Goal: Task Accomplishment & Management: Complete application form

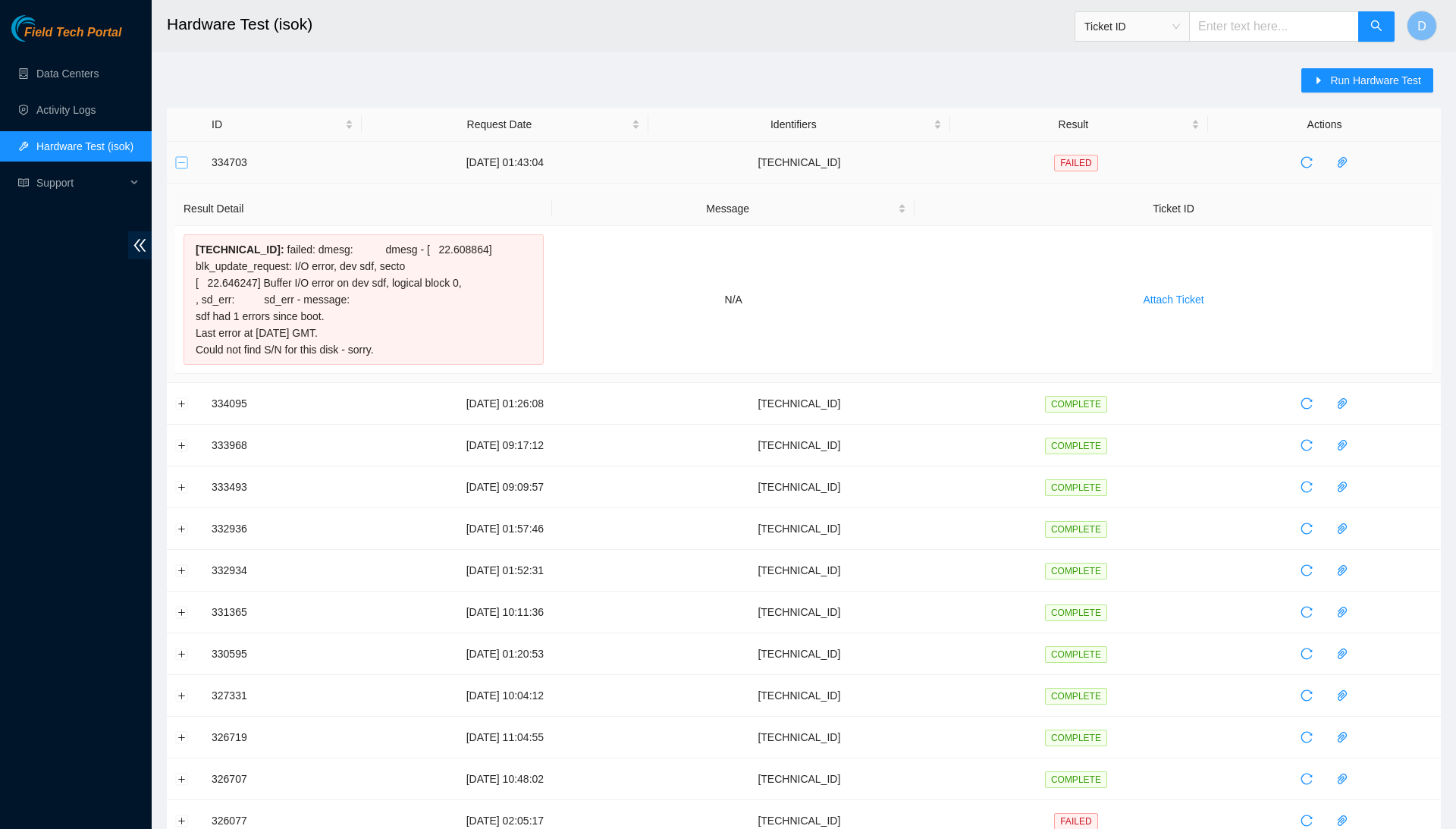
click at [184, 157] on button "Collapse row" at bounding box center [182, 162] width 12 height 12
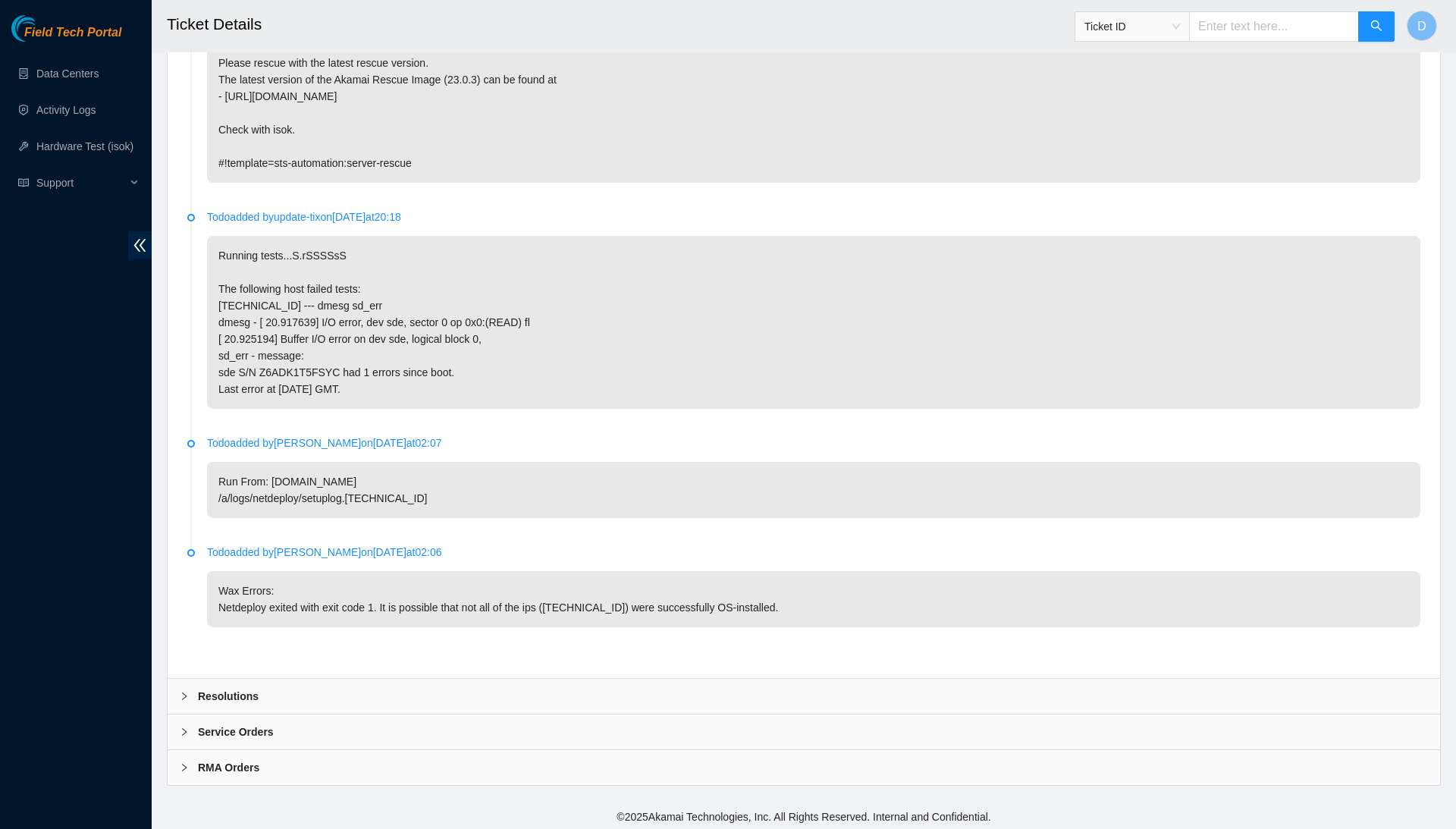
scroll to position [940, 0]
click at [532, 693] on div "Resolutions" at bounding box center [803, 698] width 1272 height 35
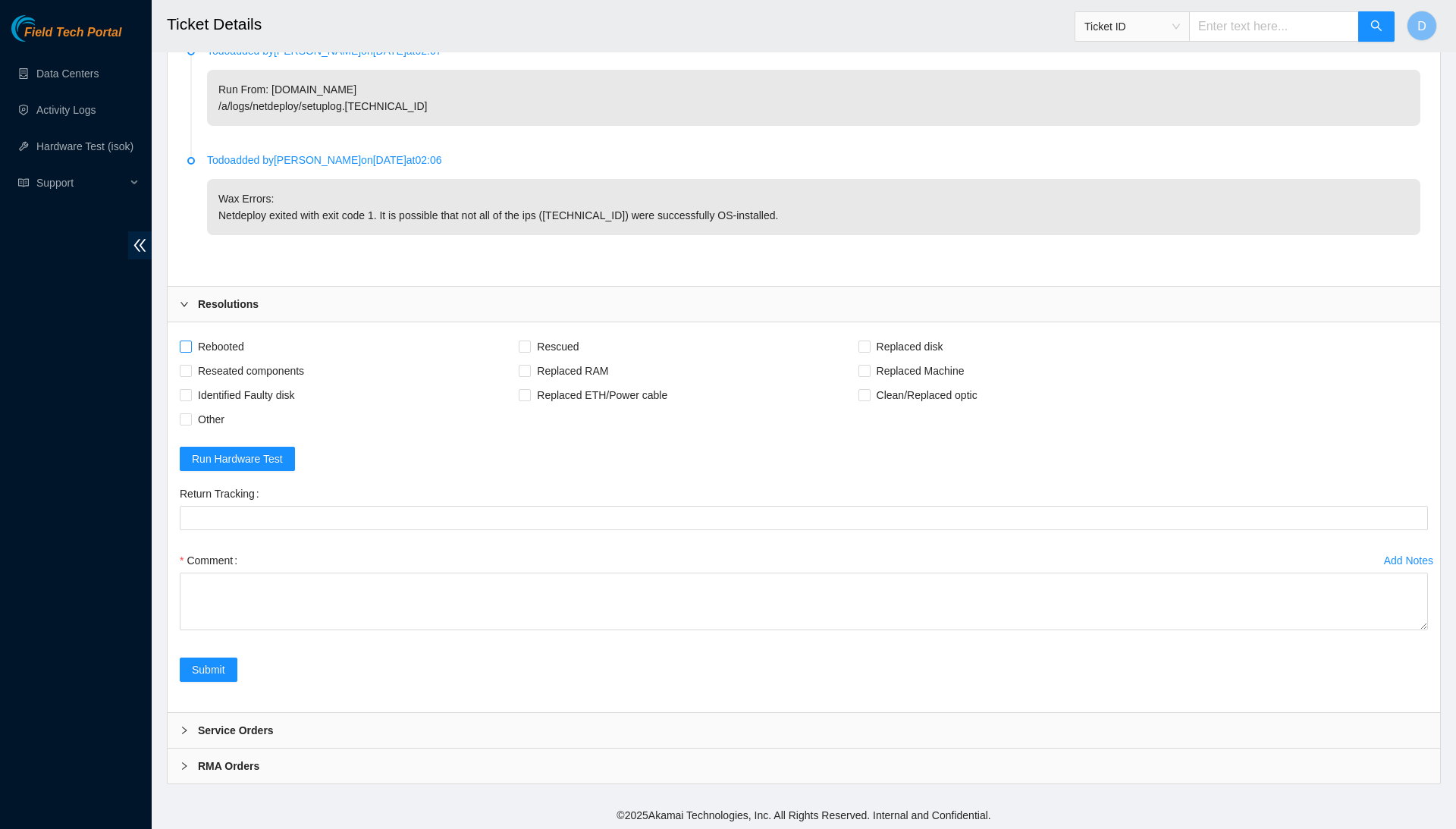
scroll to position [1331, 0]
click at [243, 338] on span "Rebooted" at bounding box center [221, 349] width 58 height 24
click at [190, 343] on input "Rebooted" at bounding box center [184, 348] width 10 height 10
checkbox input "true"
click at [577, 338] on span "Rescued" at bounding box center [558, 349] width 54 height 24
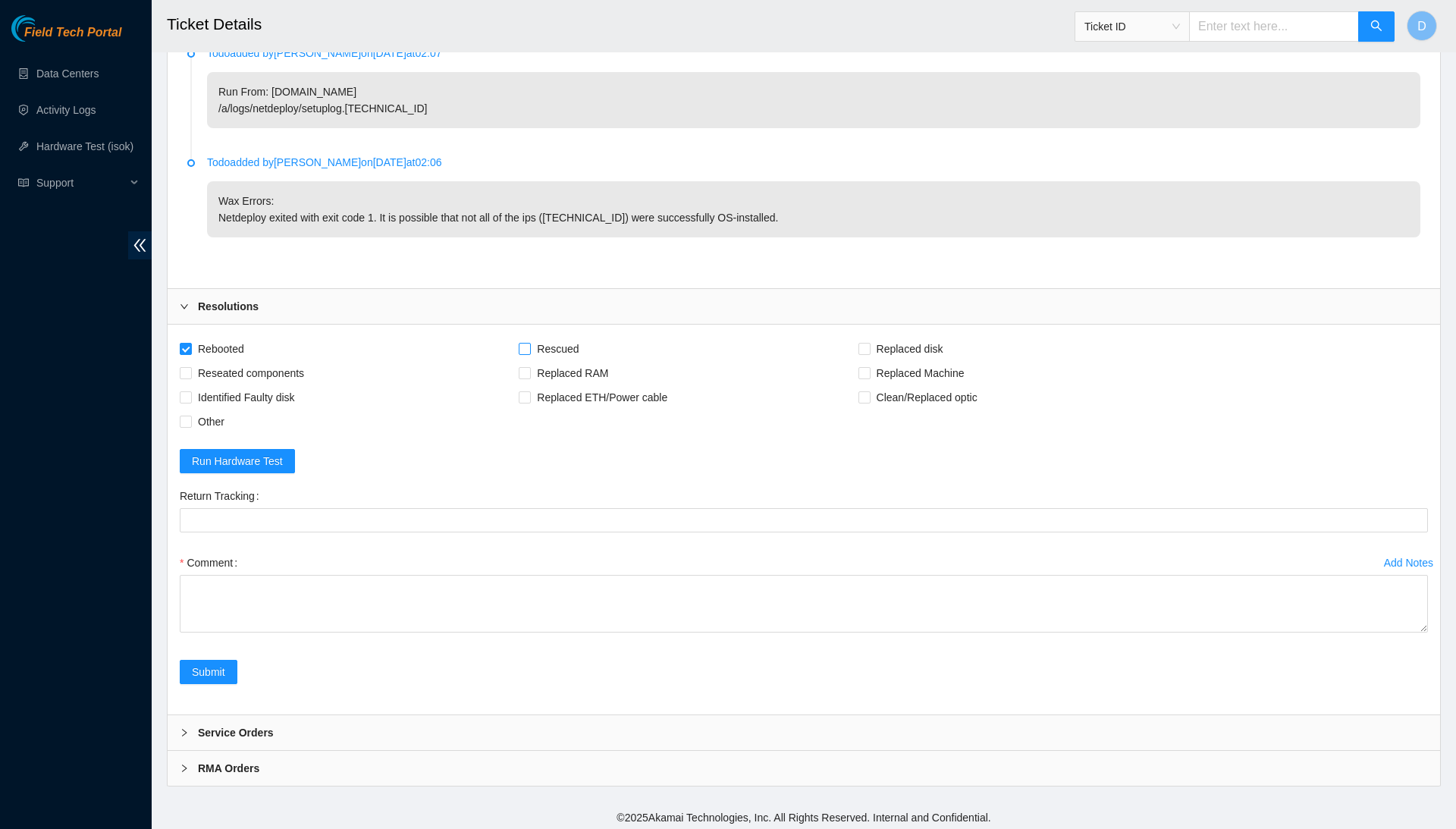
click at [529, 343] on input "Rescued" at bounding box center [523, 348] width 10 height 10
checkbox input "true"
click at [296, 365] on span "Reseated components" at bounding box center [251, 374] width 118 height 24
click at [190, 367] on input "Reseated components" at bounding box center [184, 372] width 10 height 10
checkbox input "true"
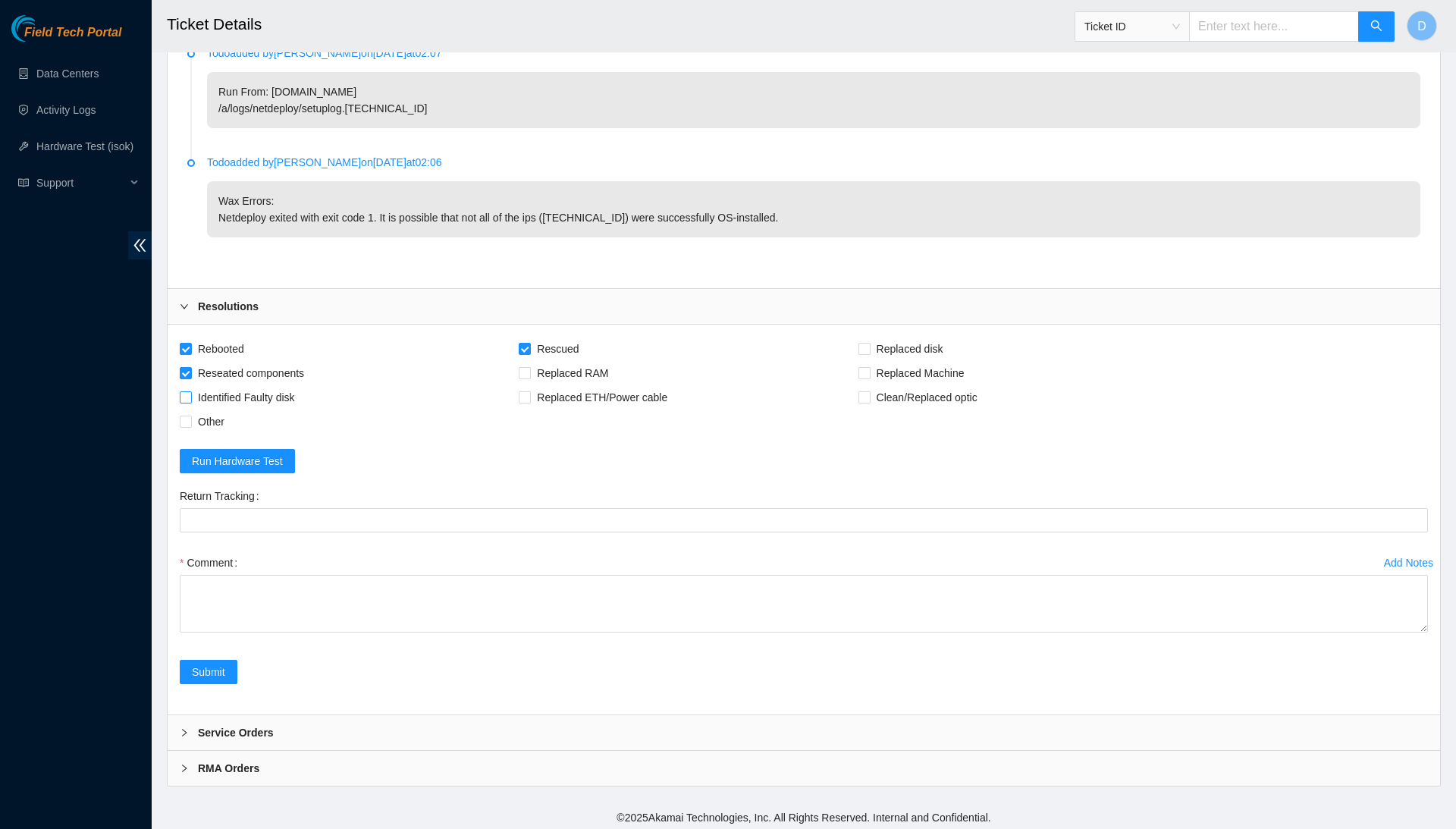
click at [296, 397] on span "Identified Faulty disk" at bounding box center [246, 398] width 110 height 24
click at [190, 397] on input "Identified Faulty disk" at bounding box center [184, 396] width 10 height 10
checkbox input "true"
click at [1421, 630] on div "Comment" at bounding box center [803, 596] width 1248 height 91
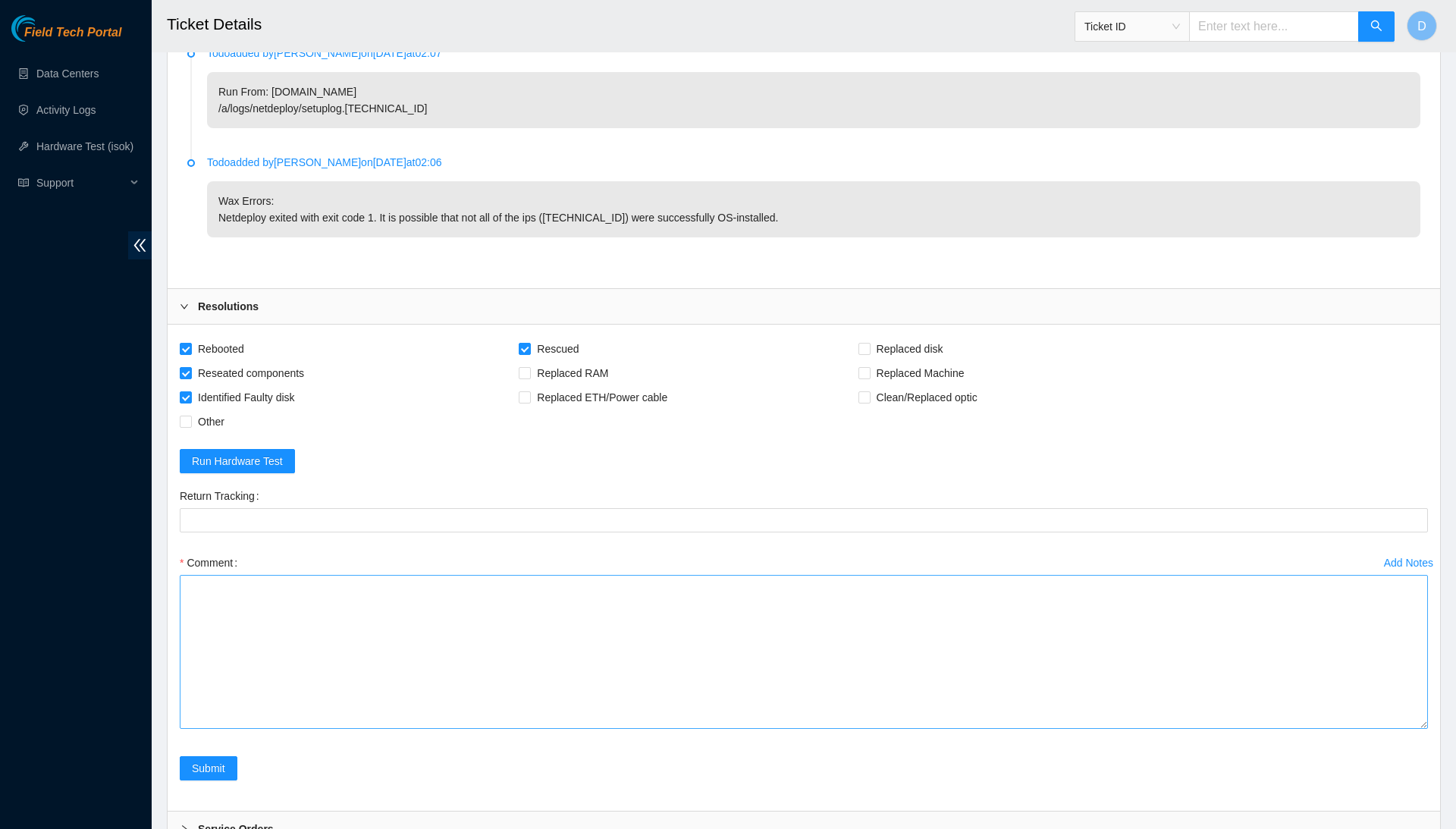
click at [1388, 729] on textarea "Comment" at bounding box center [803, 652] width 1248 height 154
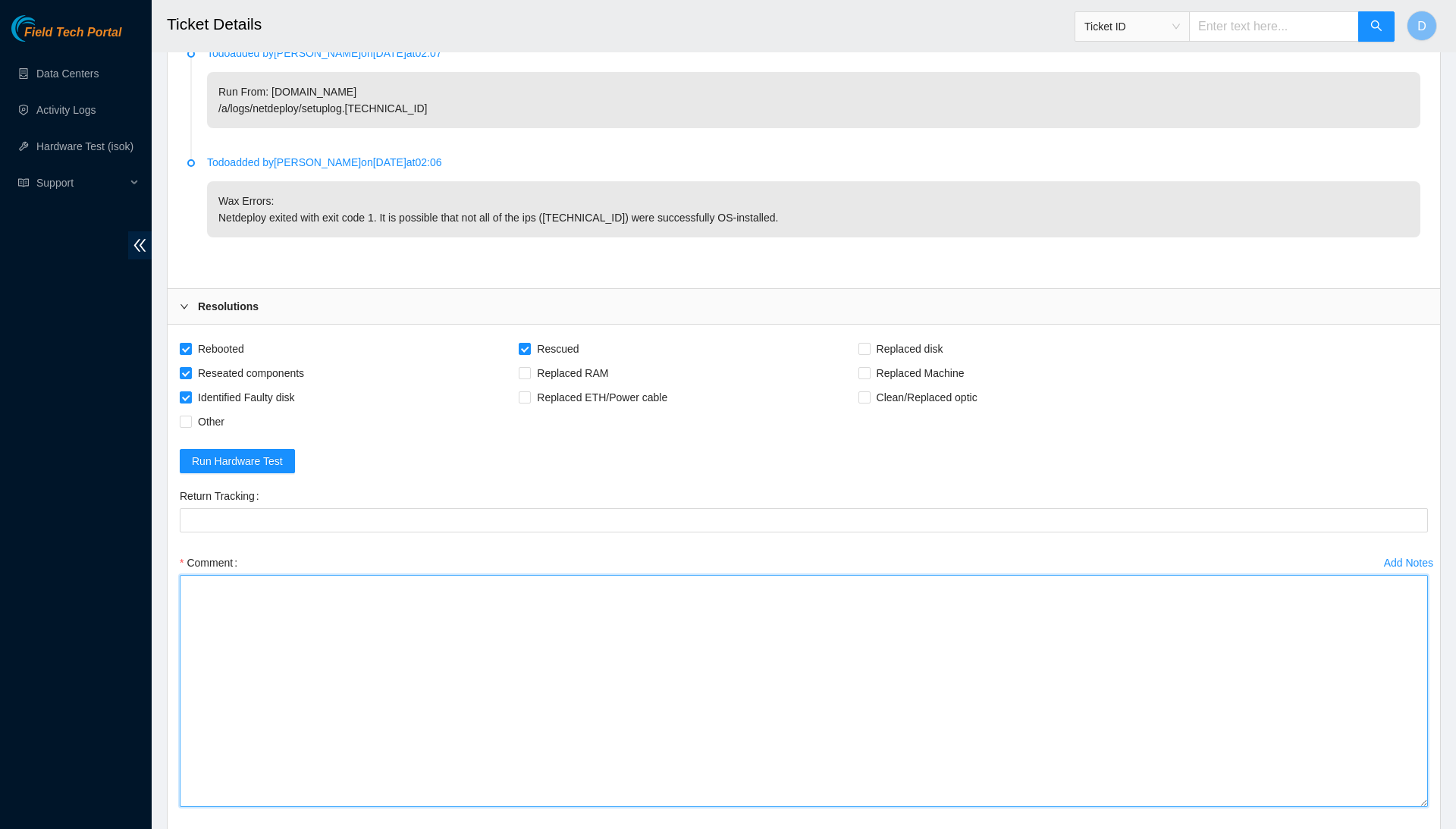
click at [1326, 663] on textarea "Comment" at bounding box center [803, 691] width 1248 height 232
click at [467, 633] on textarea "Confirmed with the NOCC to make sure the ticket was safe. Connected a monitor a…" at bounding box center [803, 691] width 1248 height 232
click at [535, 647] on textarea "Confirmed with the NOCC to make sure the ticket was safe. Connected a monitor a…" at bounding box center [803, 691] width 1248 height 232
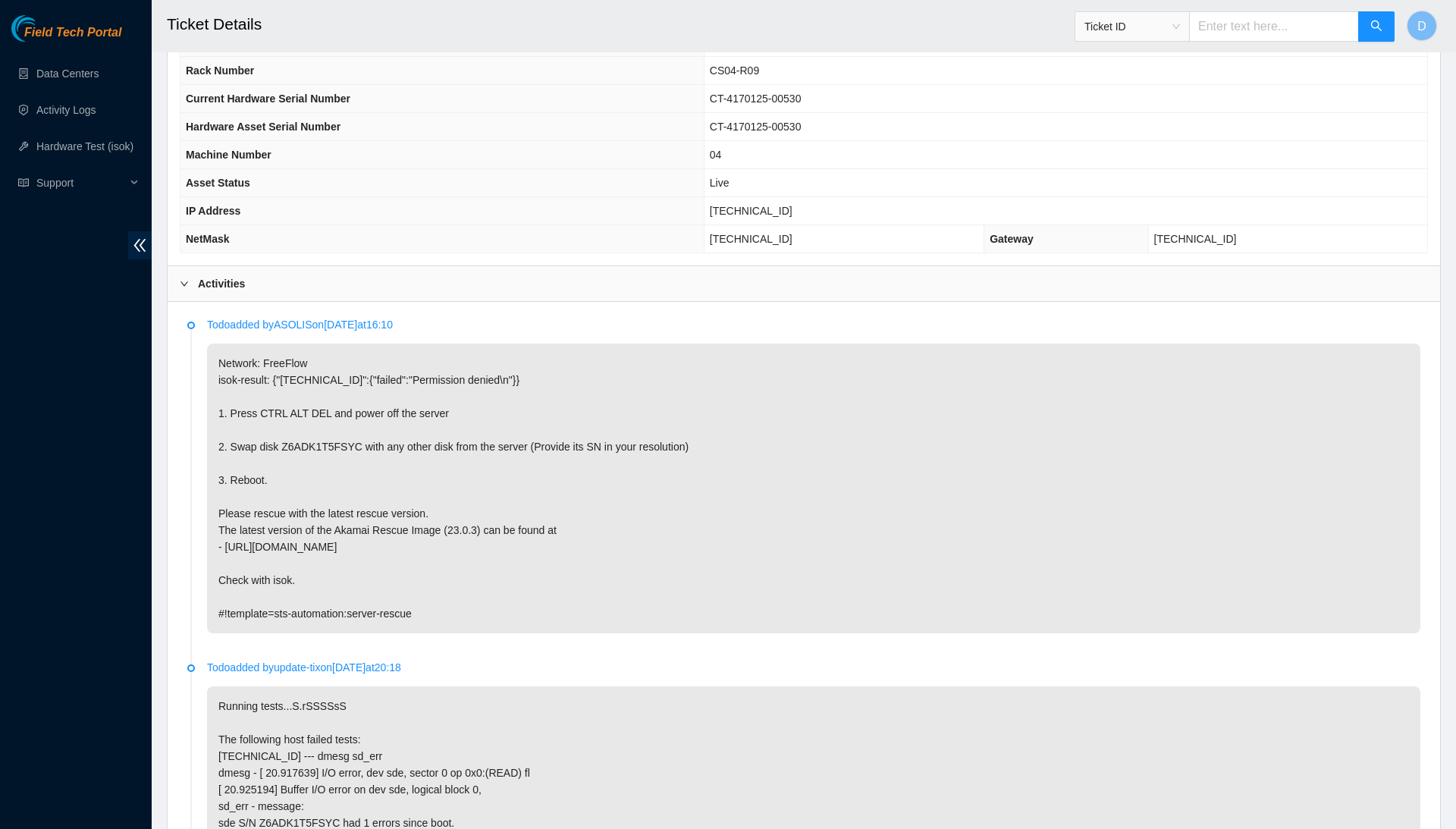
scroll to position [496, 0]
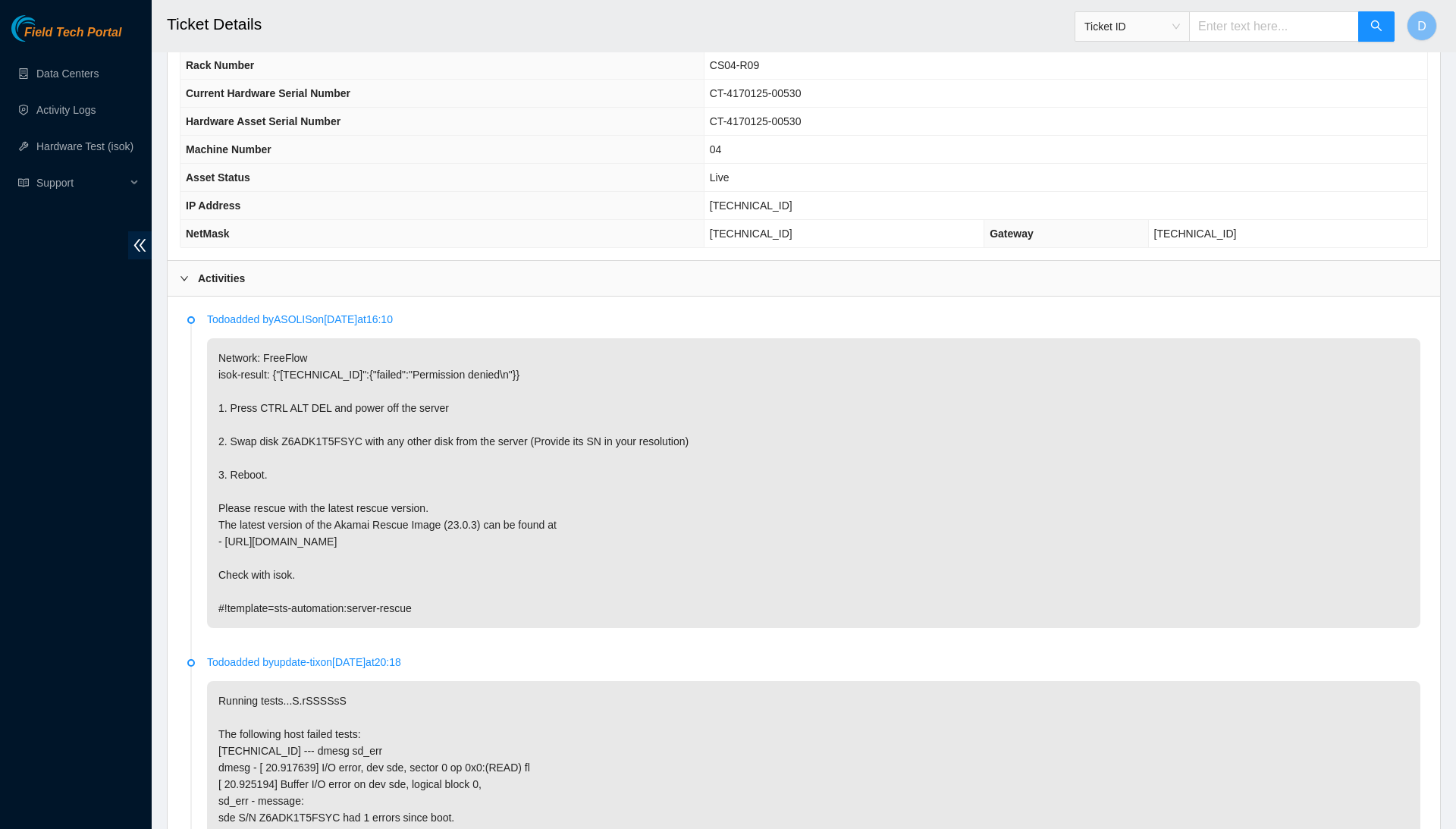
click at [317, 433] on p "Network: FreeFlow isok-result: {"184.28.174.71":{"failed":"Permission denied\n"…" at bounding box center [814, 482] width 1213 height 289
copy p "Z6ADK1T5FSYC"
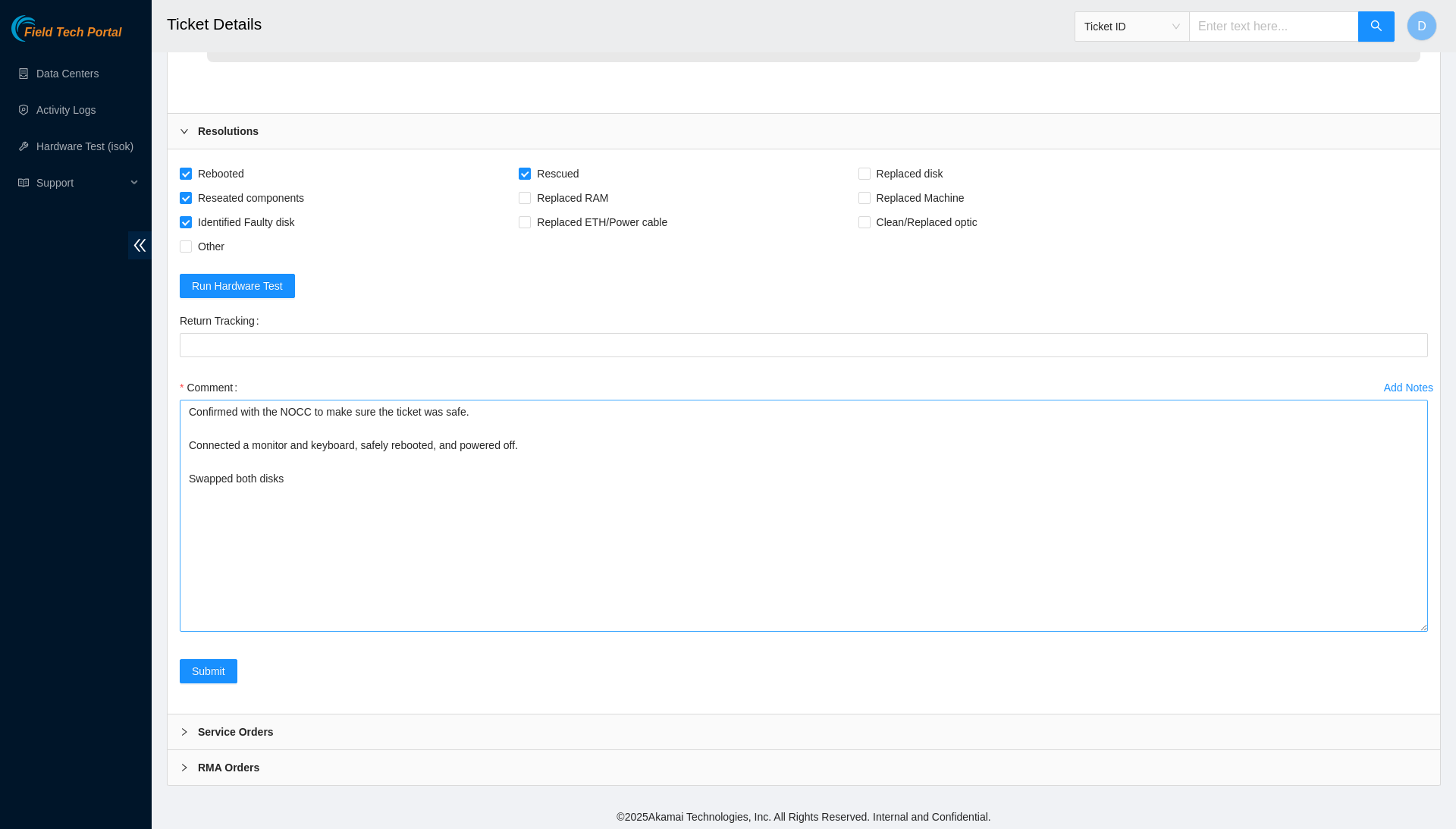
scroll to position [1505, 0]
click at [301, 501] on textarea "Confirmed with the NOCC to make sure the ticket was safe. Connected a monitor a…" at bounding box center [803, 517] width 1248 height 232
paste textarea "Z6ADK1T5FSYC"
click at [308, 471] on textarea "Confirmed with the NOCC to make sure the ticket was safe. Connected a monitor a…" at bounding box center [803, 517] width 1248 height 232
click at [185, 508] on textarea "Confirmed with the NOCC to make sure the ticket was safe. Connected a monitor a…" at bounding box center [803, 517] width 1248 height 232
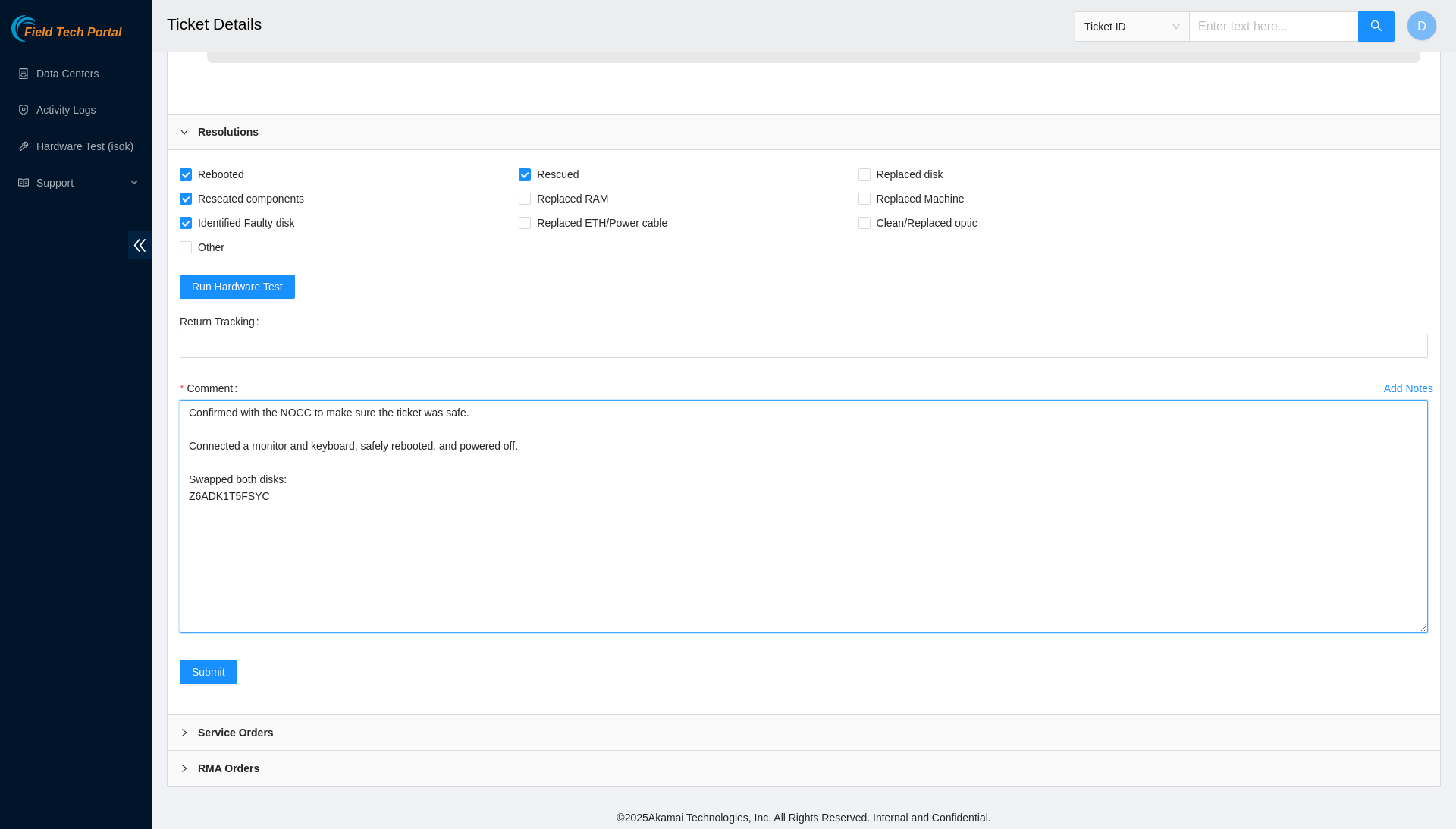
click at [314, 483] on textarea "Confirmed with the NOCC to make sure the ticket was safe. Connected a monitor a…" at bounding box center [803, 517] width 1248 height 232
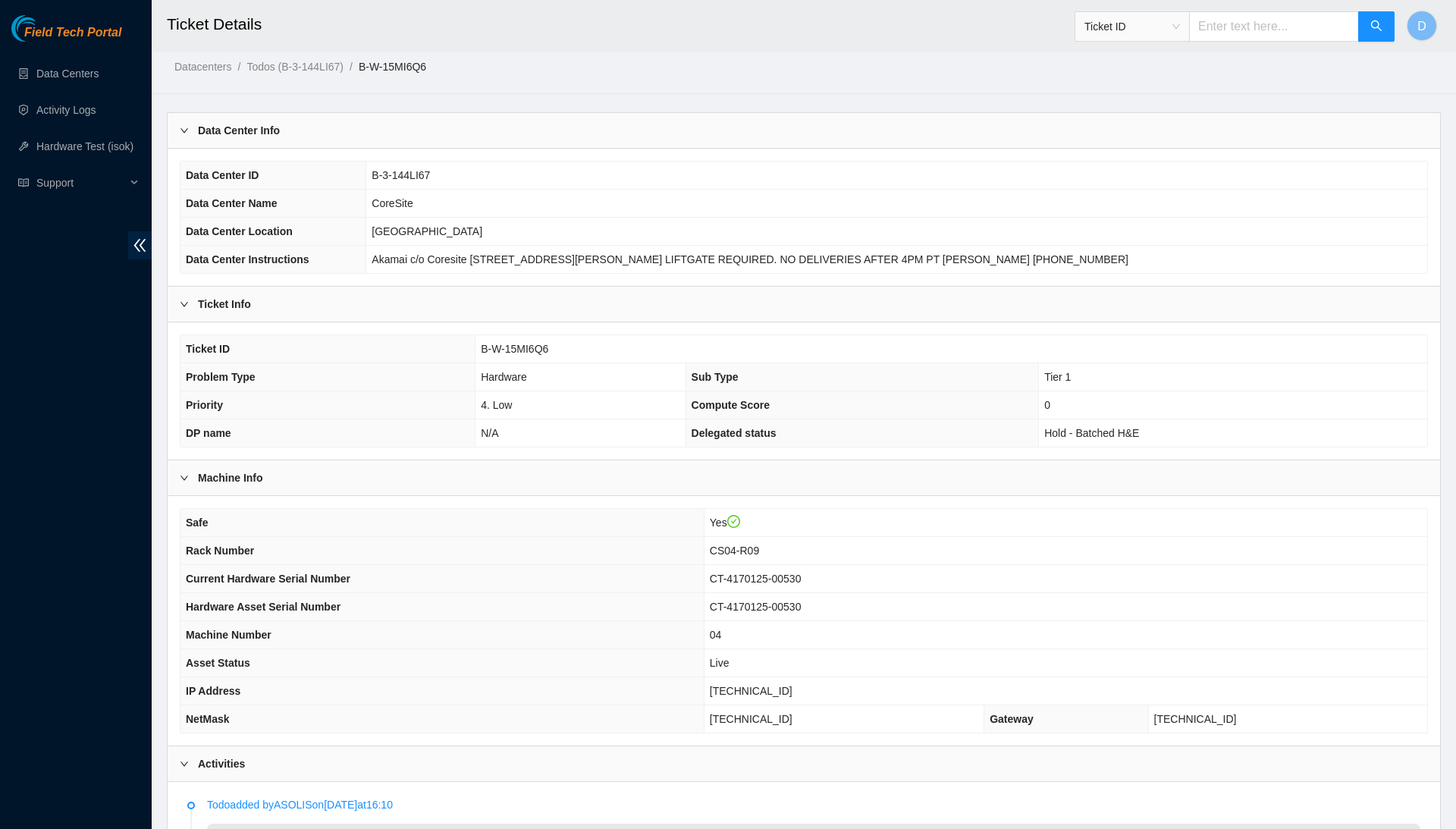
scroll to position [7, 0]
drag, startPoint x: 182, startPoint y: 552, endPoint x: 1169, endPoint y: 733, distance: 1003.5
click at [1169, 733] on div "Safe Yes Rack Number CS04-R09 Current Hardware Serial Number CT-4170125-00530 H…" at bounding box center [803, 623] width 1272 height 250
copy tbody "Safe Yes"
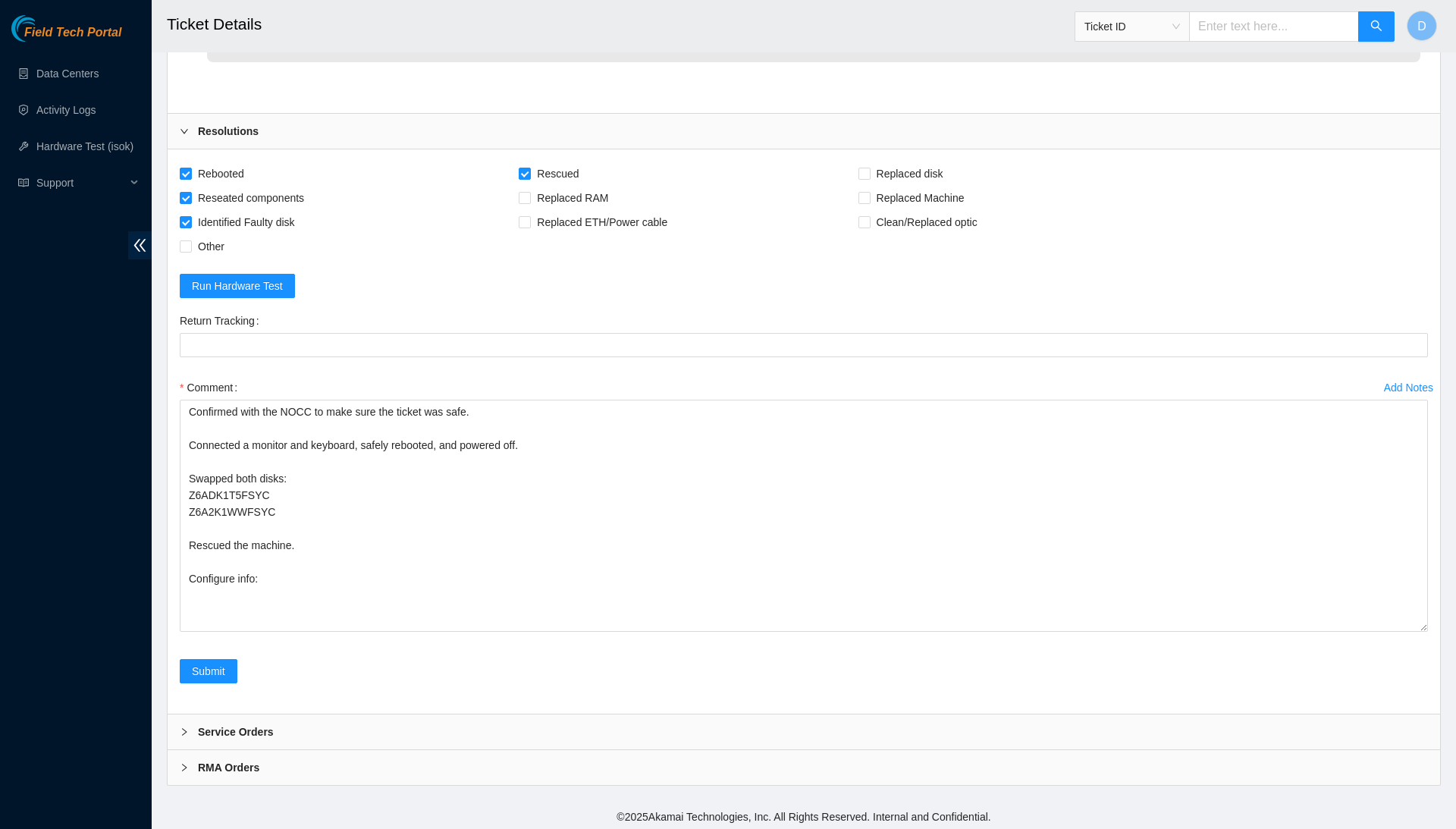
scroll to position [1505, 0]
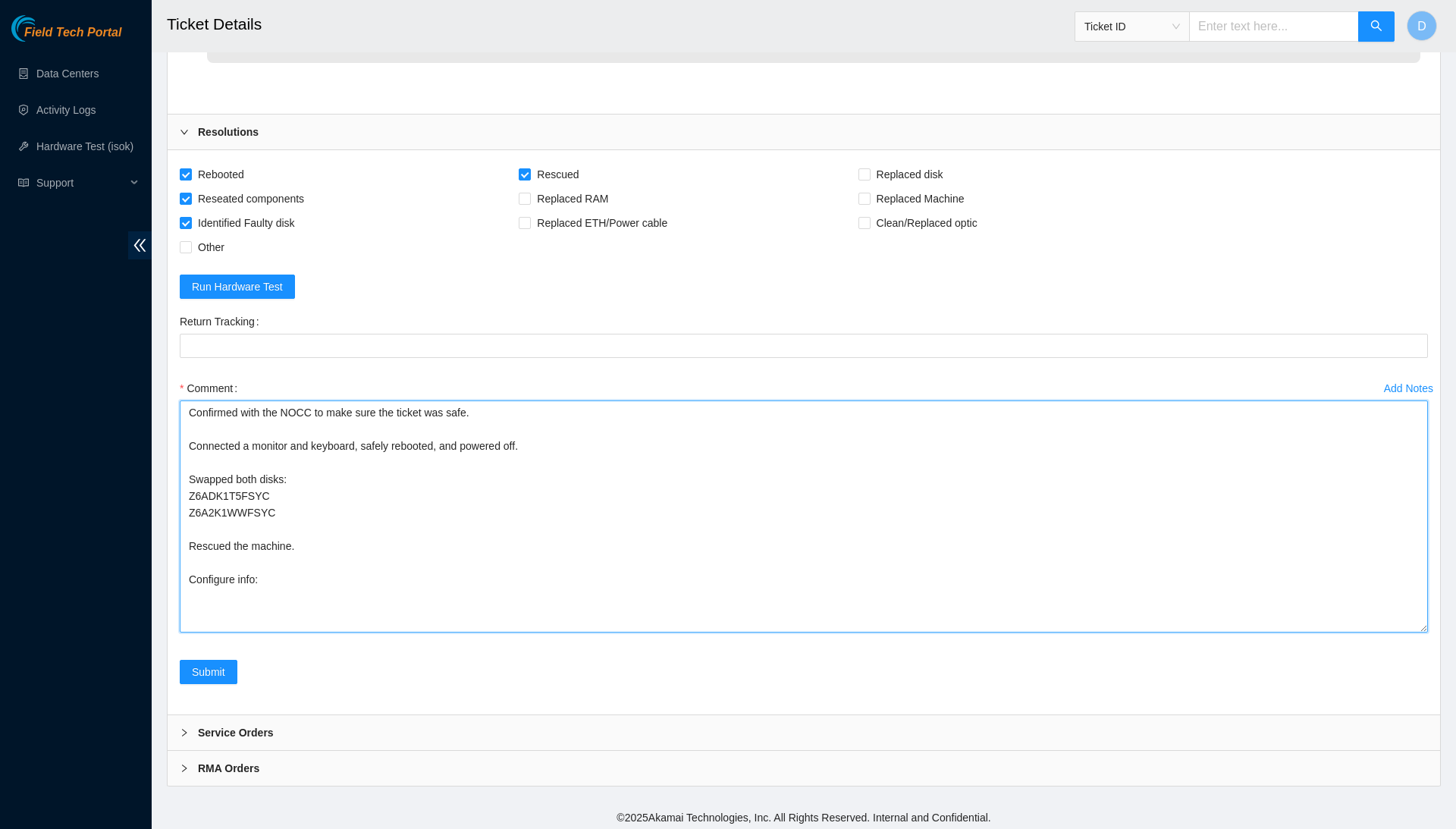
click at [805, 582] on textarea "Confirmed with the NOCC to make sure the ticket was safe. Connected a monitor a…" at bounding box center [803, 517] width 1248 height 232
paste textarea "Rack Number CS04-R09 Current Hardware Serial Number CT-4170125-00530 Hardware A…"
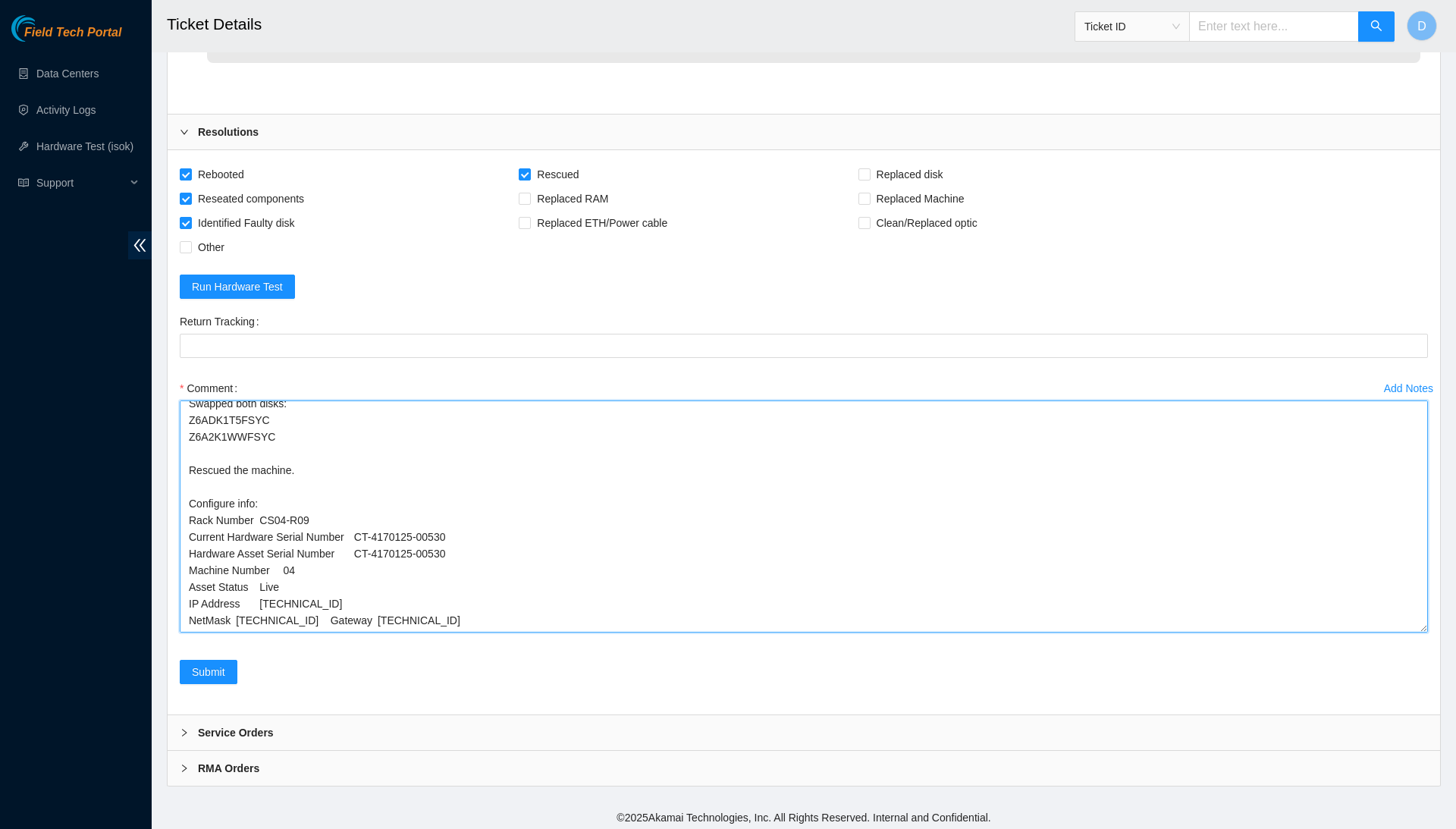
click at [337, 604] on textarea "Confirmed with the NOCC to make sure the ticket was safe. Connected a monitor a…" at bounding box center [803, 517] width 1248 height 232
click at [241, 614] on textarea "Confirmed with the NOCC to make sure the ticket was safe. Connected a monitor a…" at bounding box center [803, 517] width 1248 height 232
click at [235, 599] on textarea "Confirmed with the NOCC to make sure the ticket was safe. Connected a monitor a…" at bounding box center [803, 517] width 1248 height 232
click at [238, 600] on textarea "Confirmed with the NOCC to make sure the ticket was safe. Connected a monitor a…" at bounding box center [803, 517] width 1248 height 232
click at [264, 584] on textarea "Confirmed with the NOCC to make sure the ticket was safe. Connected a monitor a…" at bounding box center [803, 517] width 1248 height 232
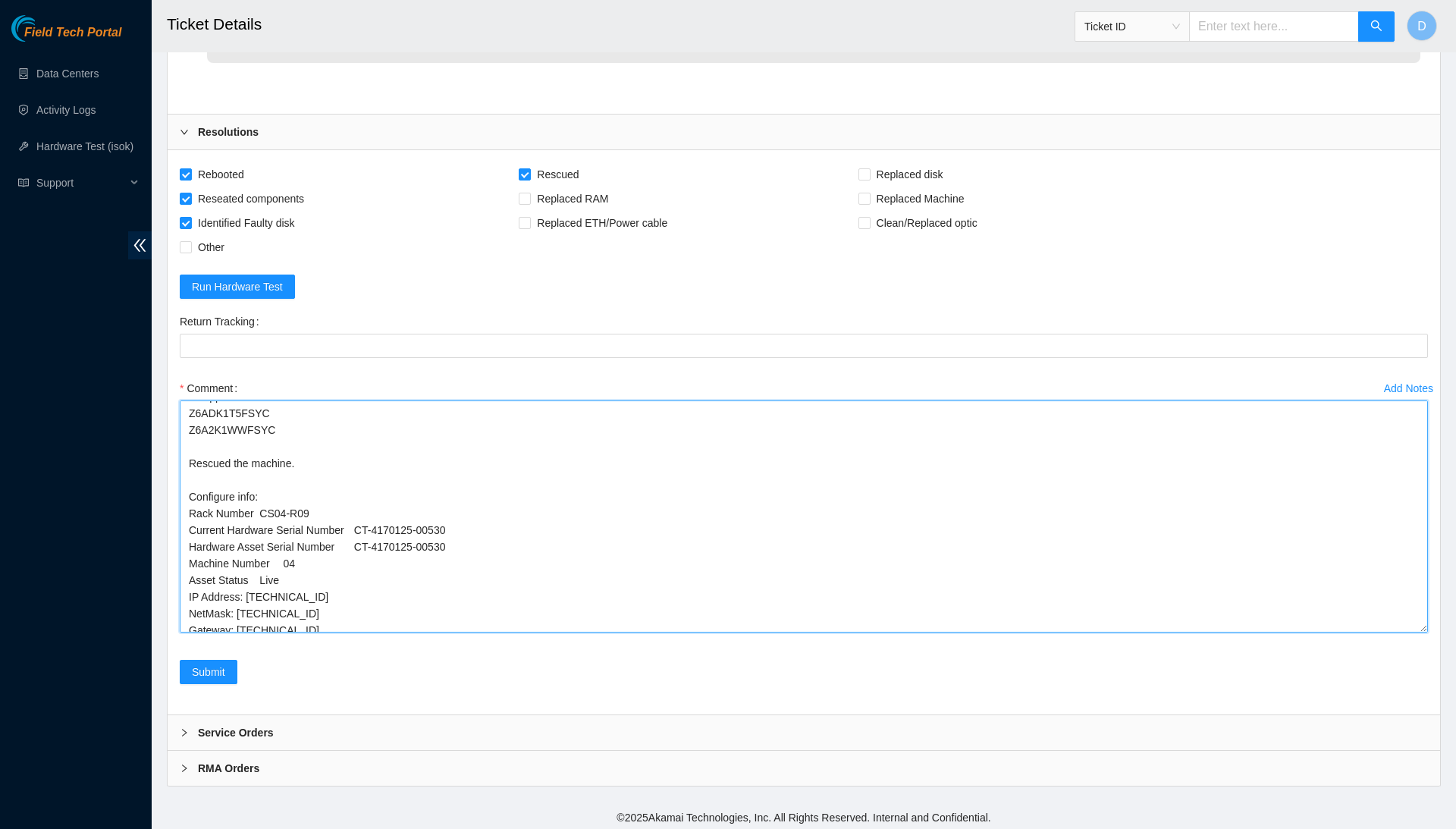
click at [267, 570] on textarea "Confirmed with the NOCC to make sure the ticket was safe. Connected a monitor a…" at bounding box center [803, 517] width 1248 height 232
click at [286, 555] on textarea "Confirmed with the NOCC to make sure the ticket was safe. Connected a monitor a…" at bounding box center [803, 517] width 1248 height 232
click at [361, 534] on textarea "Confirmed with the NOCC to make sure the ticket was safe. Connected a monitor a…" at bounding box center [803, 517] width 1248 height 232
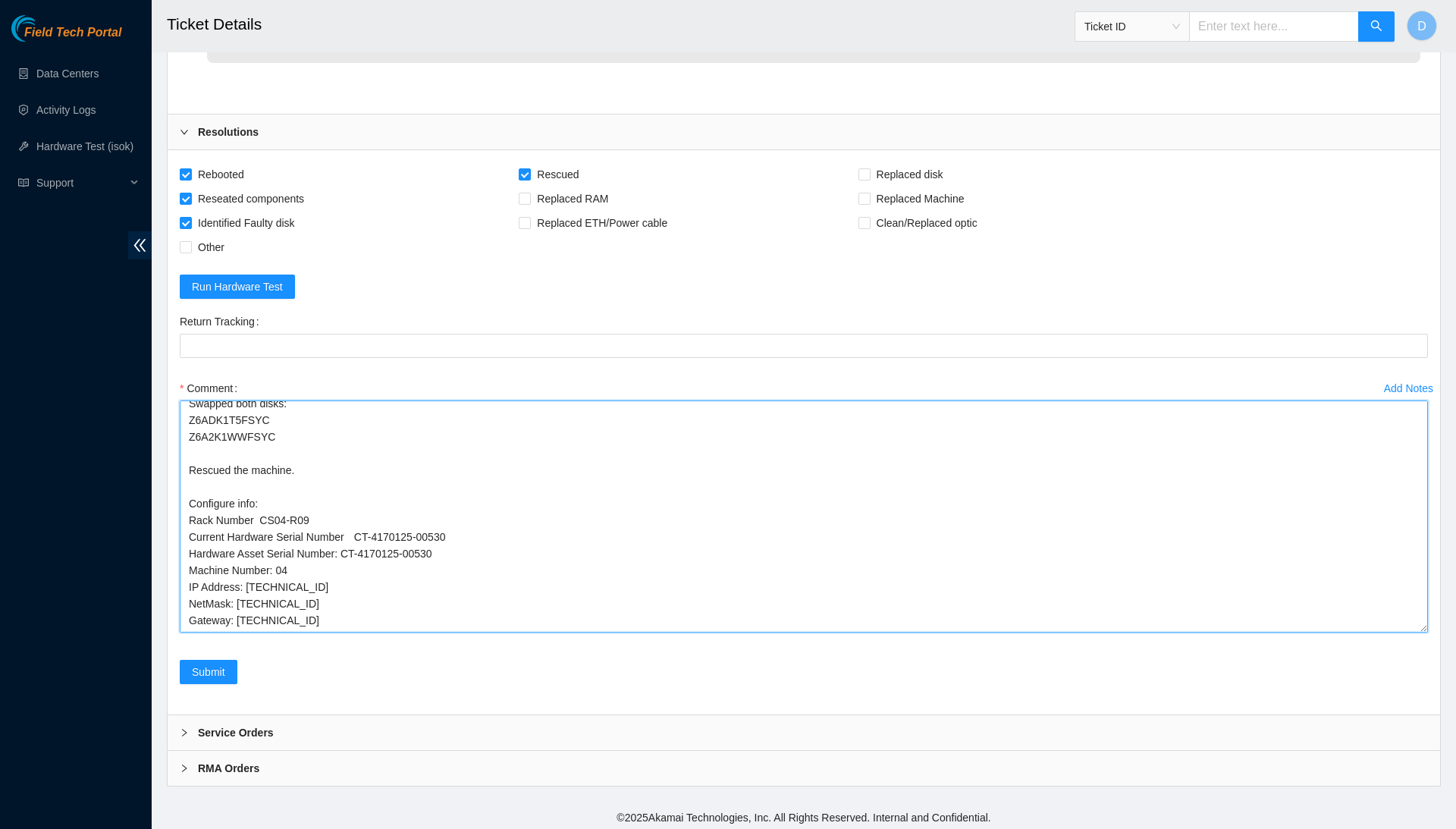
click at [365, 516] on textarea "Confirmed with the NOCC to make sure the ticket was safe. Connected a monitor a…" at bounding box center [803, 517] width 1248 height 232
click at [266, 504] on textarea "Confirmed with the NOCC to make sure the ticket was safe. Connected a monitor a…" at bounding box center [803, 517] width 1248 height 232
click at [346, 599] on textarea "Confirmed with the NOCC to make sure the ticket was safe. Connected a monitor a…" at bounding box center [803, 517] width 1248 height 232
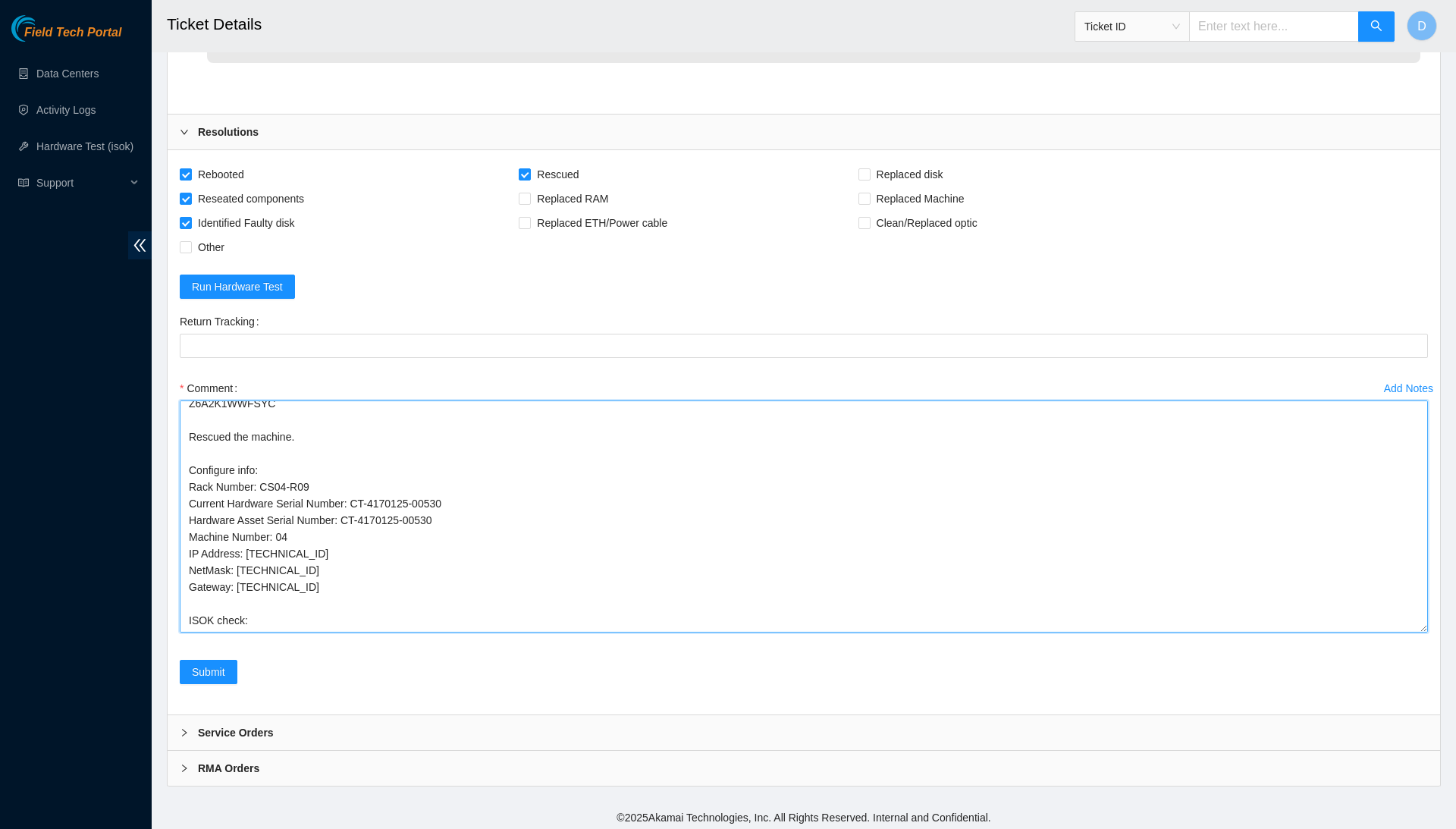
paste textarea "184.28.174.71 : failed: dmesg: dmesg - [ 22.608864] blk_update_request: I/O err…"
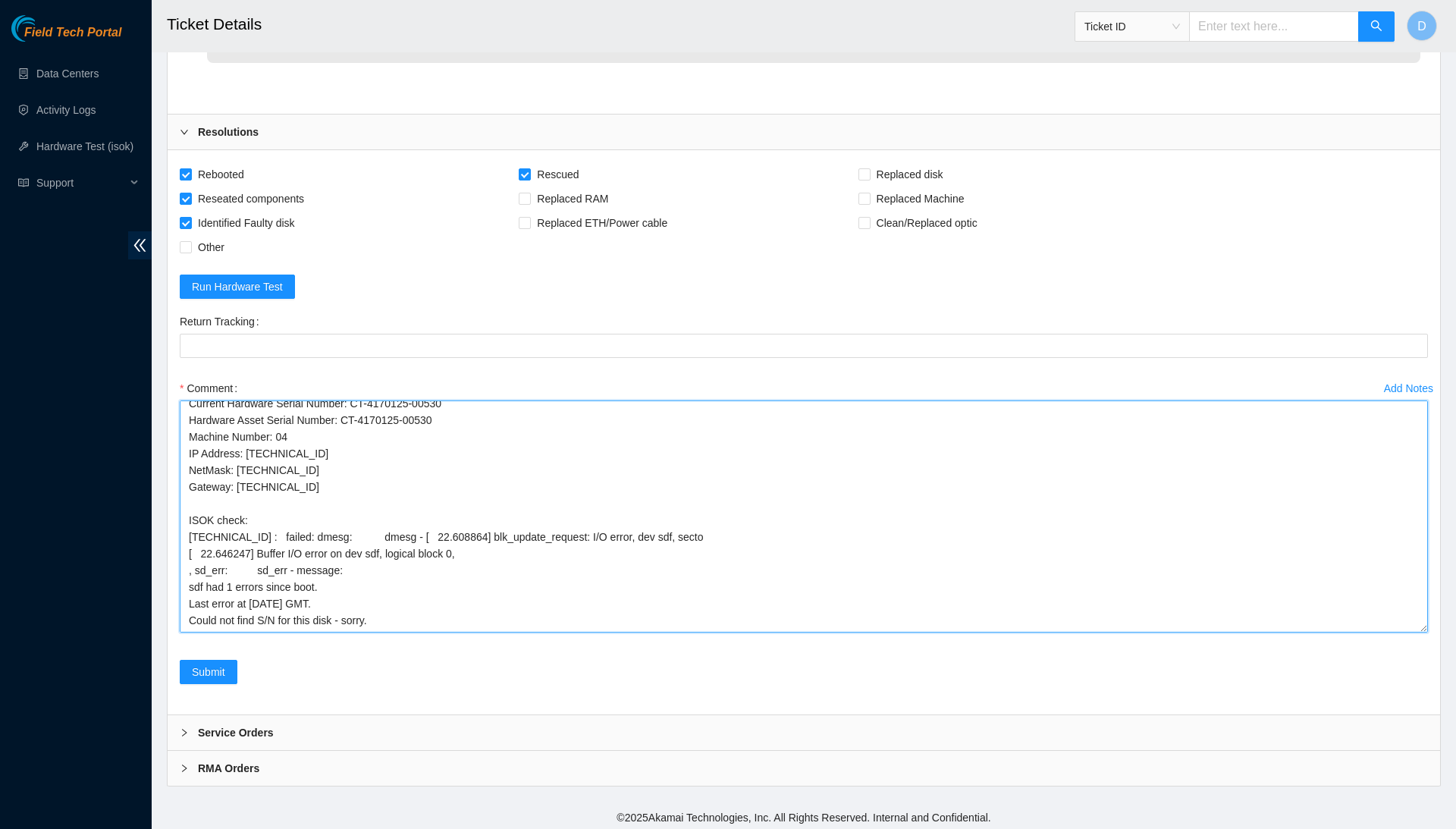
scroll to position [225, 0]
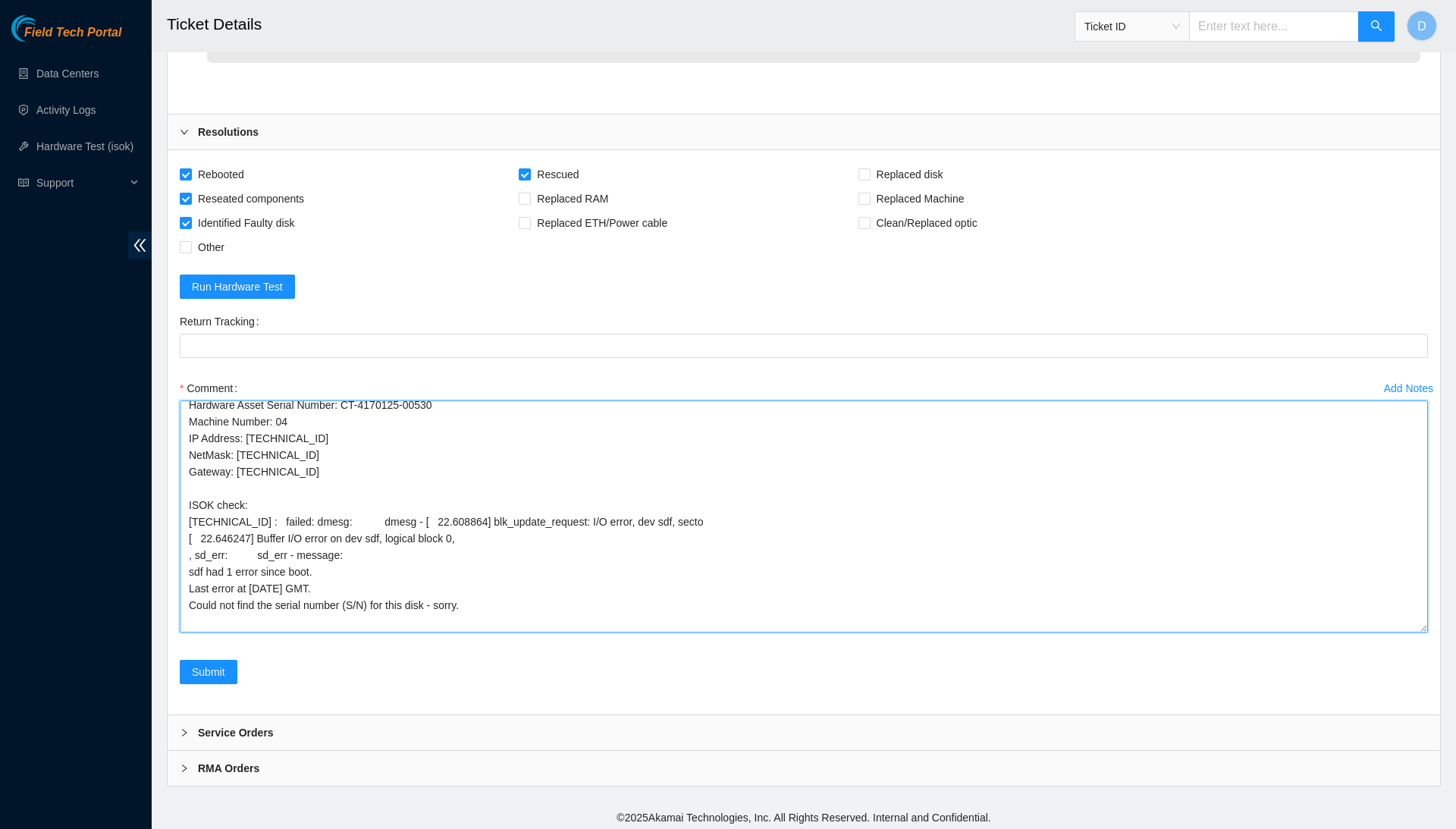
click at [519, 570] on textarea "Confirmed with the NOCC to make sure the ticket was safe. Connected a monitor a…" at bounding box center [803, 517] width 1248 height 232
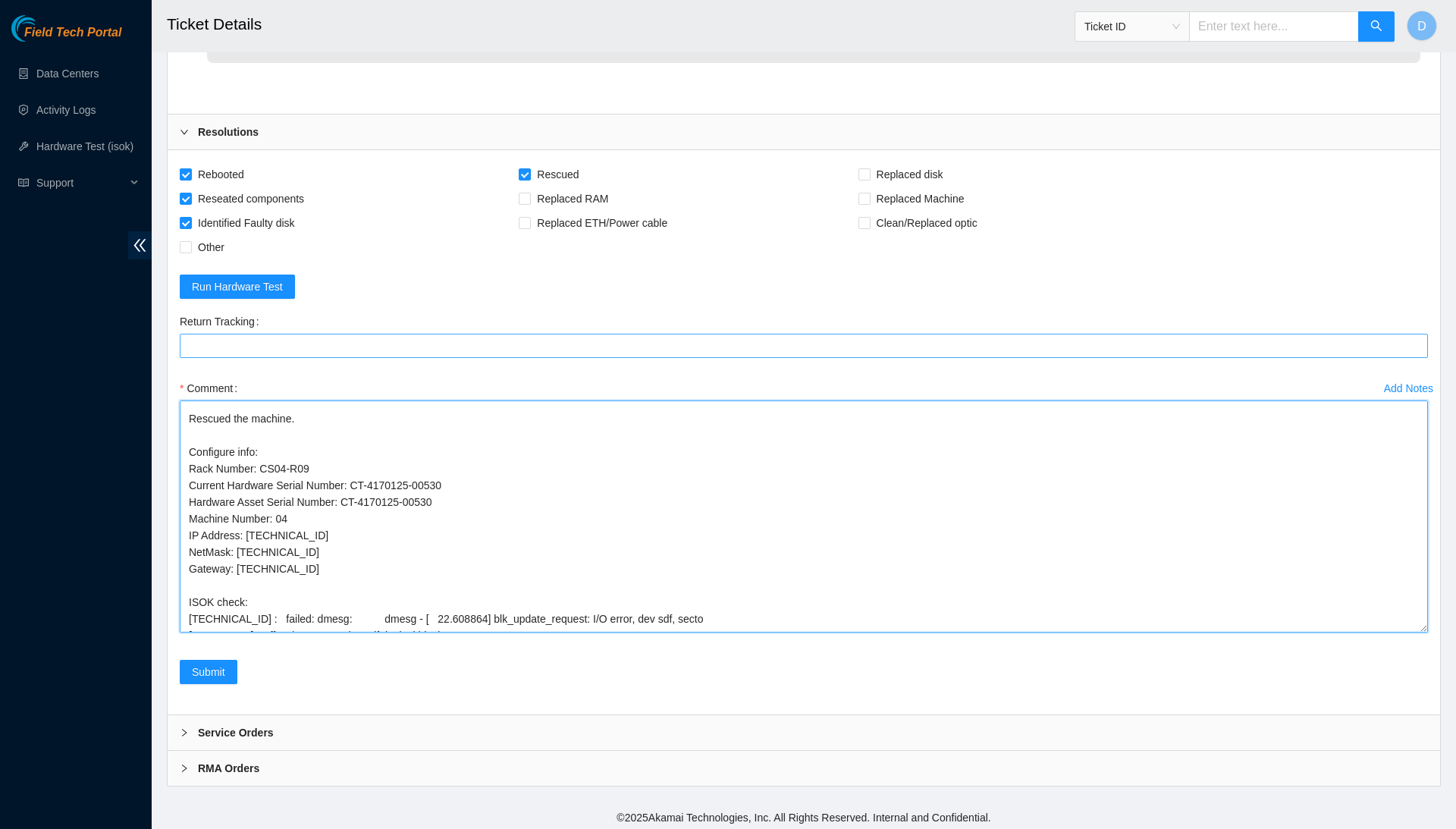
scroll to position [0, 0]
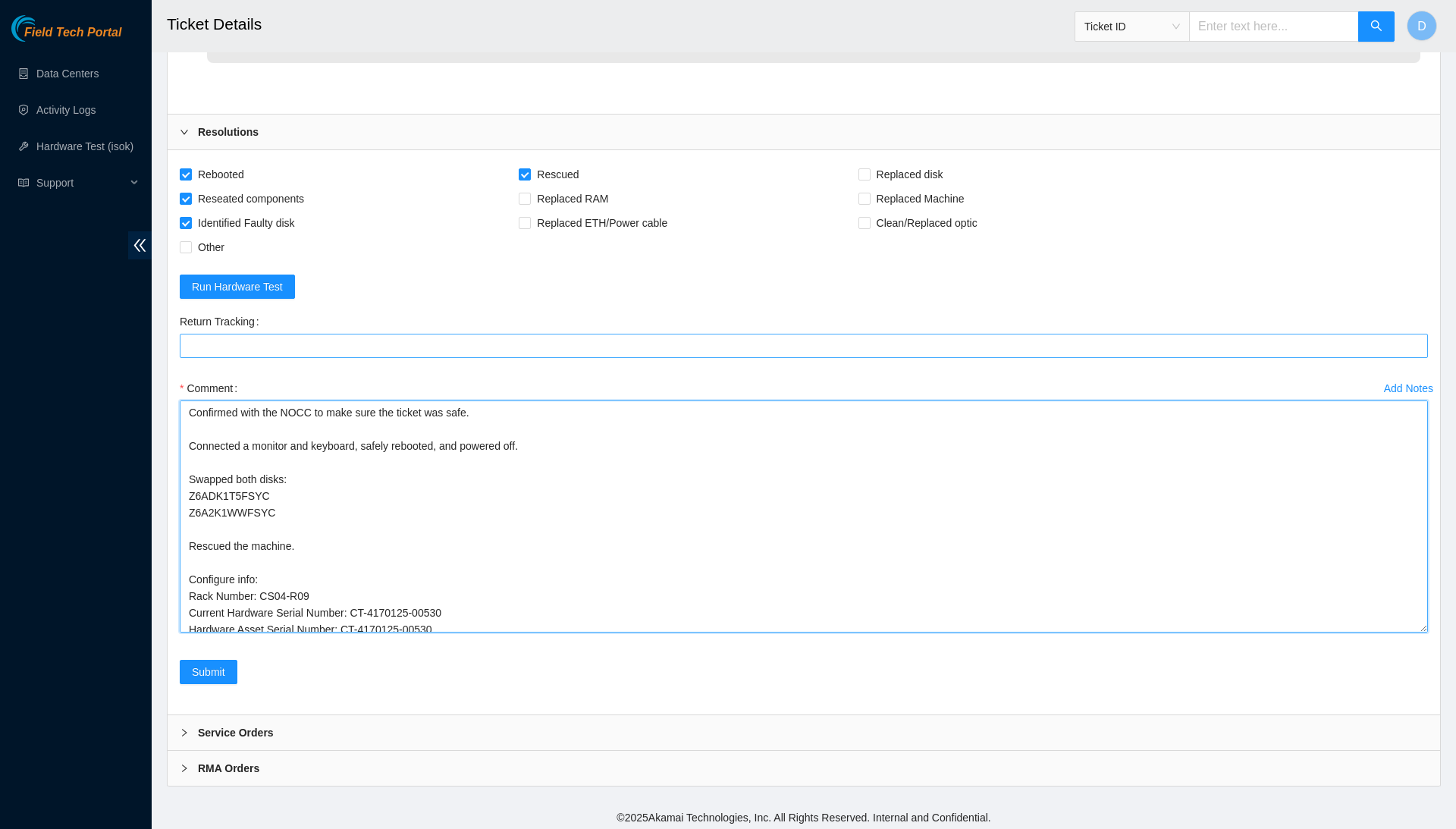
drag, startPoint x: 613, startPoint y: 597, endPoint x: 541, endPoint y: 337, distance: 269.8
click at [541, 337] on form "Rebooted Rescued Replaced disk Reseated components Replaced RAM Replaced Machin…" at bounding box center [803, 432] width 1248 height 540
type textarea "Confirmed with the NOCC to make sure the ticket was safe. Connected a monitor a…"
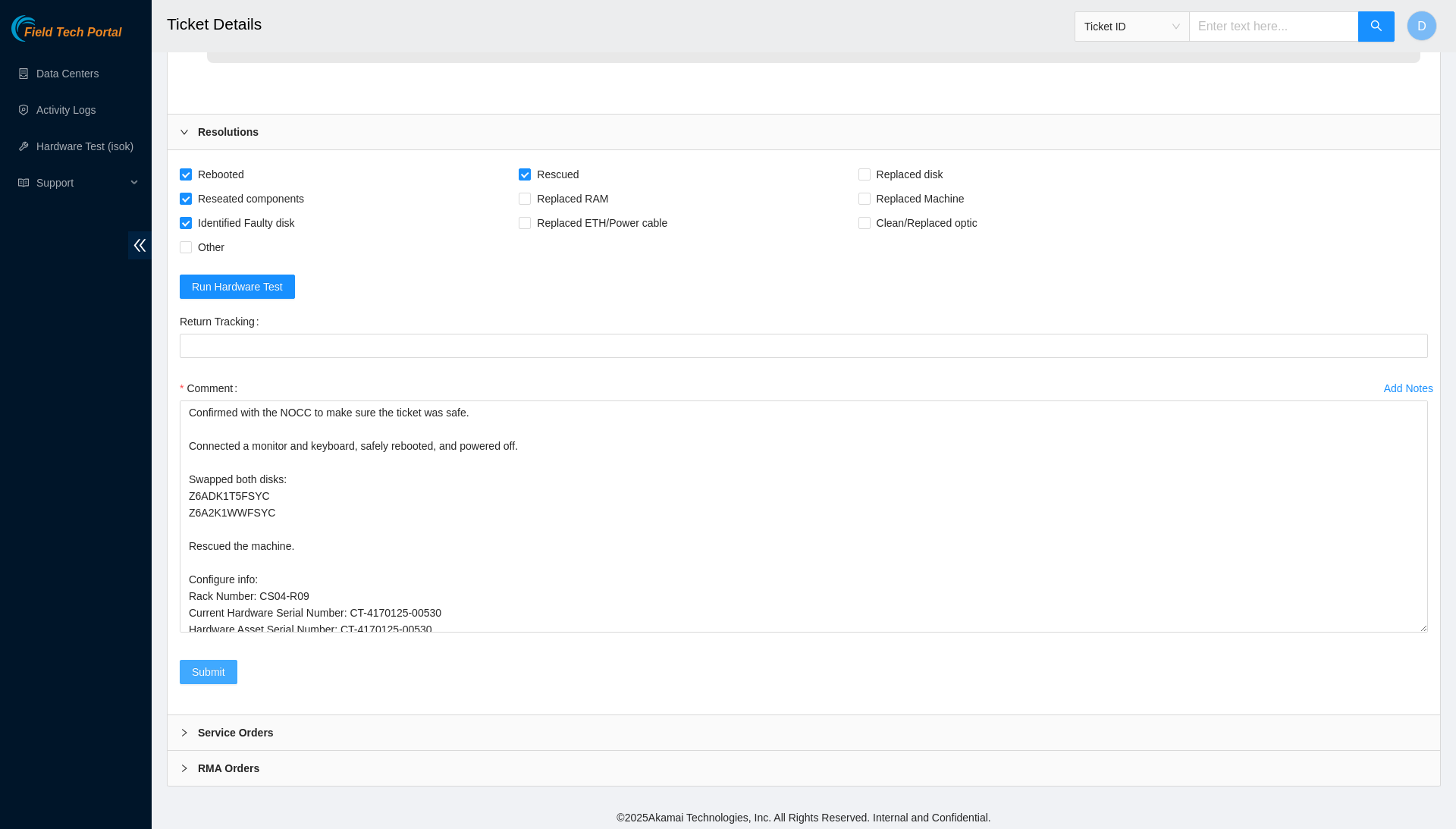
click at [207, 666] on span "Submit" at bounding box center [209, 673] width 34 height 17
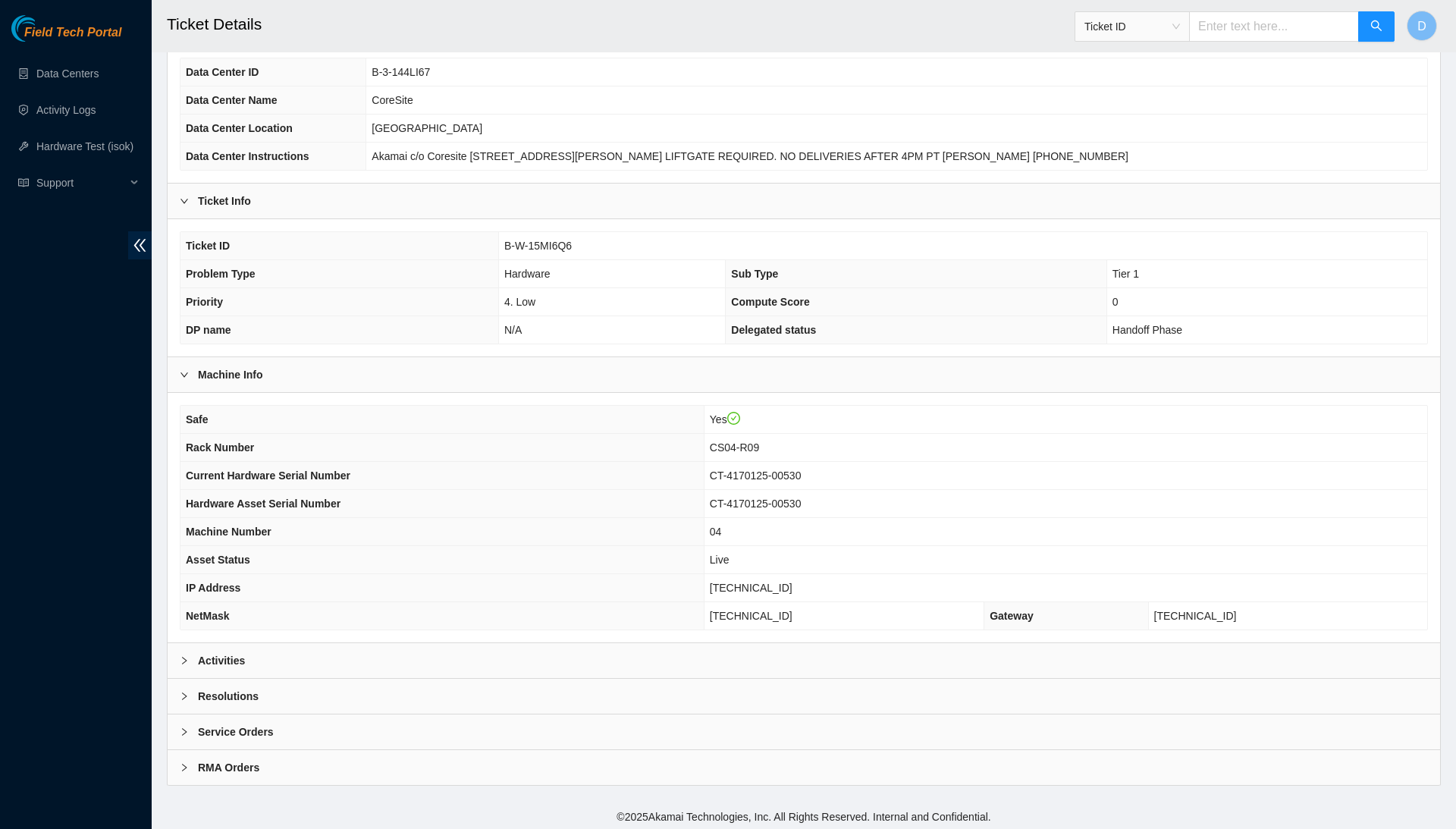
scroll to position [112, 0]
click at [298, 696] on div "Resolutions" at bounding box center [803, 697] width 1272 height 35
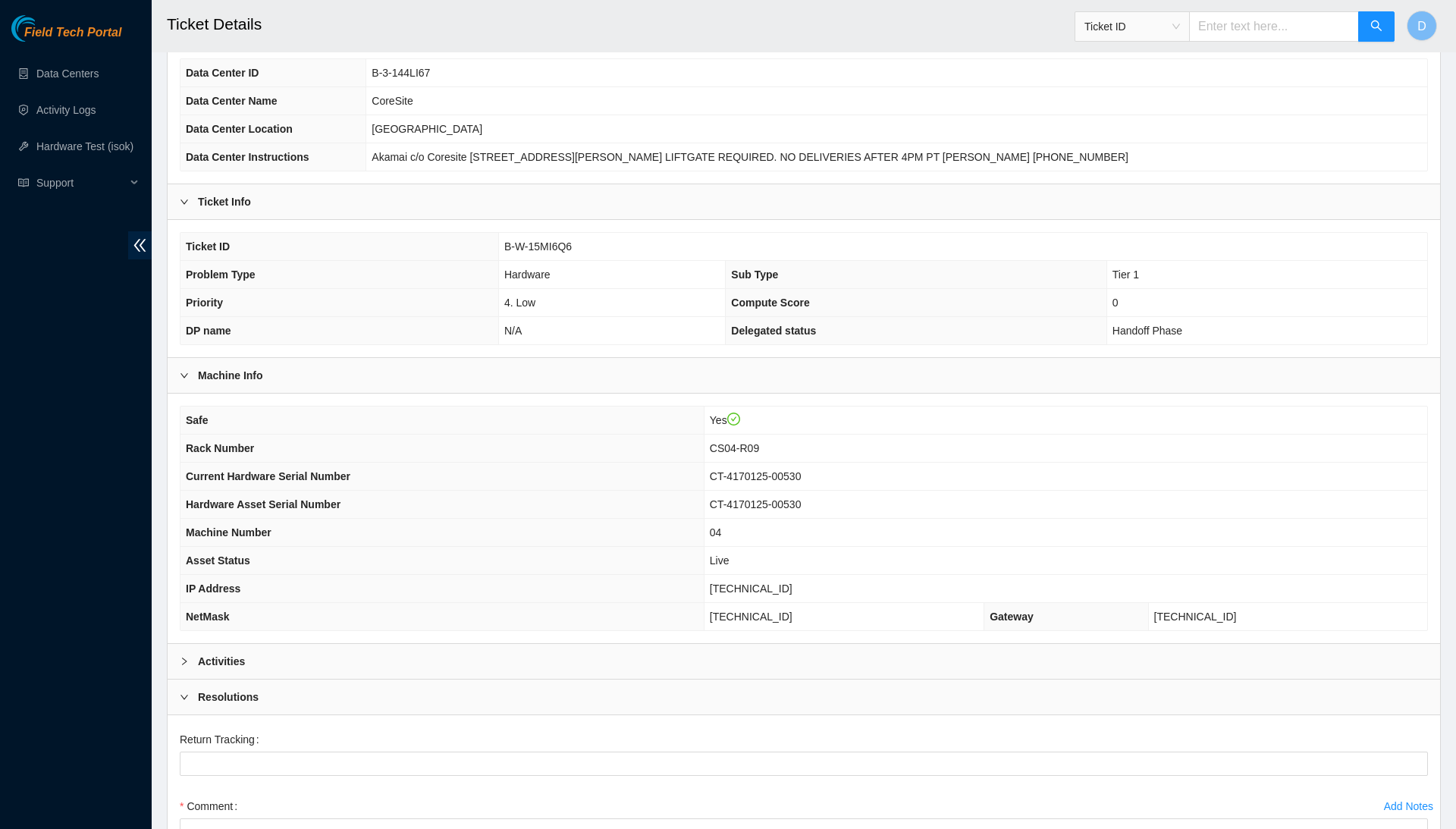
click at [331, 662] on div "Activities" at bounding box center [803, 661] width 1272 height 35
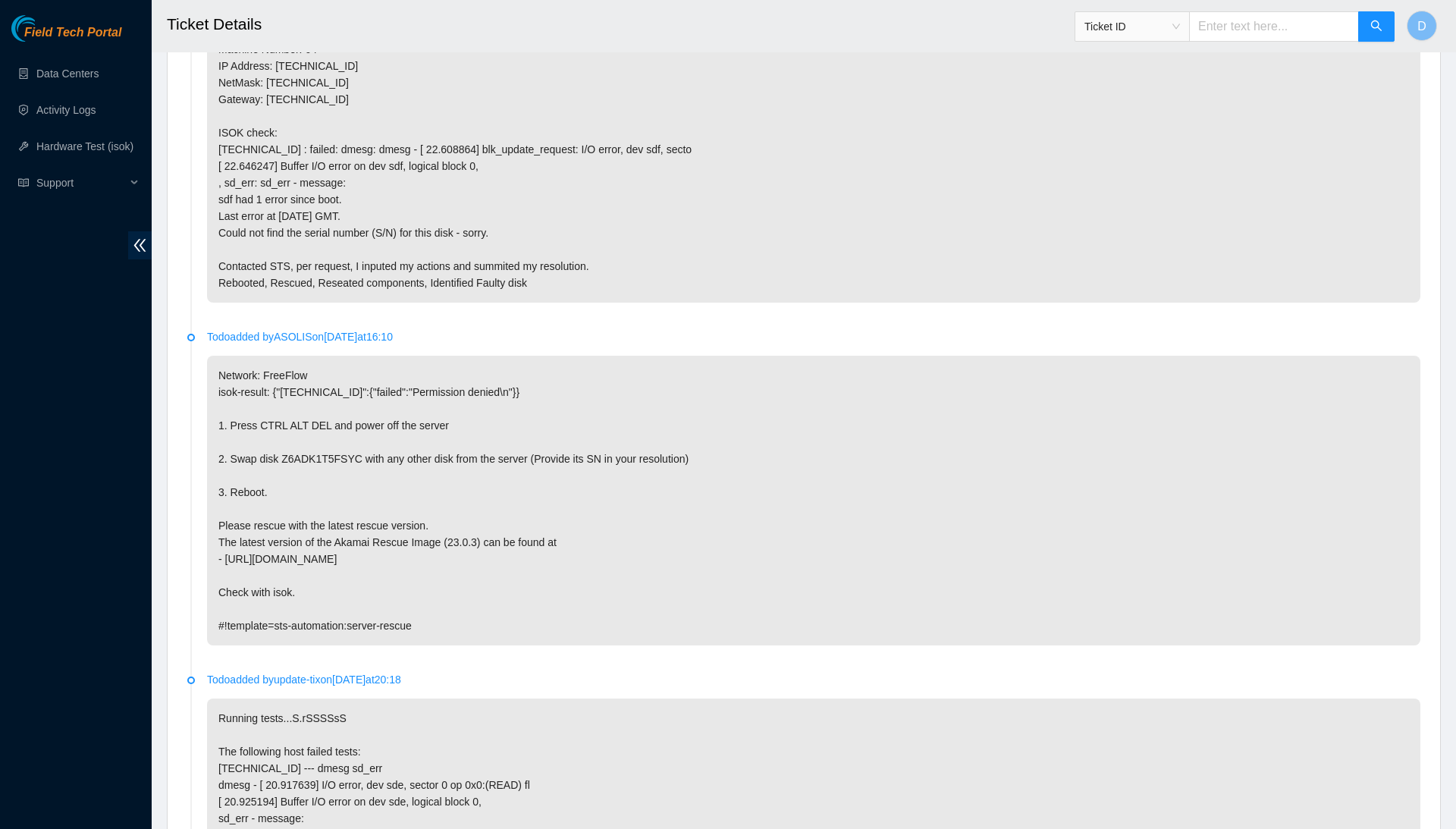
scroll to position [1073, 0]
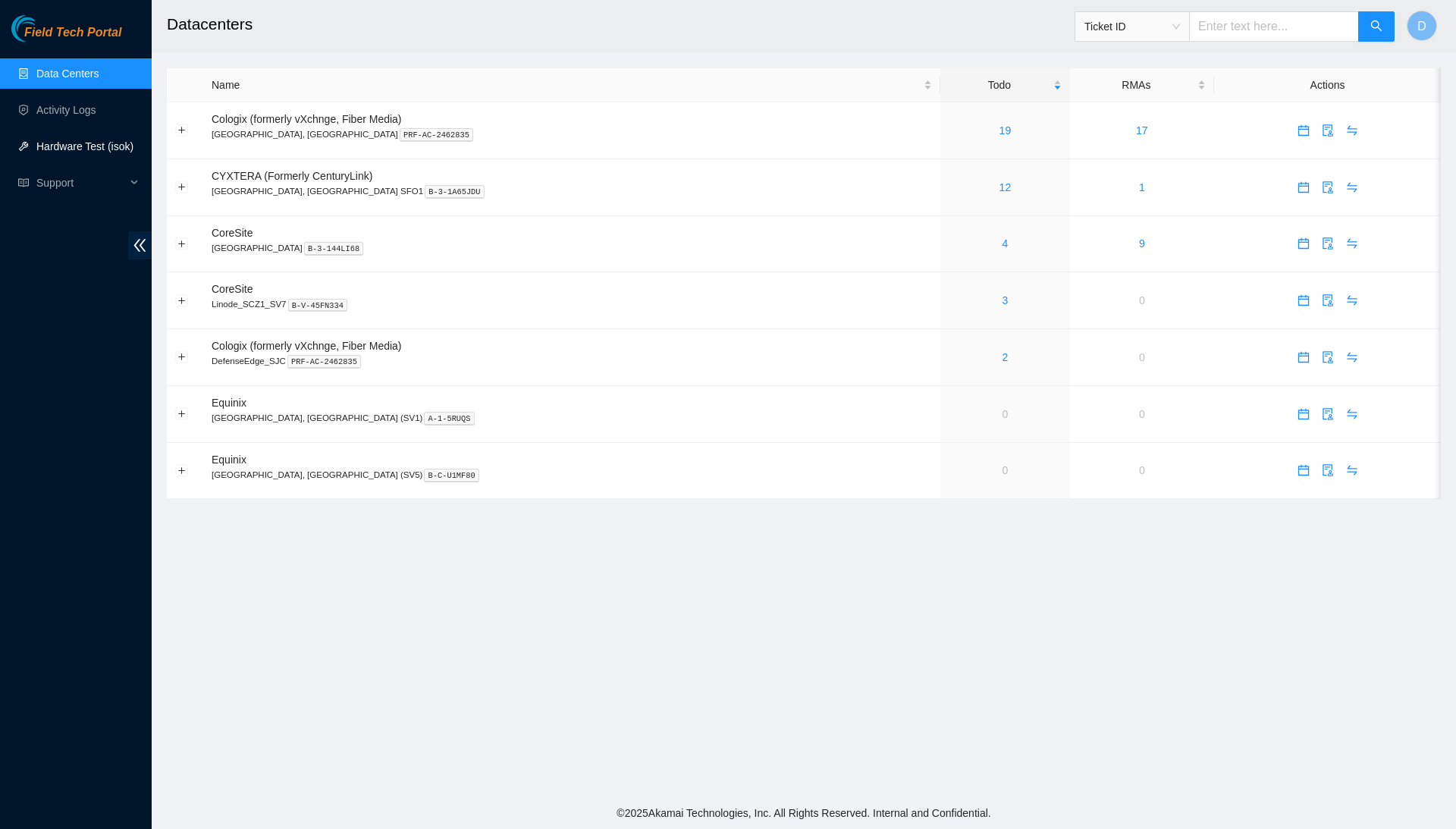
click at [95, 144] on link "Hardware Test (isok)" at bounding box center [85, 146] width 97 height 12
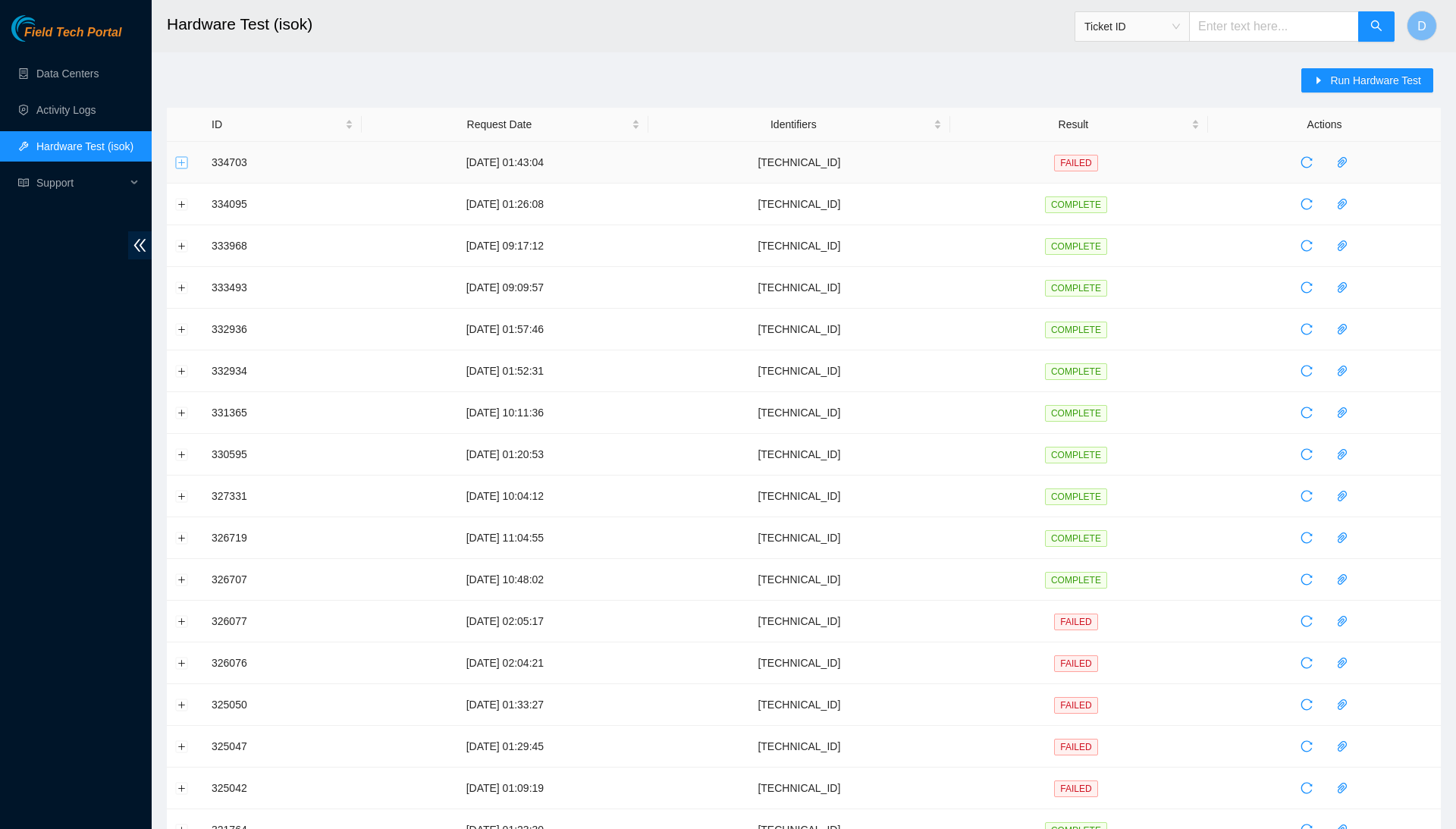
click at [181, 159] on button "Expand row" at bounding box center [182, 162] width 12 height 12
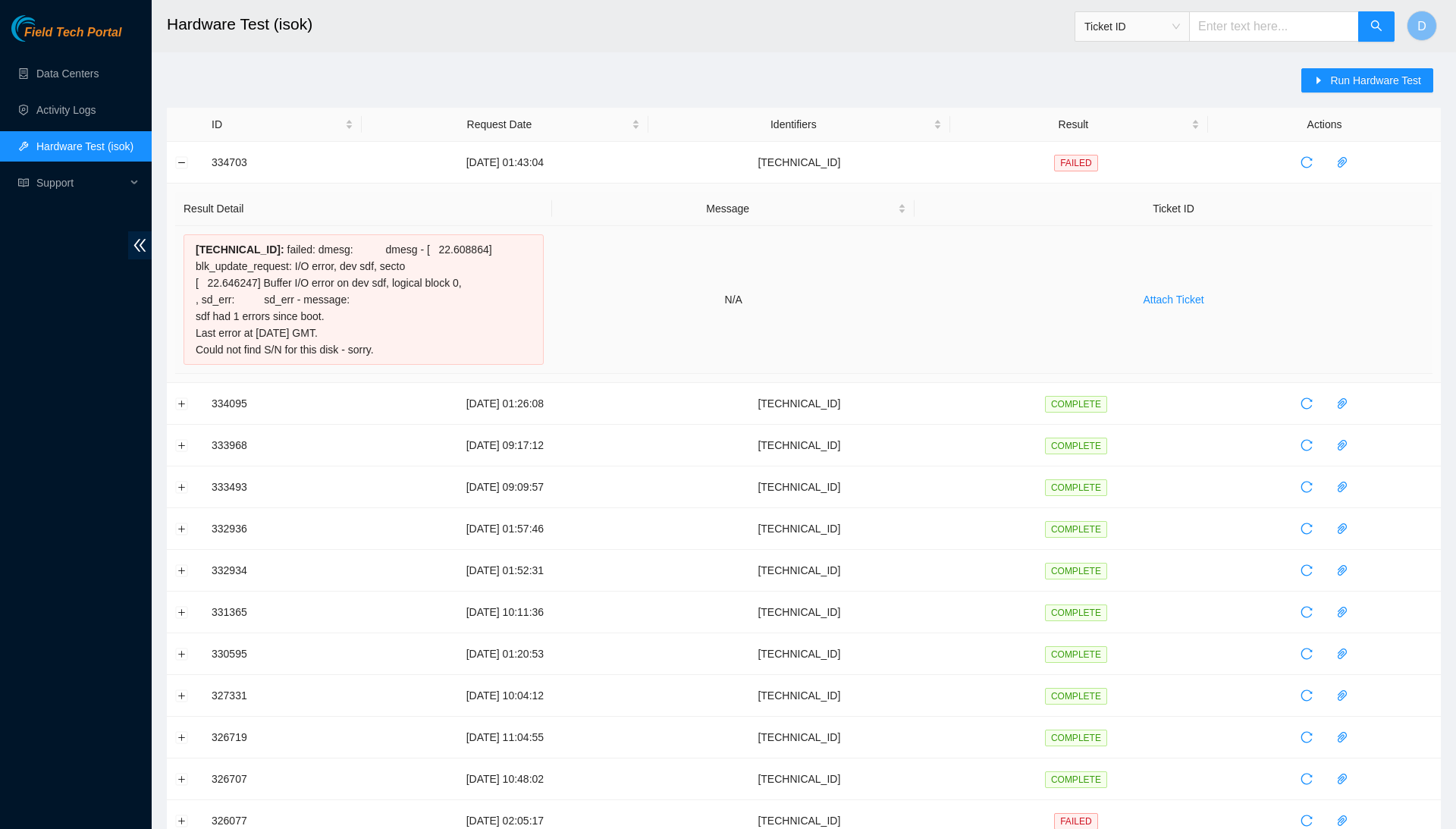
click at [257, 282] on div "[TECHNICAL_ID] : failed: dmesg: dmesg - [ 22.608864] blk_update_request: I/O er…" at bounding box center [363, 299] width 360 height 130
drag, startPoint x: 196, startPoint y: 249, endPoint x: 437, endPoint y: 341, distance: 258.0
click at [437, 341] on div "[TECHNICAL_ID] : failed: dmesg: dmesg - [ 22.608864] blk_update_request: I/O er…" at bounding box center [363, 299] width 360 height 130
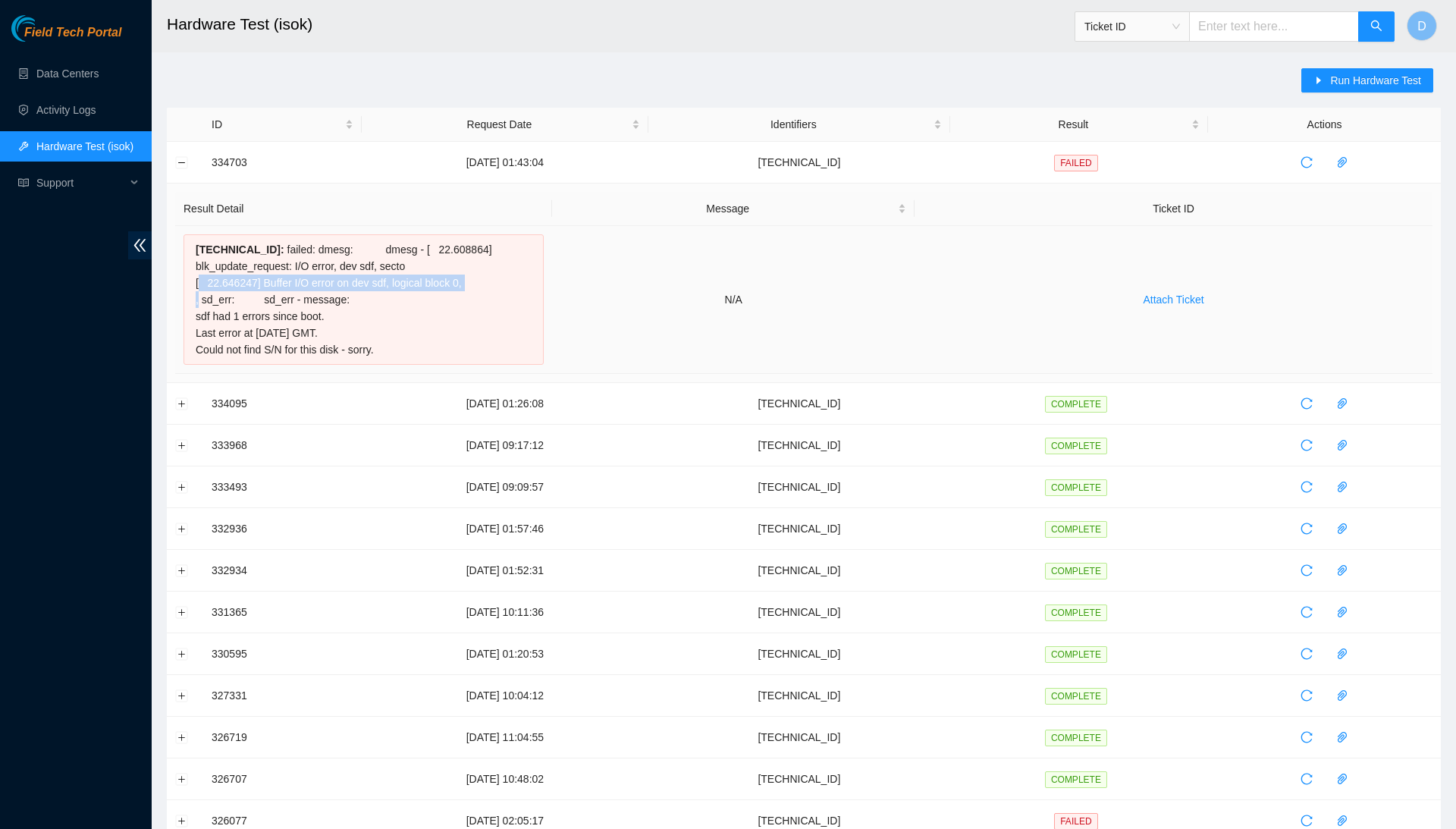
copy div "[TECHNICAL_ID] : failed: dmesg: dmesg - [ 22.608864] blk_update_request: I/O er…"
click at [183, 159] on button "Collapse row" at bounding box center [182, 162] width 12 height 12
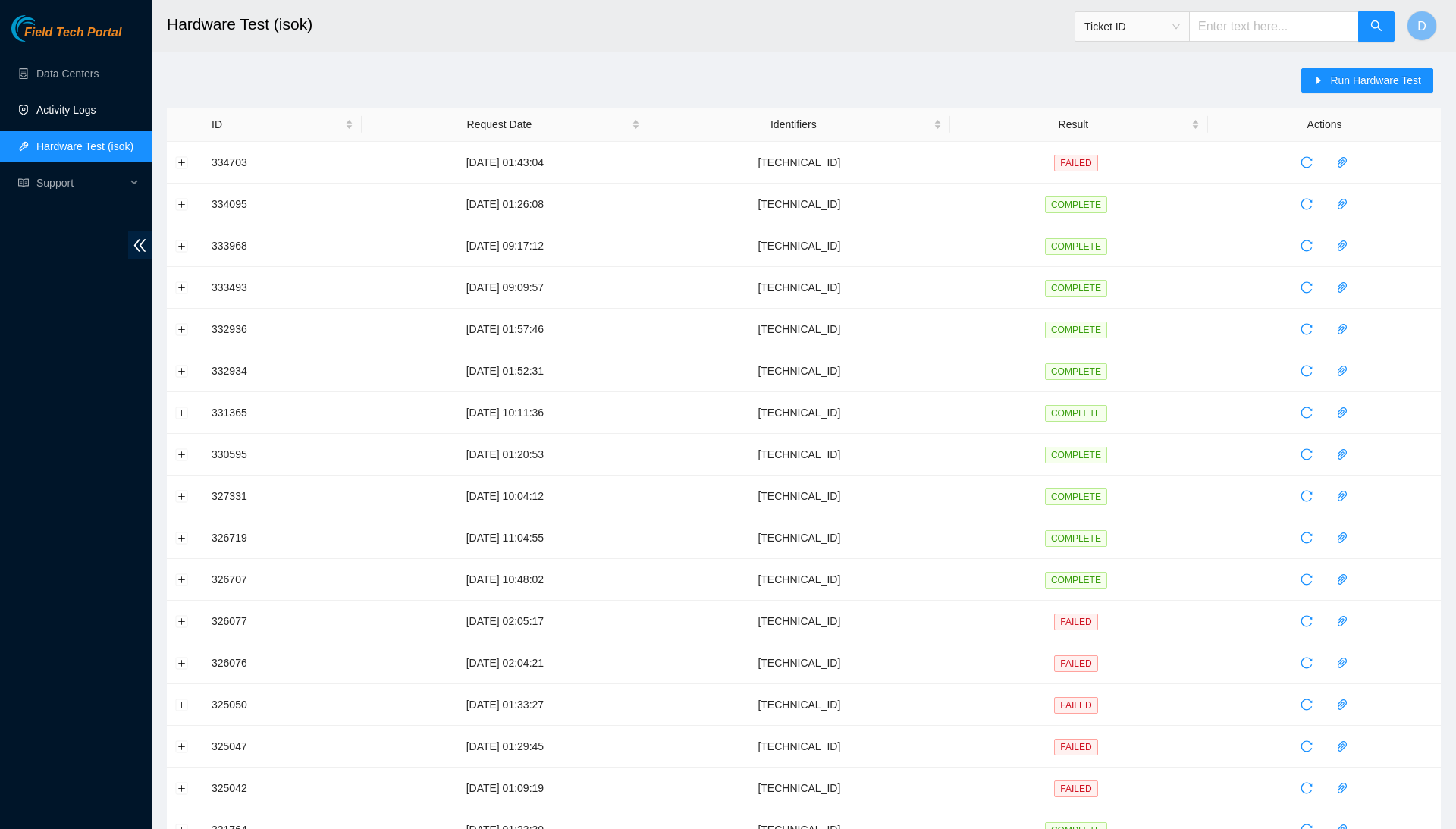
click at [96, 104] on link "Activity Logs" at bounding box center [66, 110] width 60 height 12
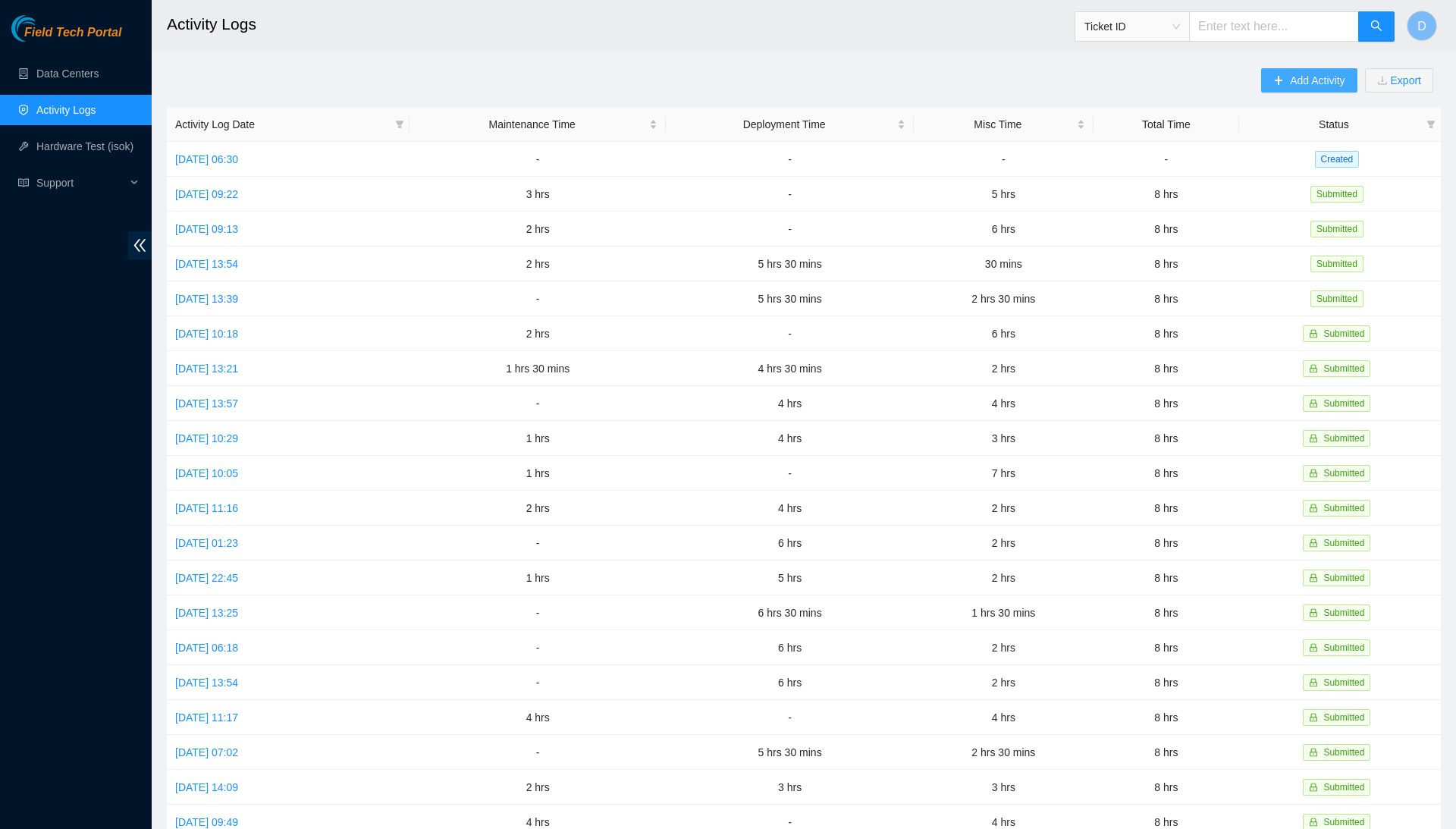
click at [1327, 77] on span "Add Activity" at bounding box center [1317, 81] width 54 height 17
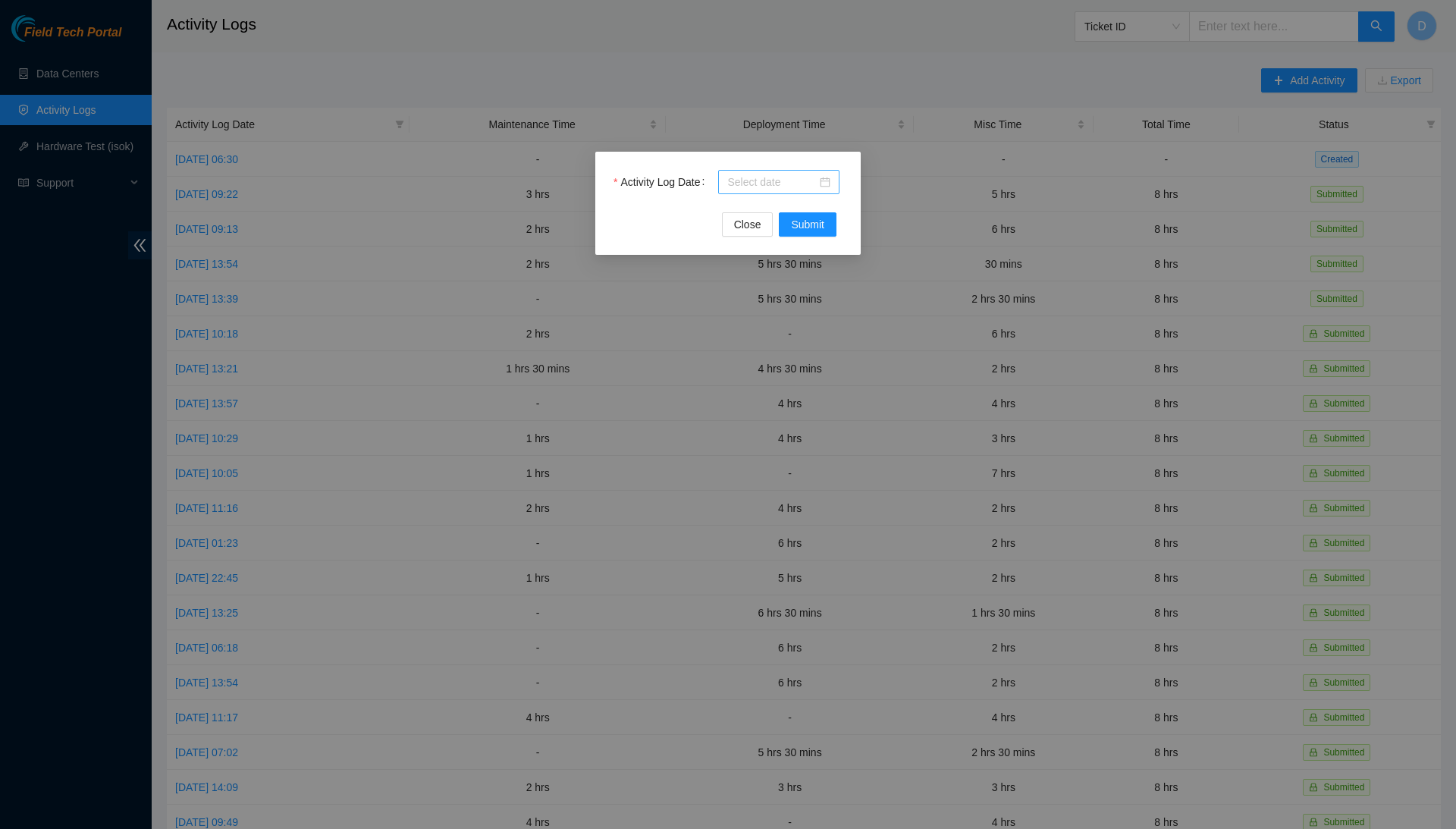
click at [749, 180] on input "Activity Log Date" at bounding box center [772, 183] width 90 height 17
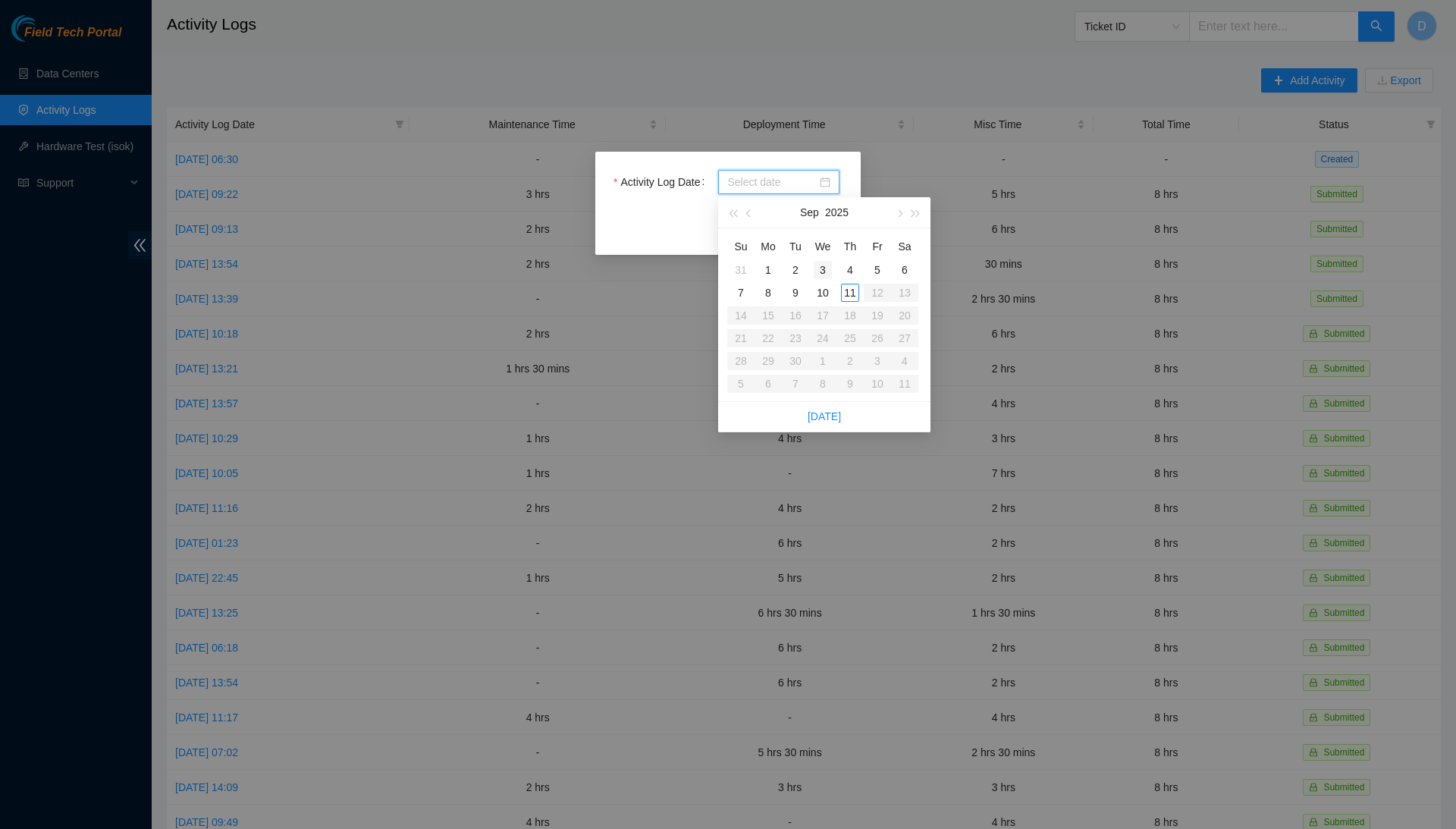
type input "[DATE]"
click at [819, 289] on div "10" at bounding box center [822, 292] width 18 height 18
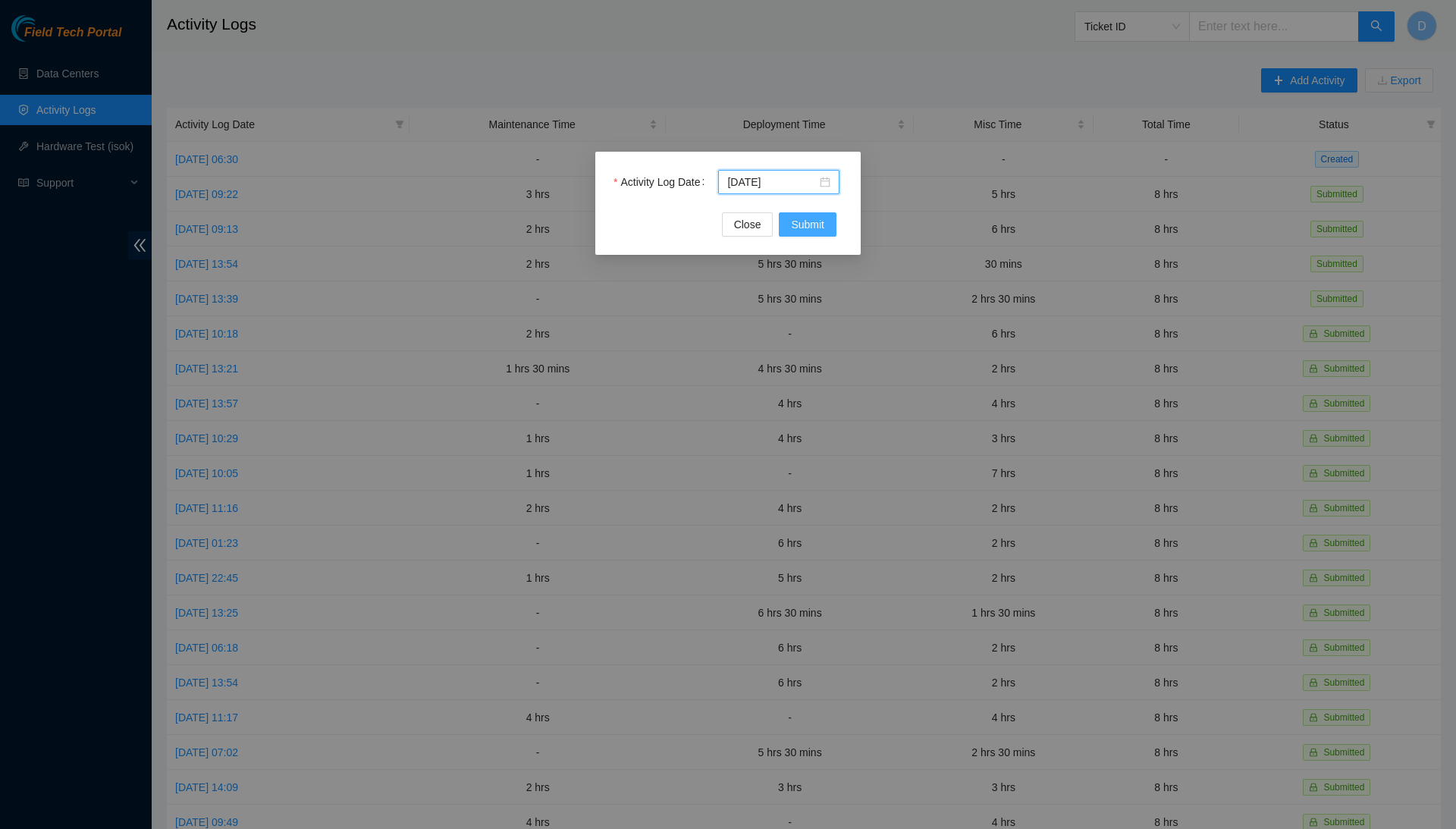
click at [807, 234] on button "Submit" at bounding box center [808, 225] width 58 height 24
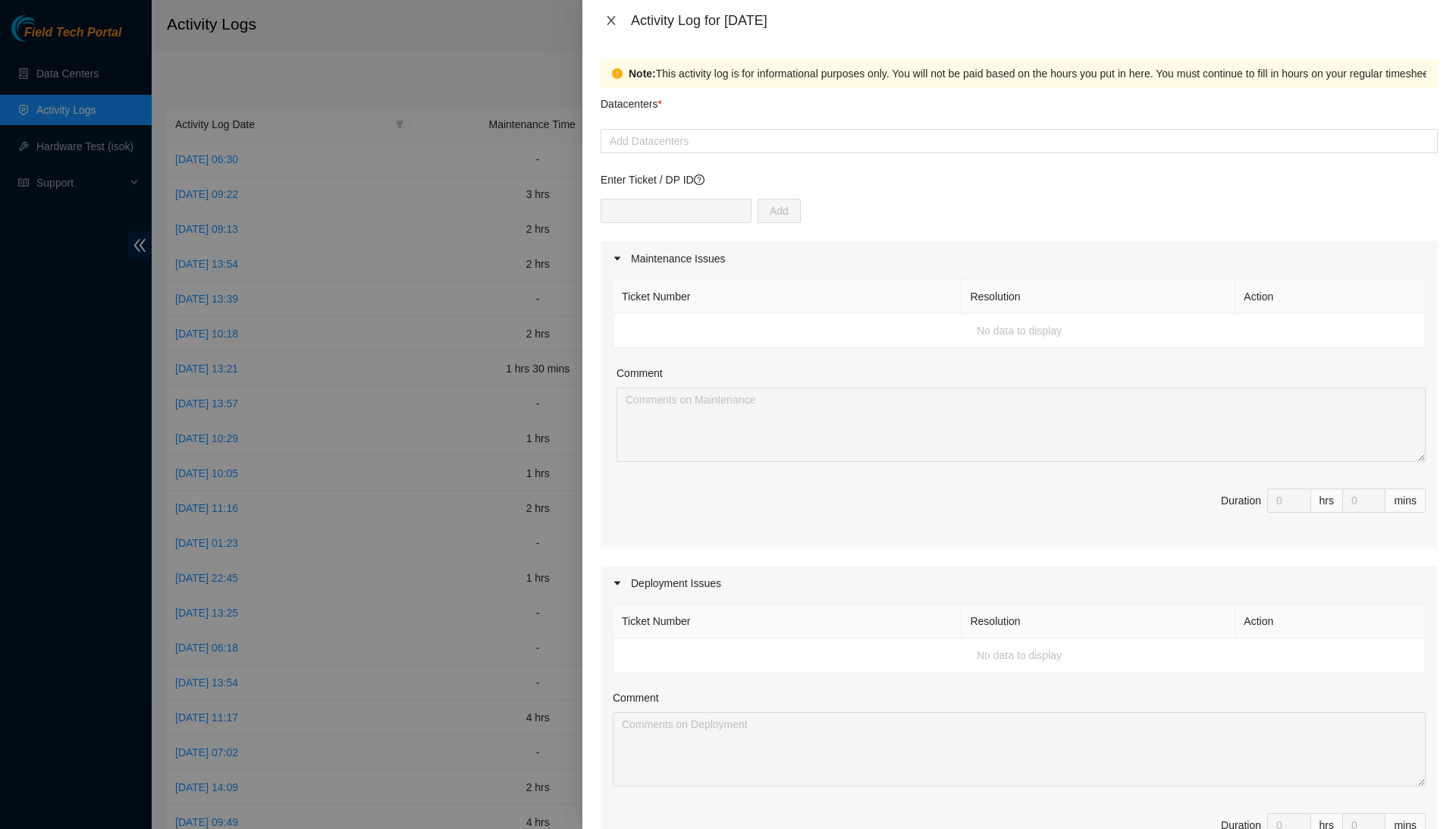
click at [613, 24] on icon "close" at bounding box center [610, 20] width 12 height 12
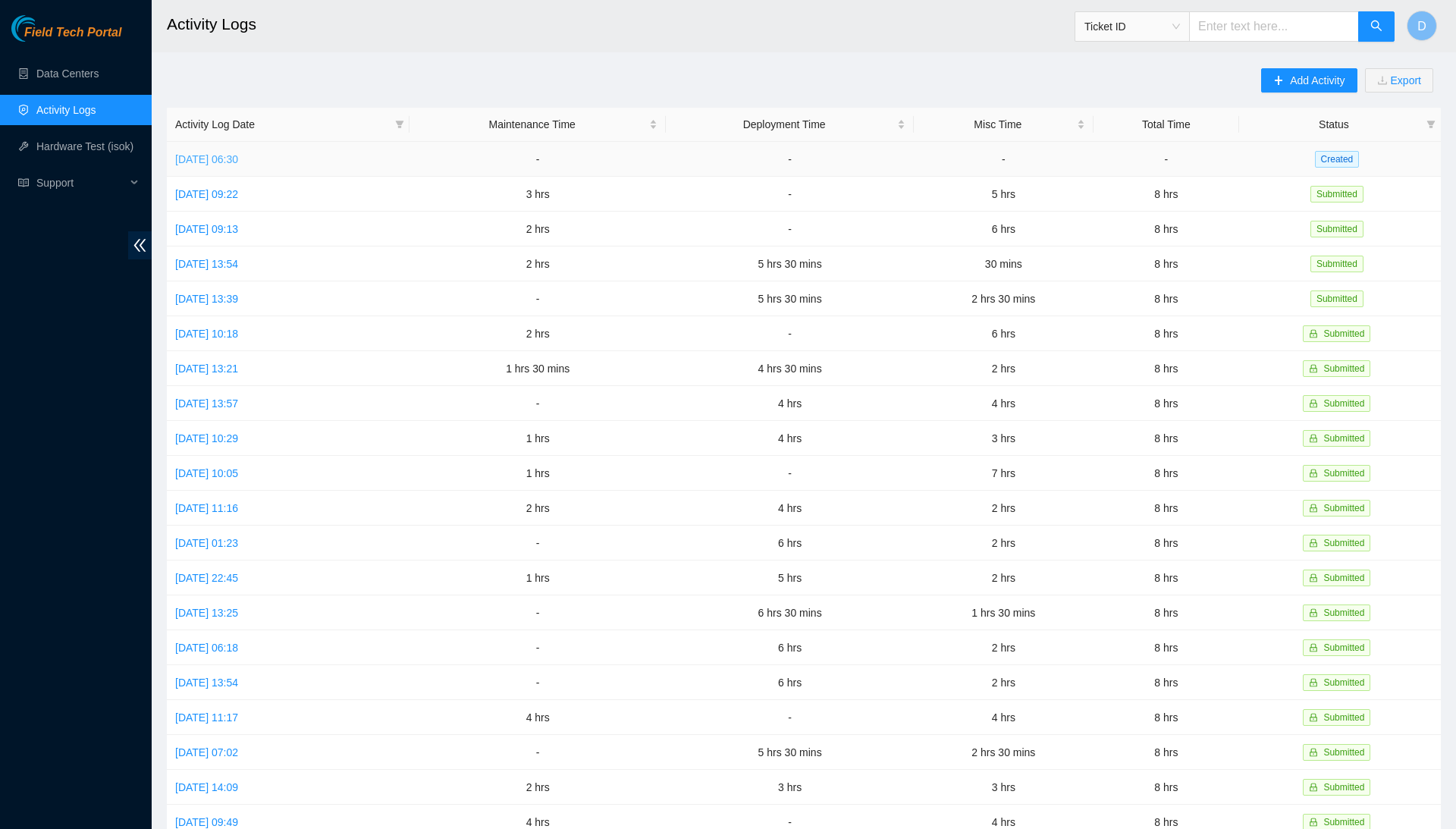
click at [238, 154] on link "[DATE] 06:30" at bounding box center [206, 159] width 63 height 12
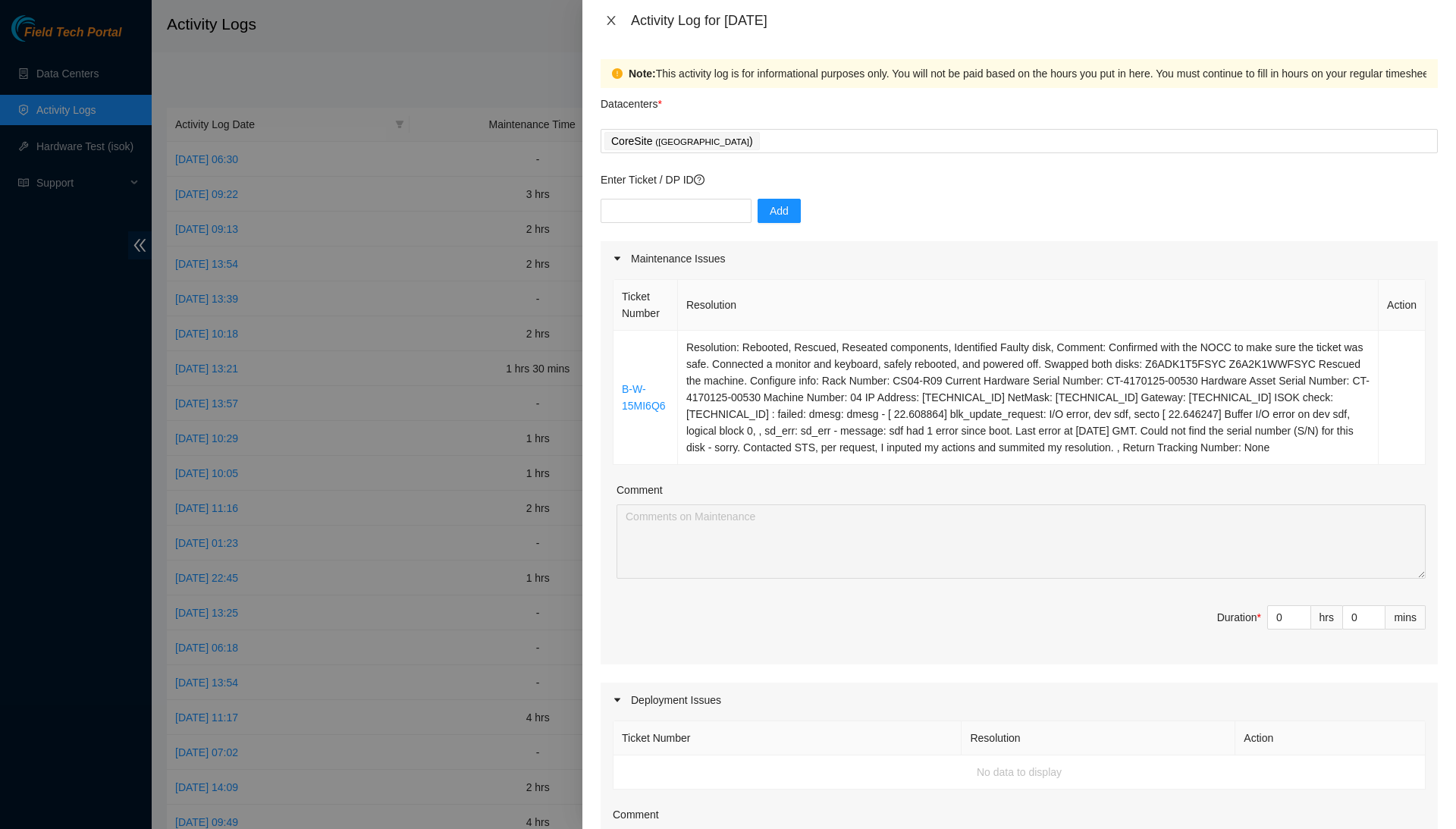
click at [605, 17] on icon "close" at bounding box center [610, 20] width 12 height 12
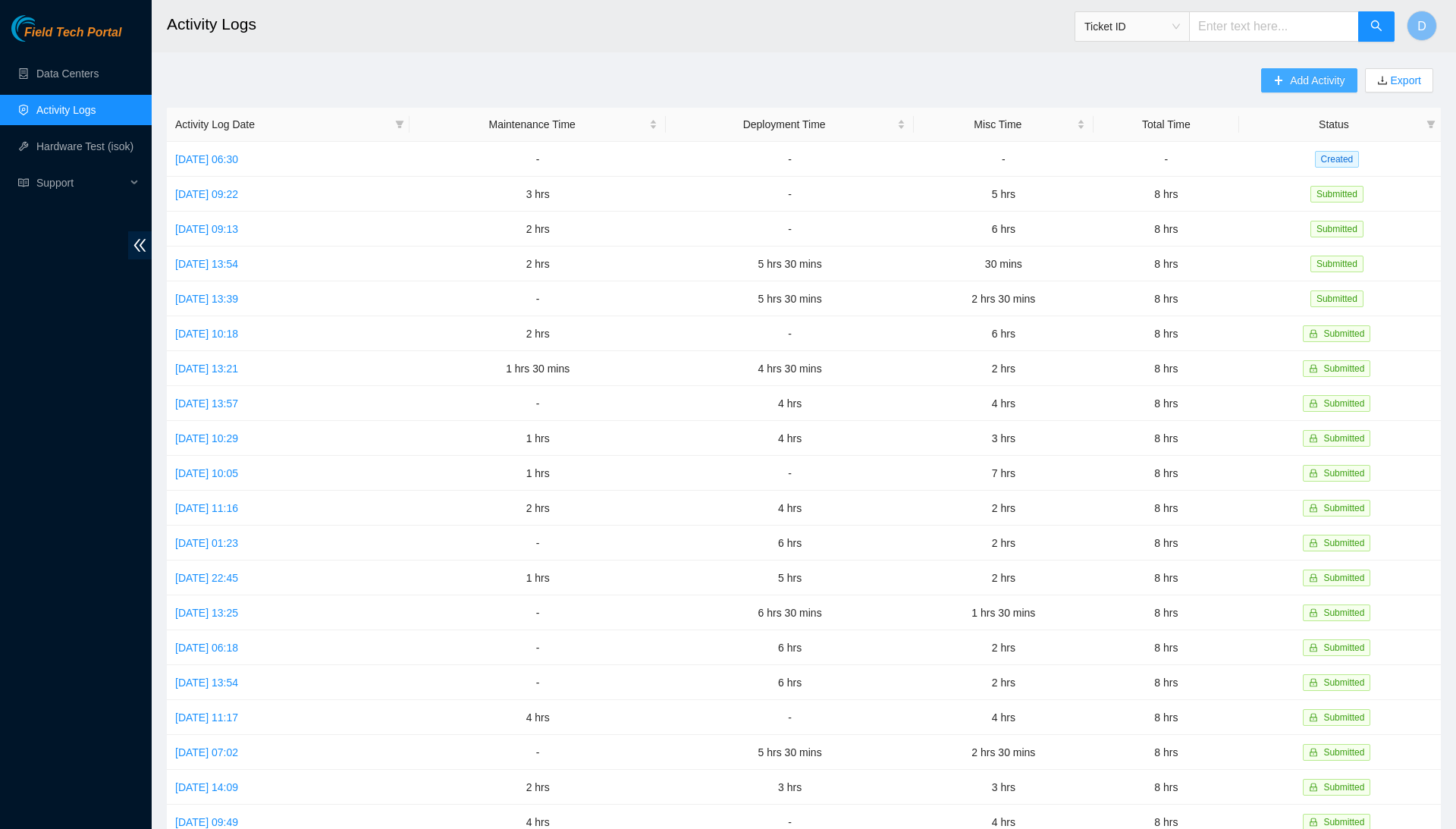
click at [1290, 80] on span "Add Activity" at bounding box center [1317, 81] width 54 height 17
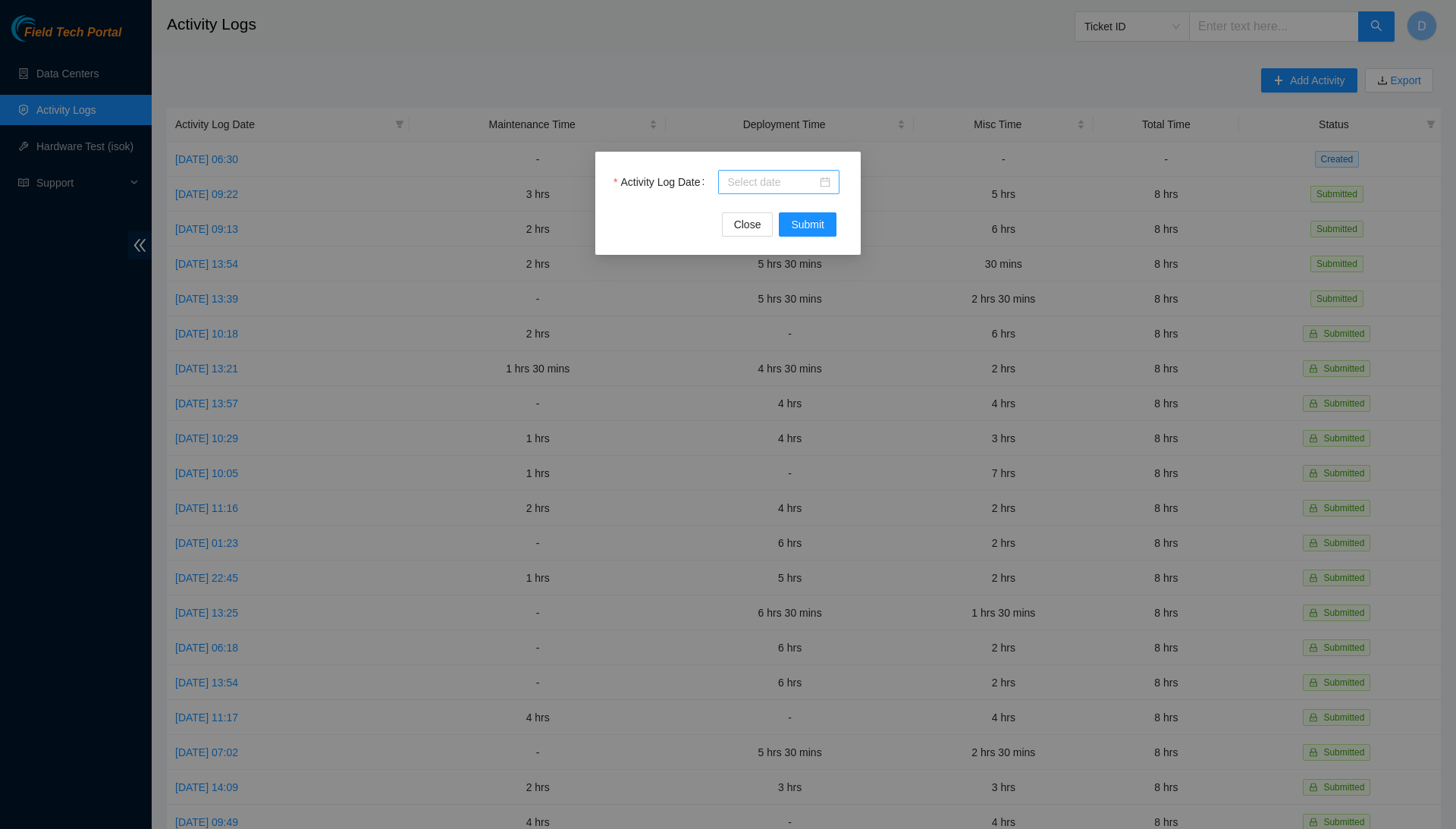
click at [759, 182] on input "Activity Log Date" at bounding box center [772, 183] width 90 height 17
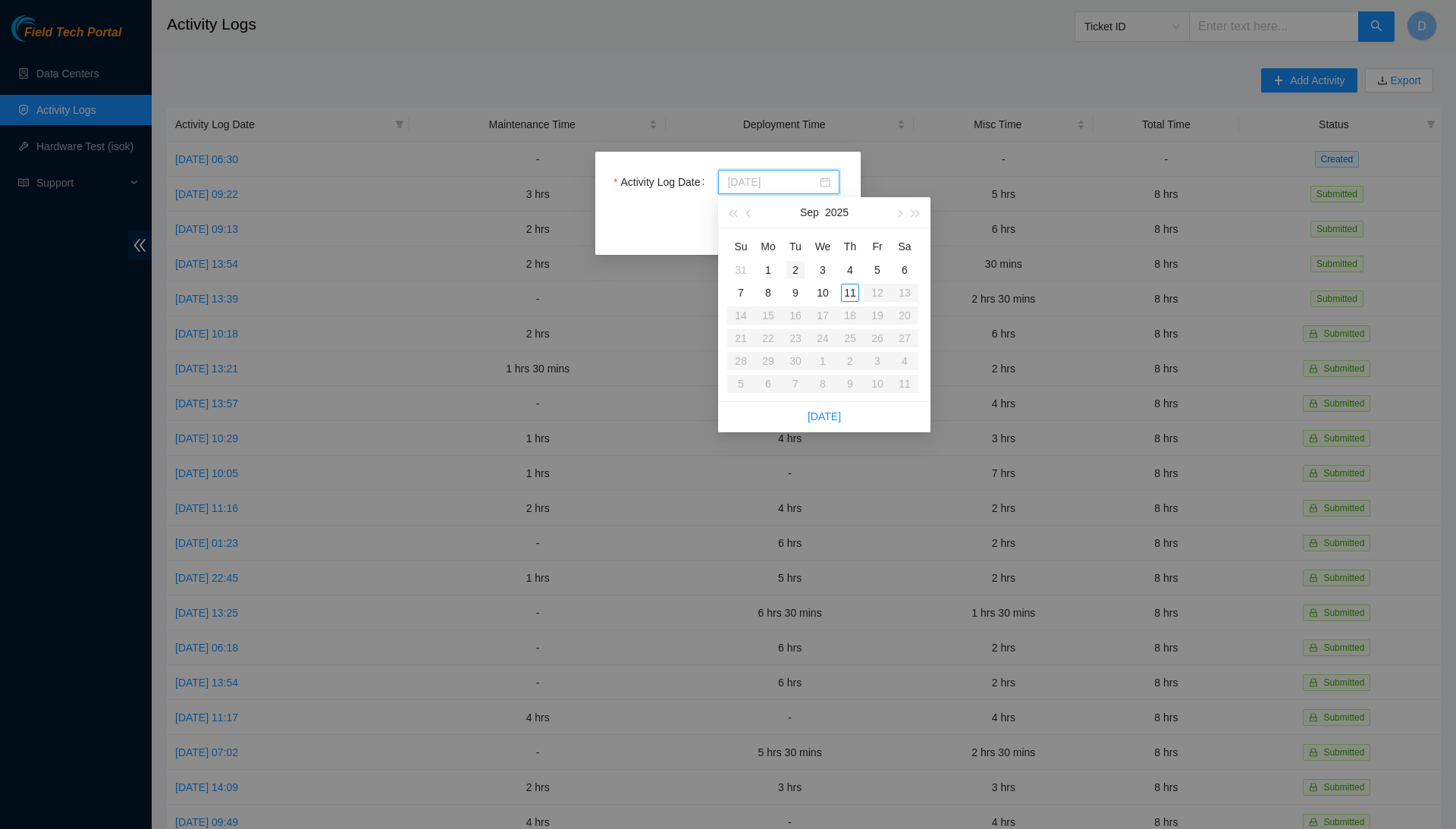
type input "[DATE]"
click at [820, 289] on div "10" at bounding box center [822, 292] width 18 height 18
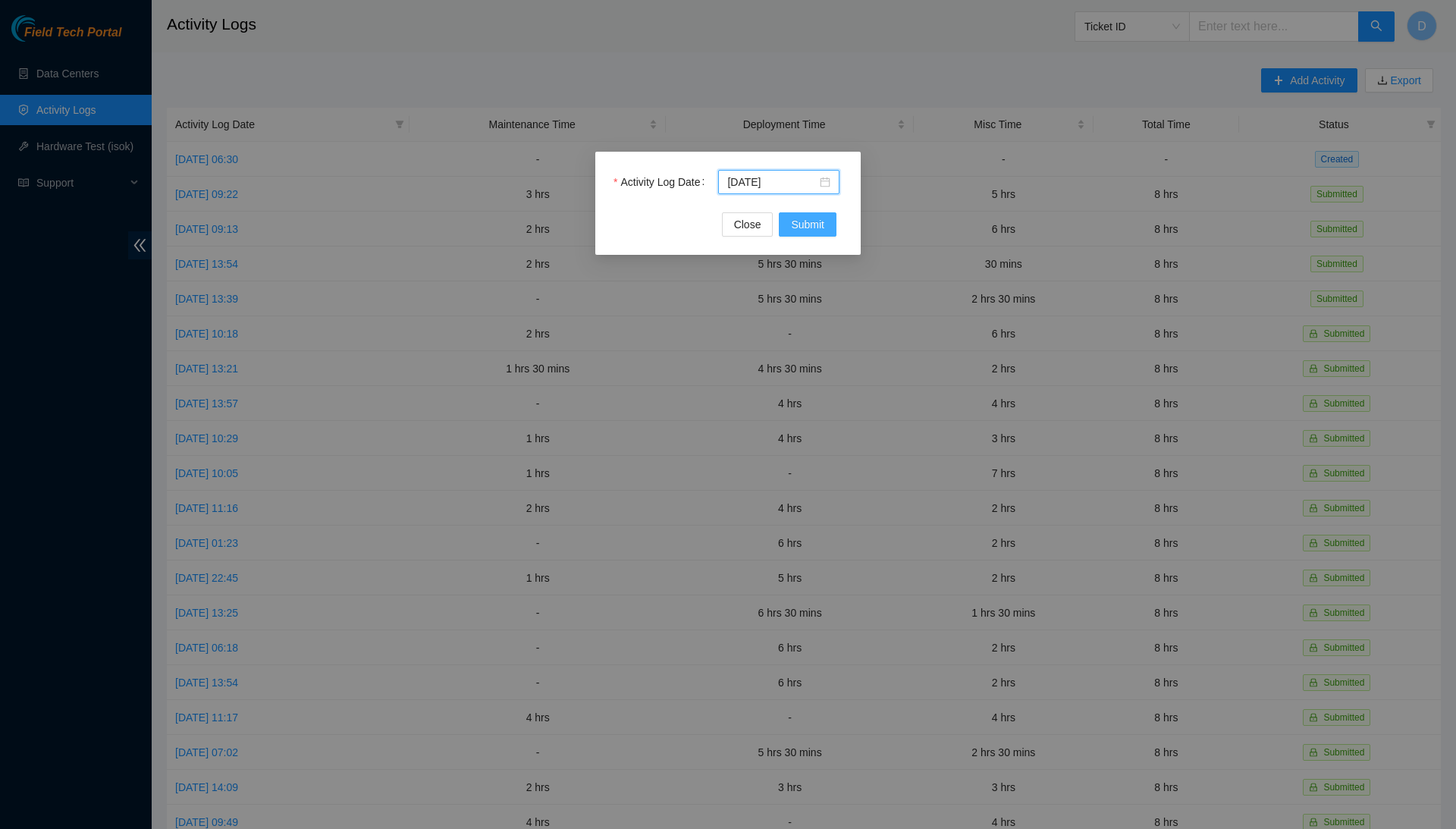
click at [812, 226] on span "Submit" at bounding box center [808, 225] width 34 height 17
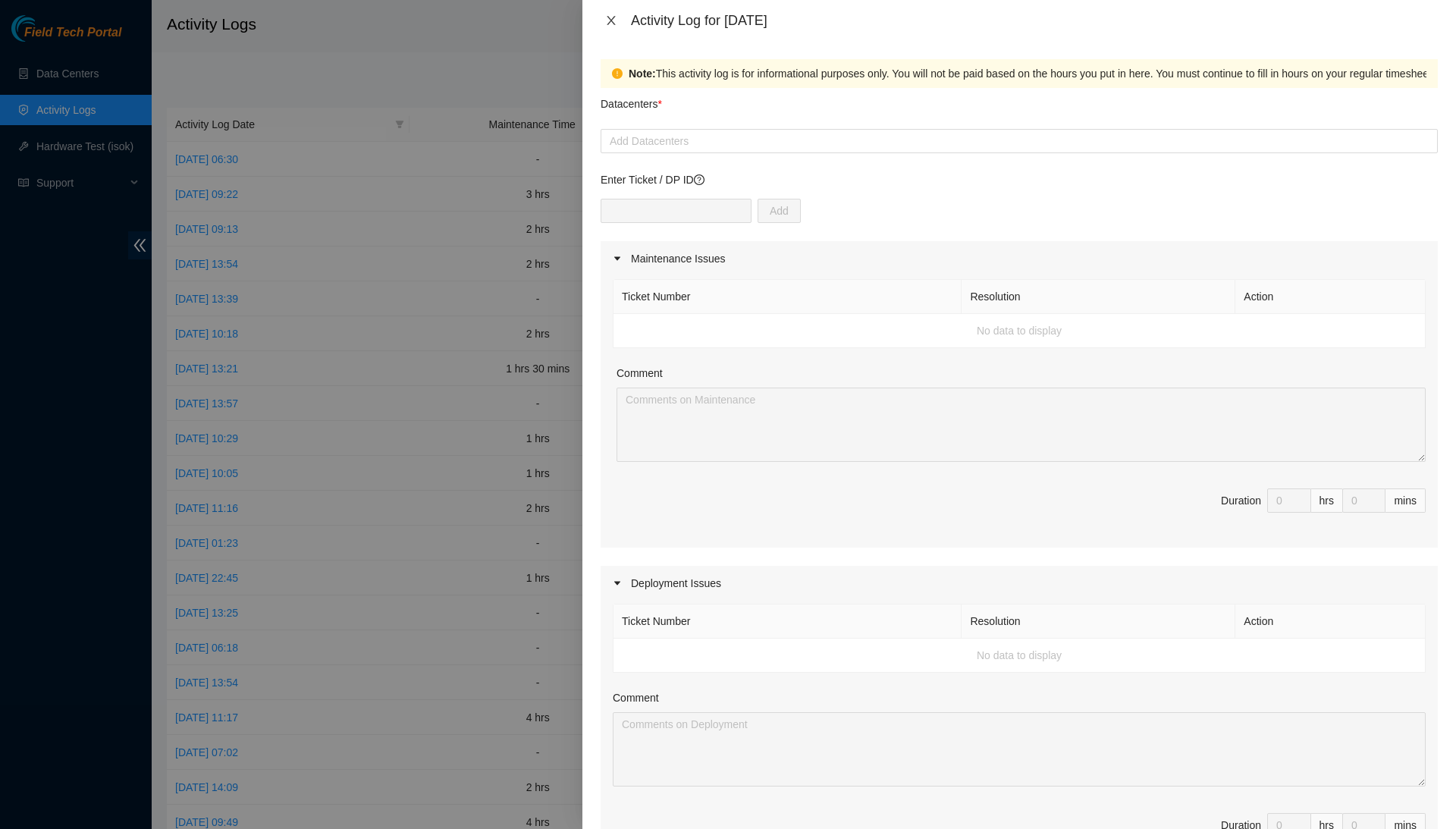
click at [611, 22] on icon "close" at bounding box center [610, 20] width 12 height 12
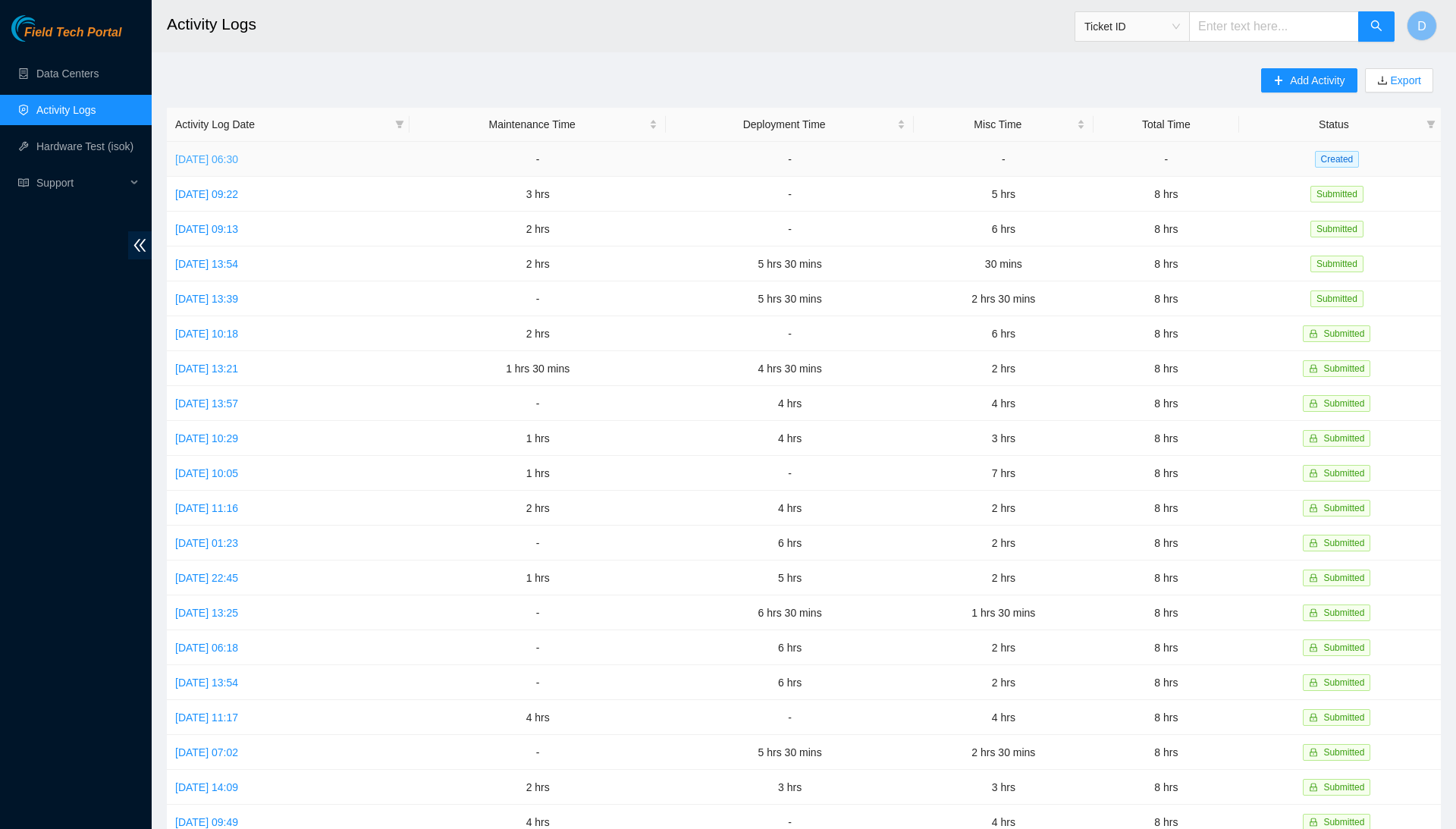
click at [238, 159] on link "[DATE] 06:30" at bounding box center [206, 159] width 63 height 12
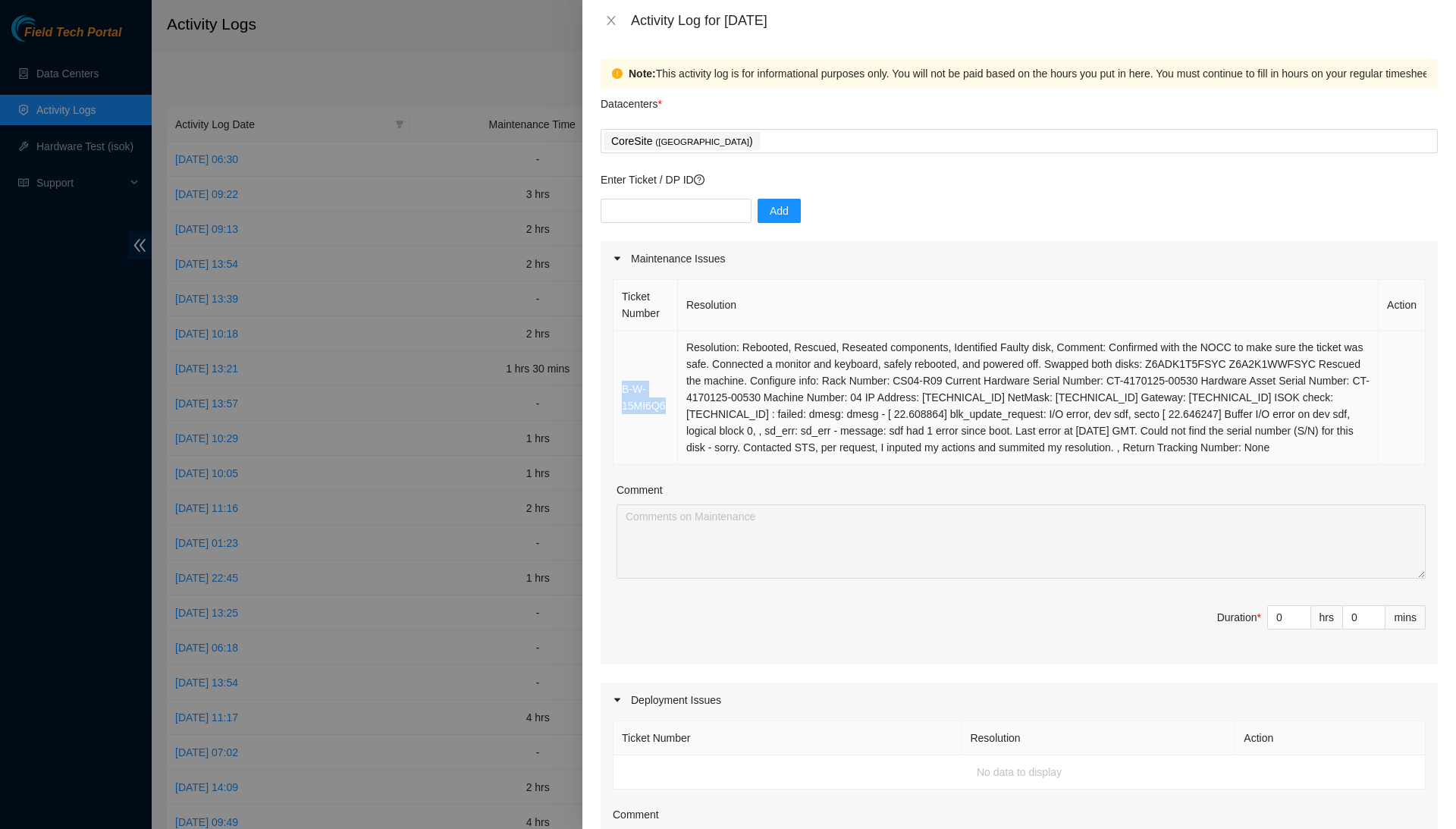
drag, startPoint x: 619, startPoint y: 387, endPoint x: 671, endPoint y: 428, distance: 66.2
click at [671, 428] on td "B-W-15MI6Q6" at bounding box center [645, 397] width 65 height 134
copy link "B-W-15MI6Q6"
click at [387, 344] on div at bounding box center [728, 414] width 1456 height 829
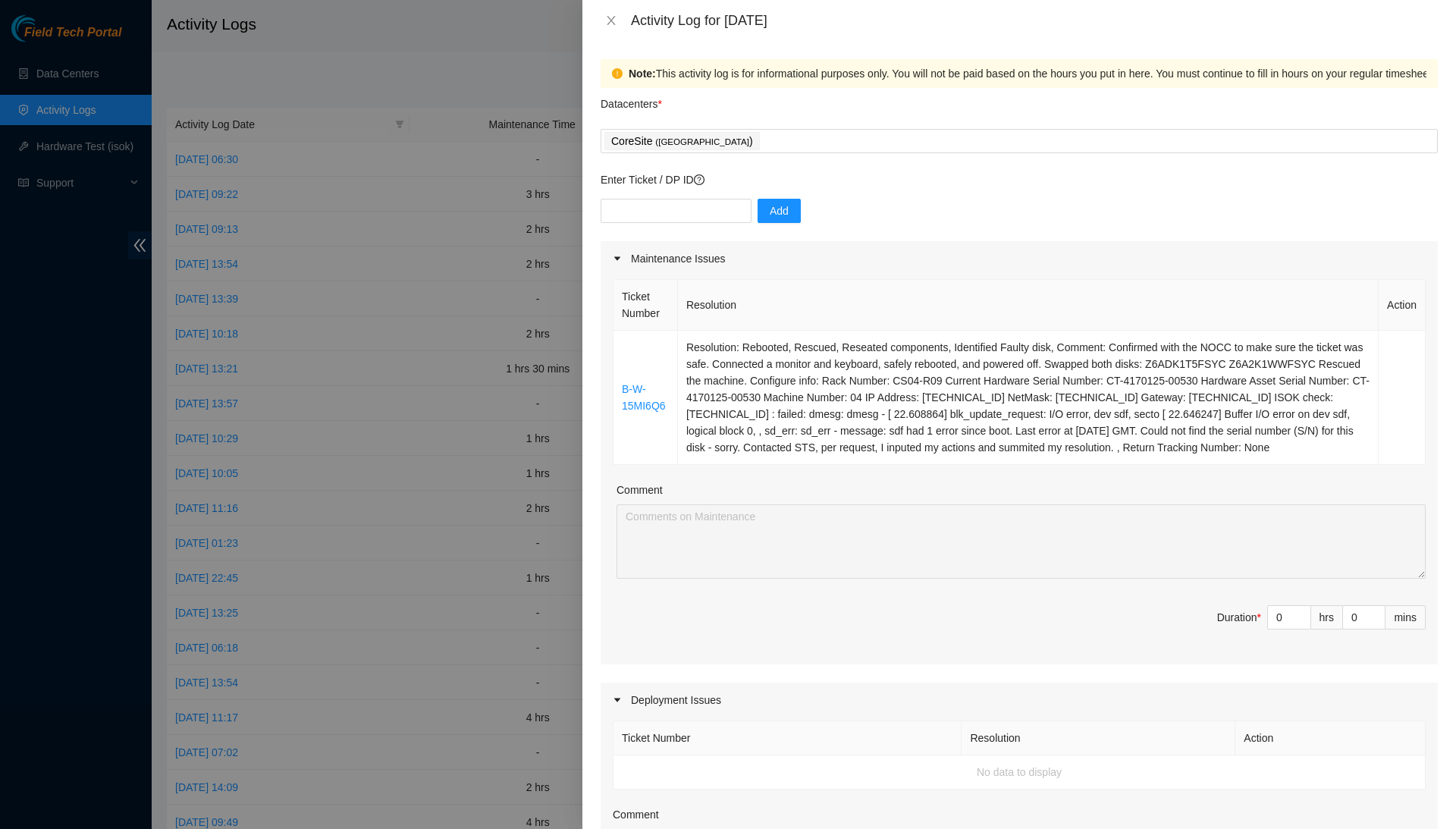
click at [387, 344] on div at bounding box center [728, 414] width 1456 height 829
click at [613, 22] on icon "close" at bounding box center [610, 21] width 8 height 9
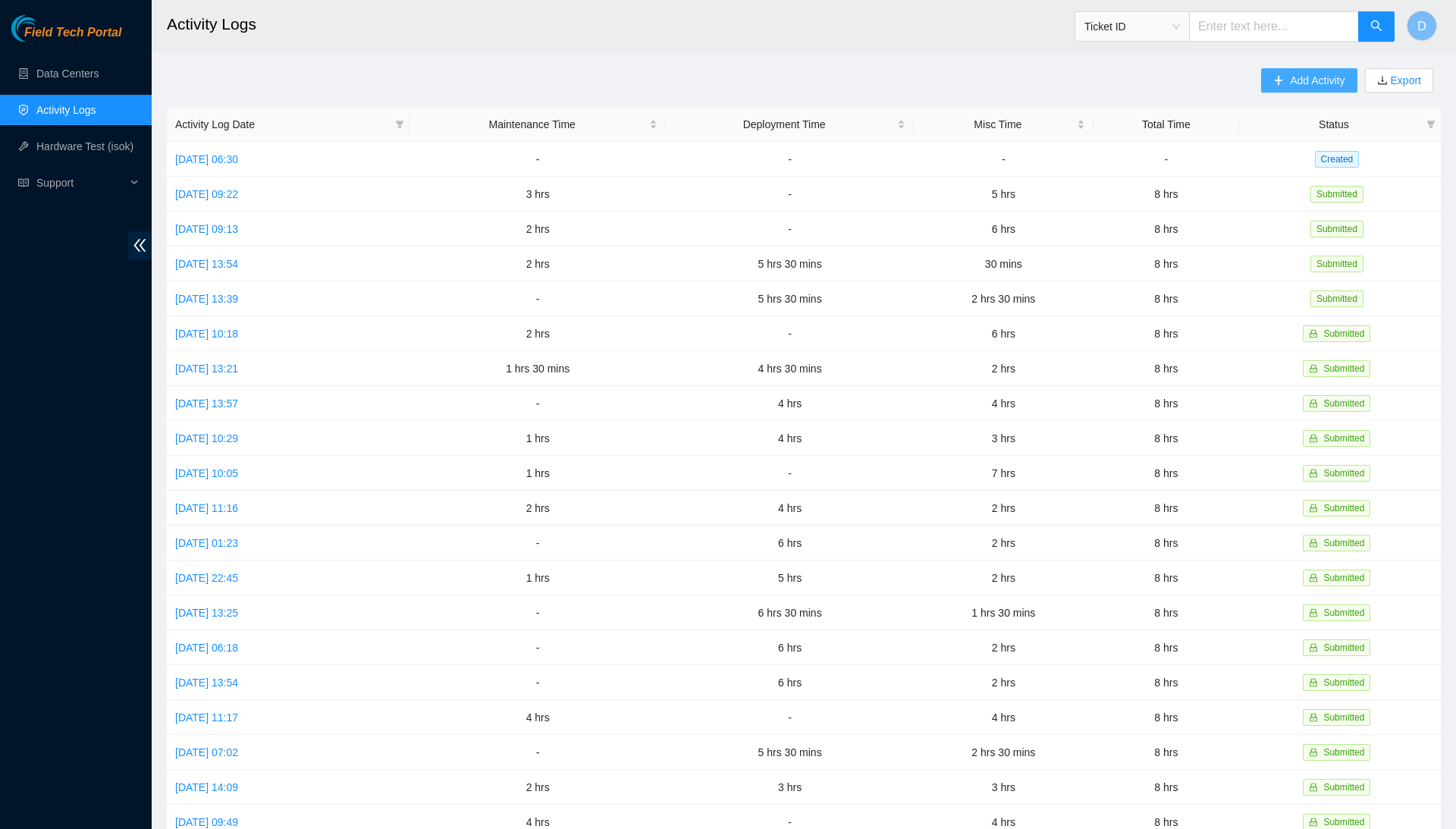
click at [1275, 74] on button "Add Activity" at bounding box center [1309, 81] width 96 height 24
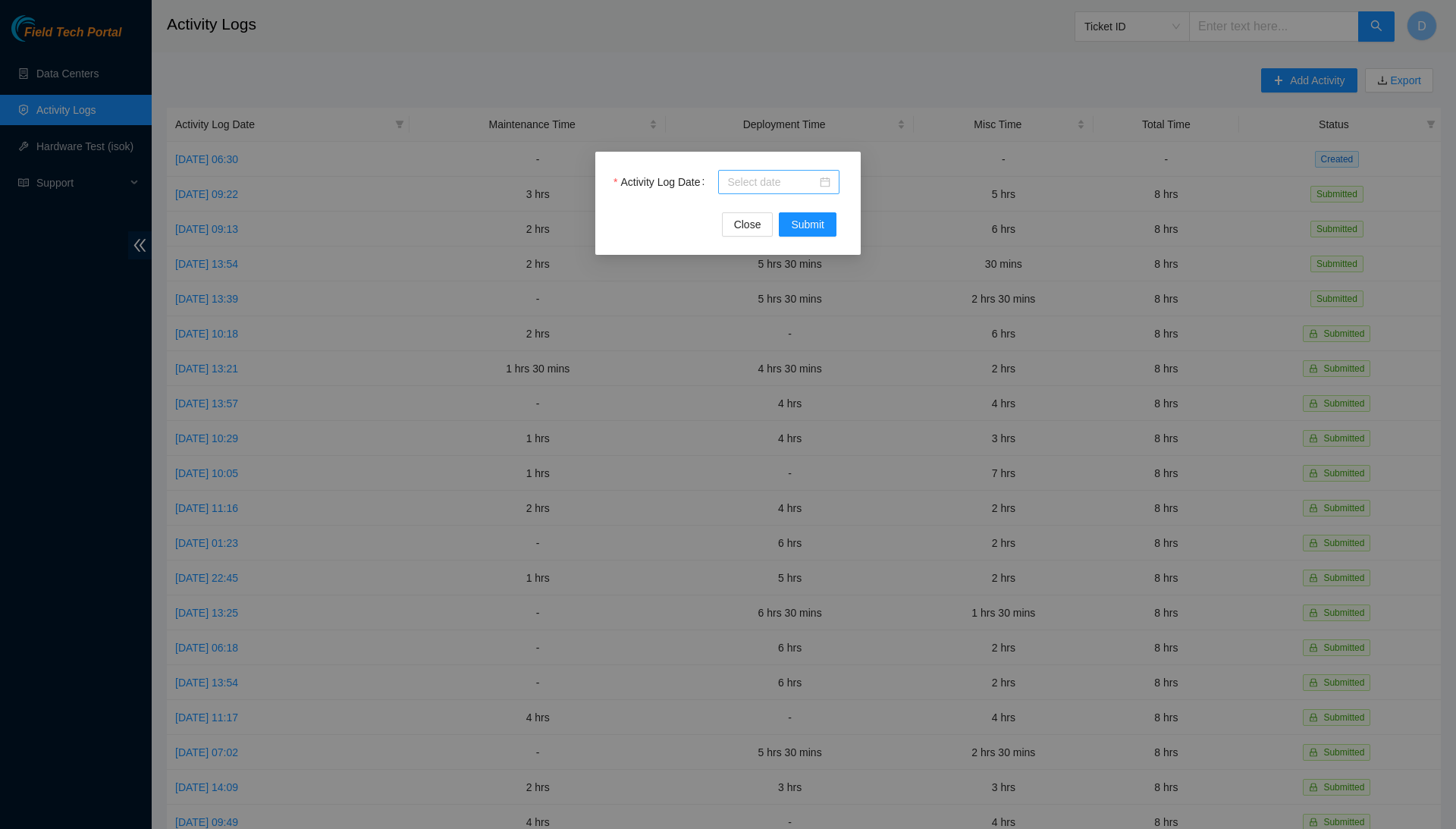
click at [823, 189] on div at bounding box center [779, 183] width 103 height 17
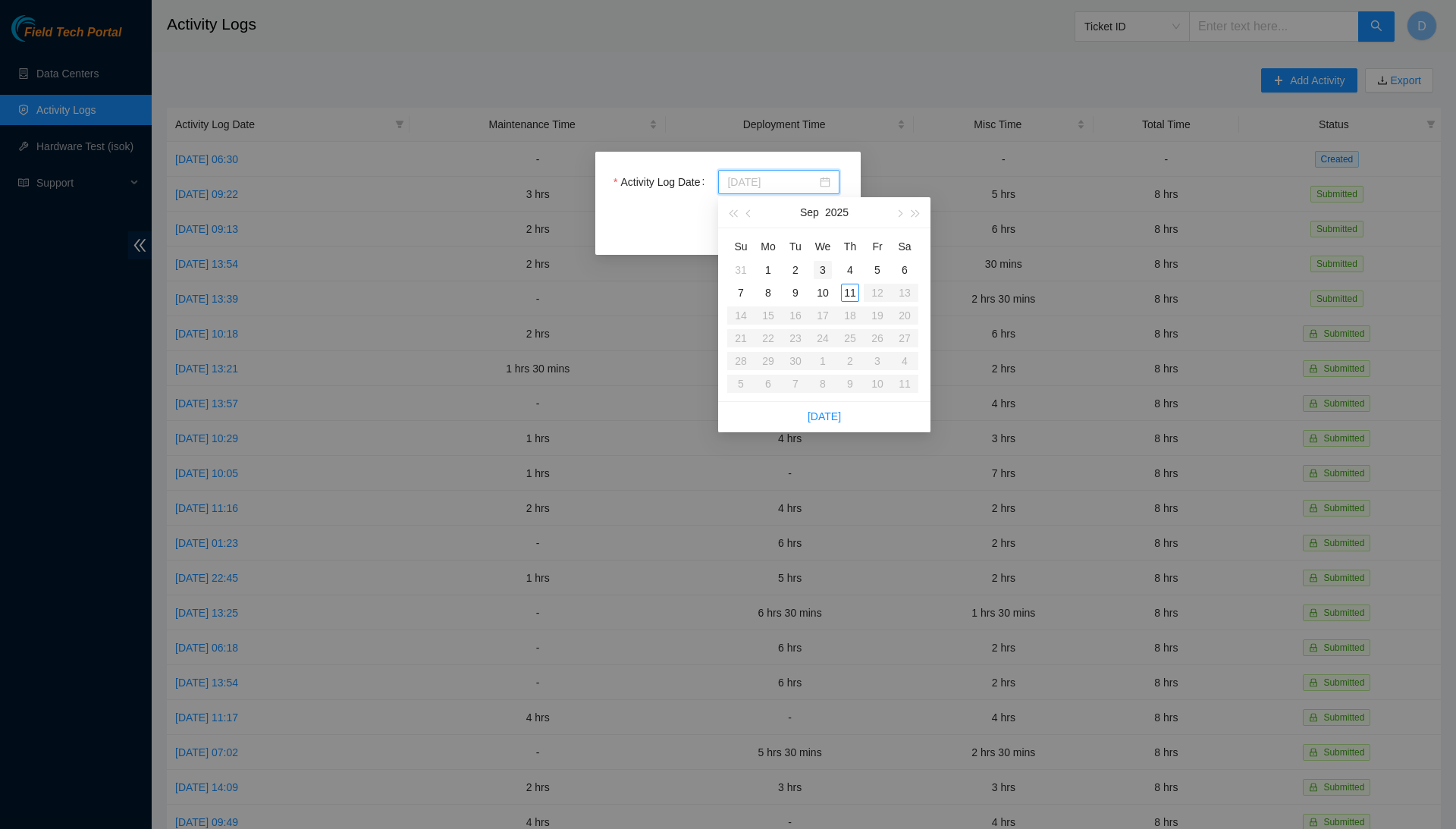
type input "[DATE]"
click at [822, 289] on div "10" at bounding box center [822, 292] width 18 height 18
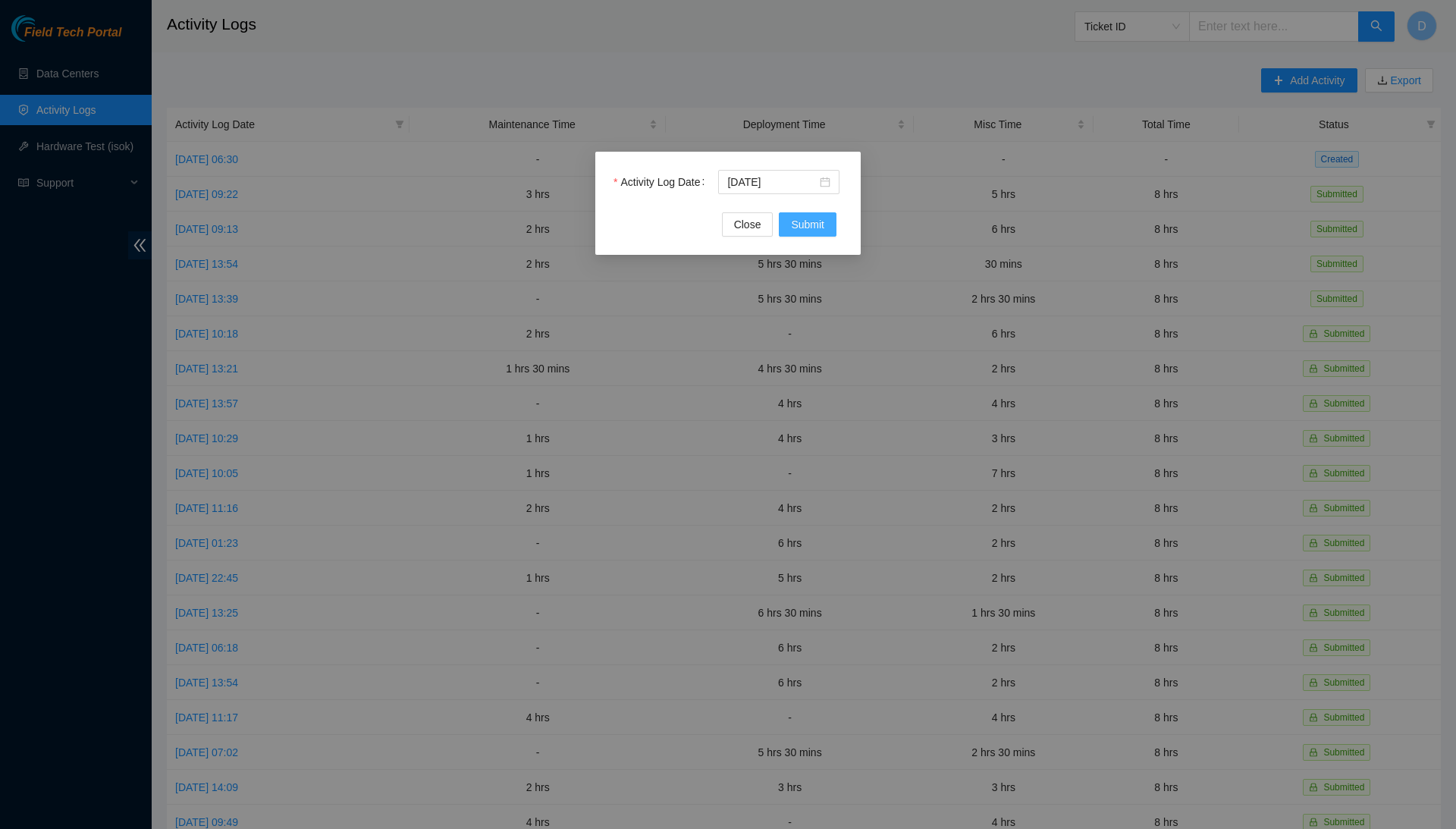
click at [811, 235] on button "Submit" at bounding box center [808, 225] width 58 height 24
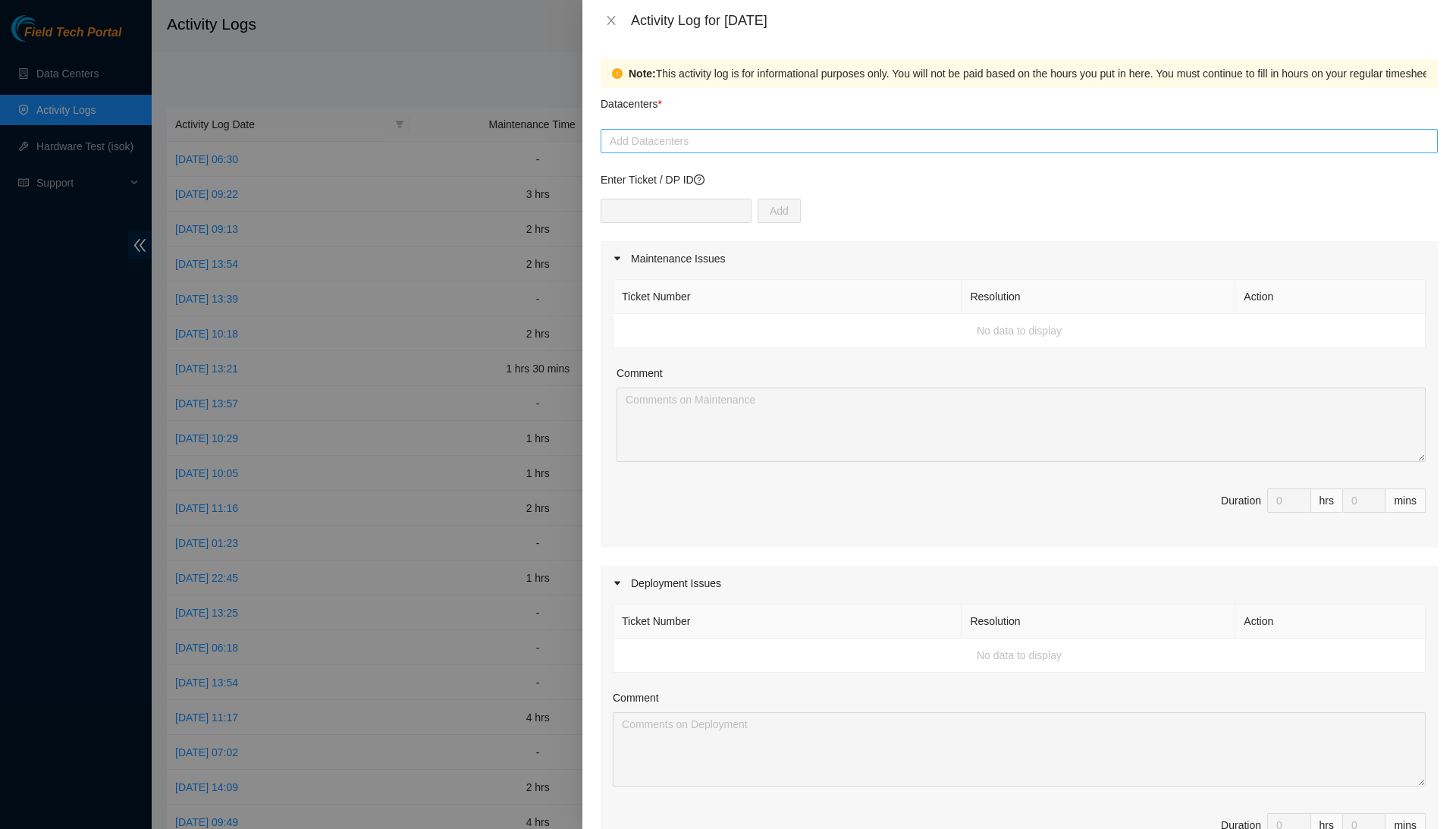
click at [749, 142] on div at bounding box center [1020, 141] width 830 height 18
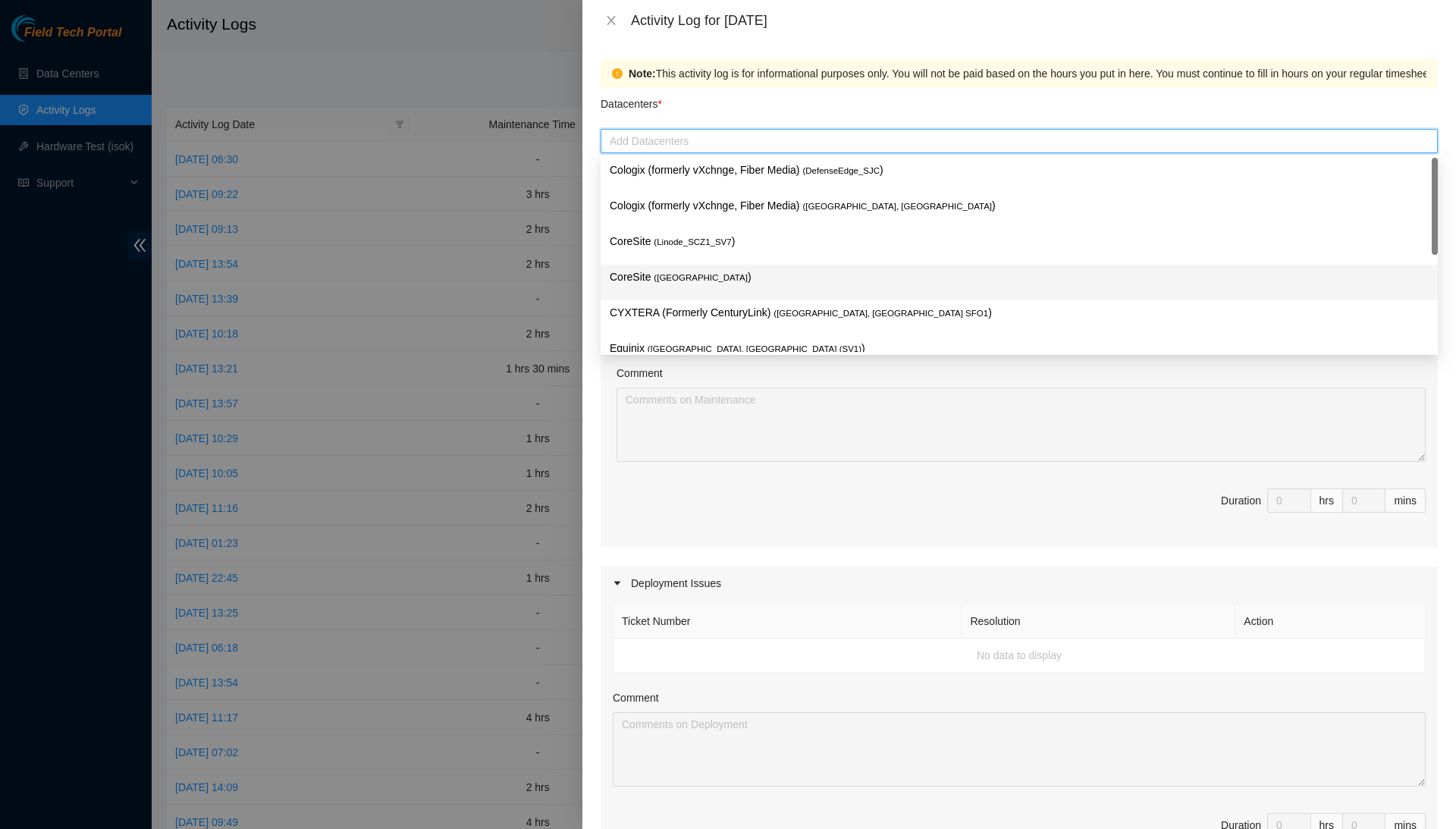
click at [729, 283] on p "CoreSite ( [GEOGRAPHIC_DATA] )" at bounding box center [1019, 277] width 819 height 18
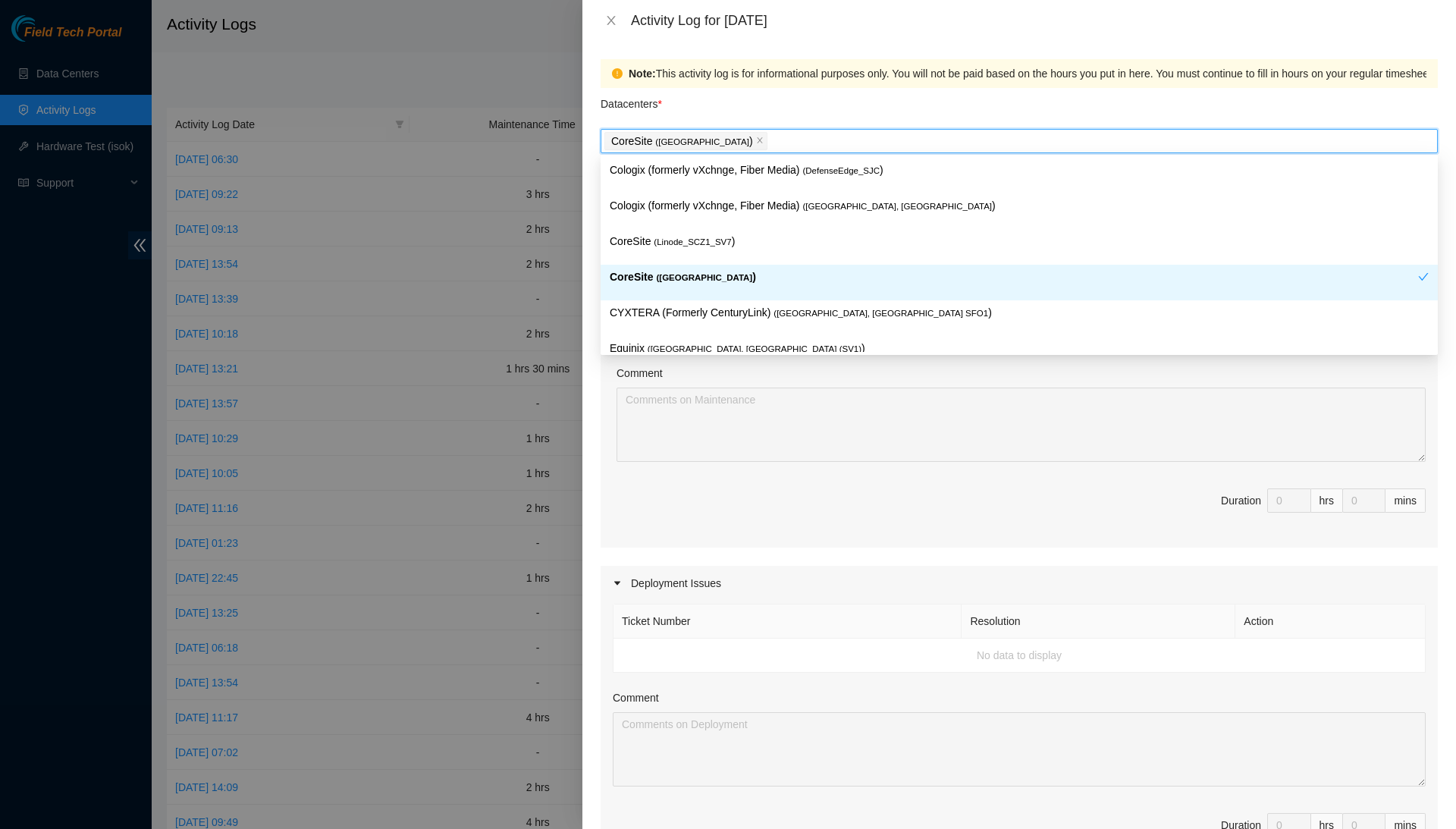
click at [728, 269] on p "CoreSite ( [GEOGRAPHIC_DATA] )" at bounding box center [1014, 277] width 809 height 18
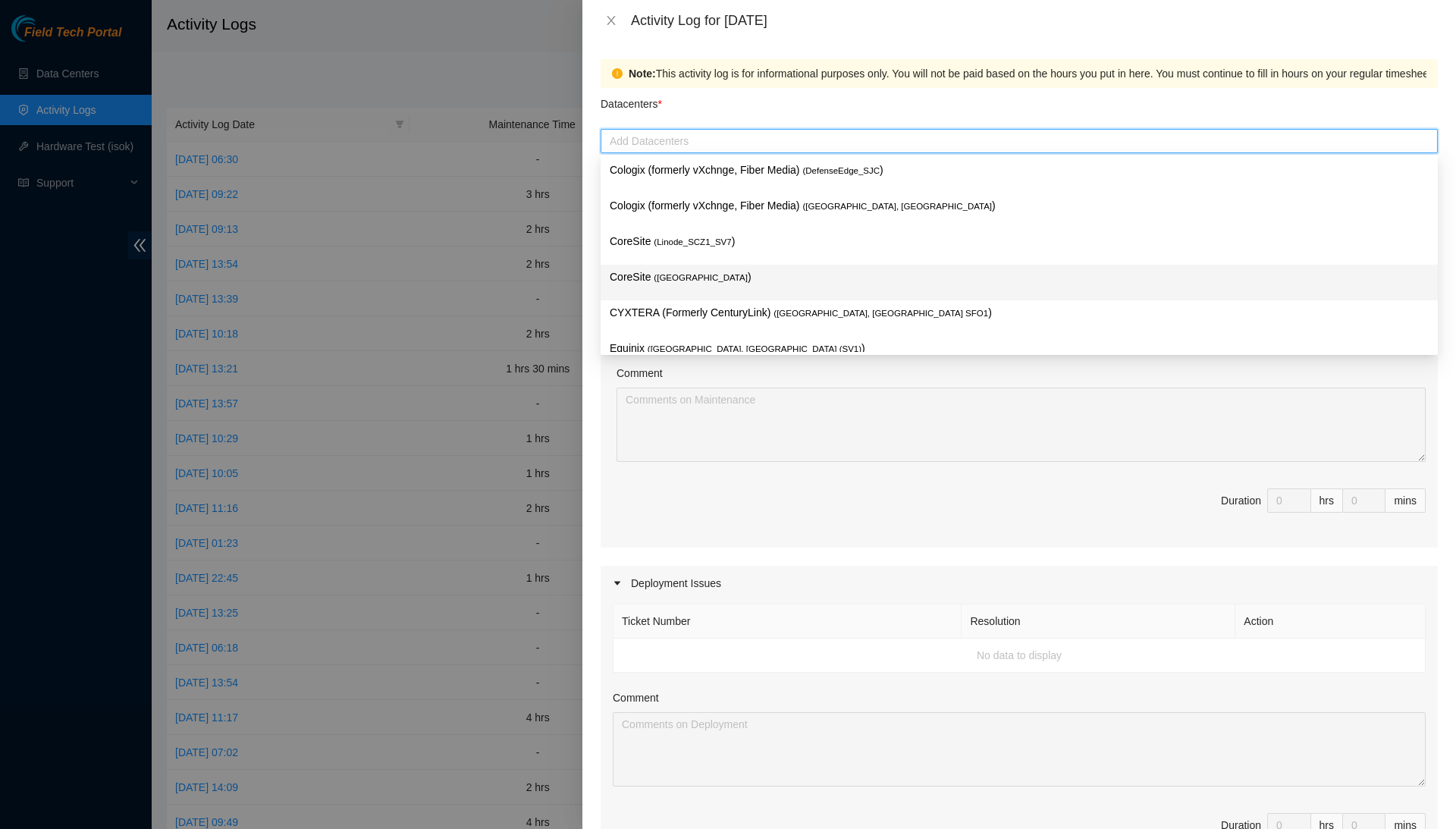
click at [728, 269] on p "CoreSite ( [GEOGRAPHIC_DATA] )" at bounding box center [1019, 277] width 819 height 18
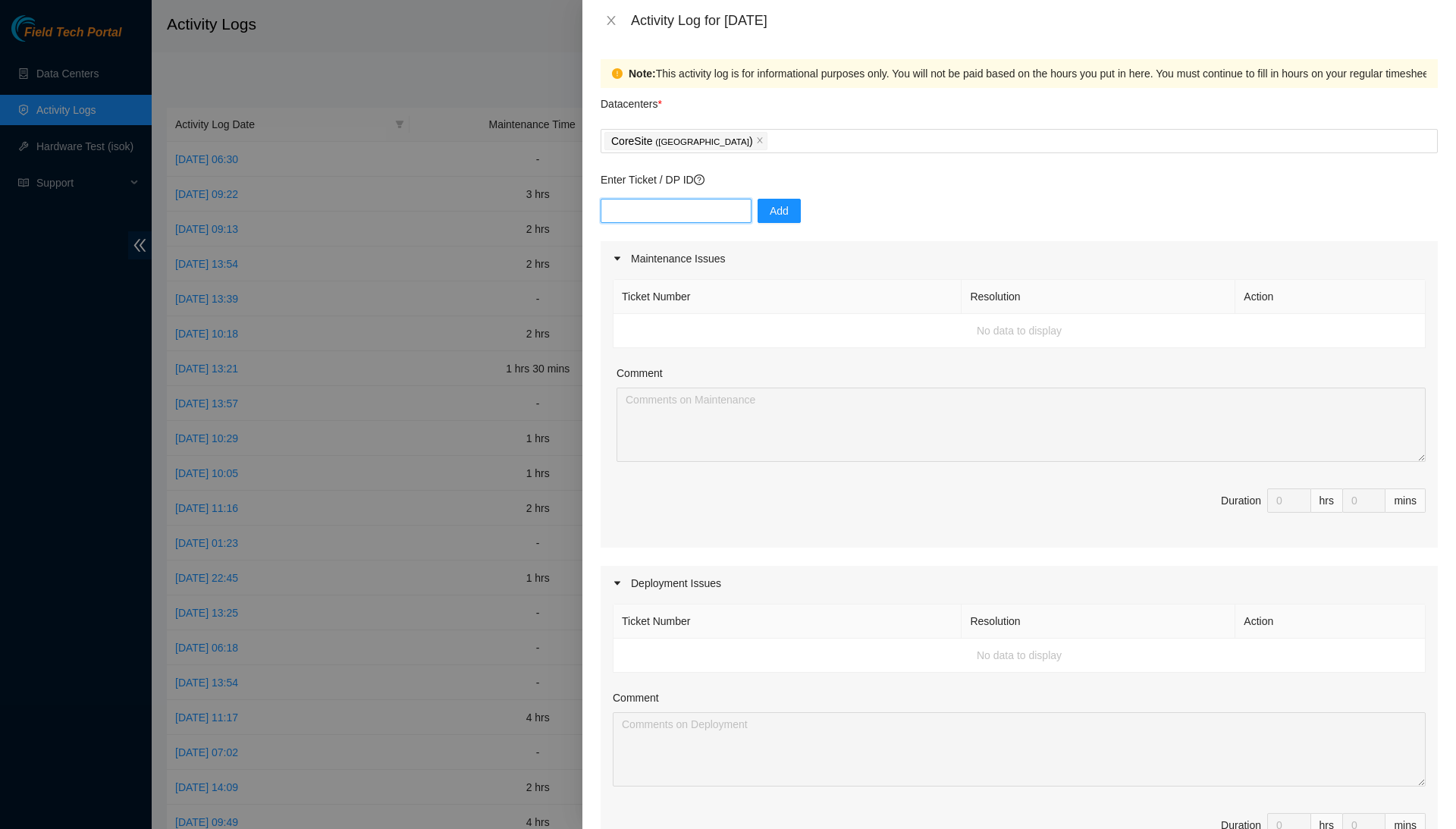
click at [713, 213] on input "text" at bounding box center [676, 211] width 151 height 24
paste input "B-W-15MI6Q6"
type input "B-W-15MI6Q6"
click at [780, 211] on span "Add" at bounding box center [779, 211] width 19 height 17
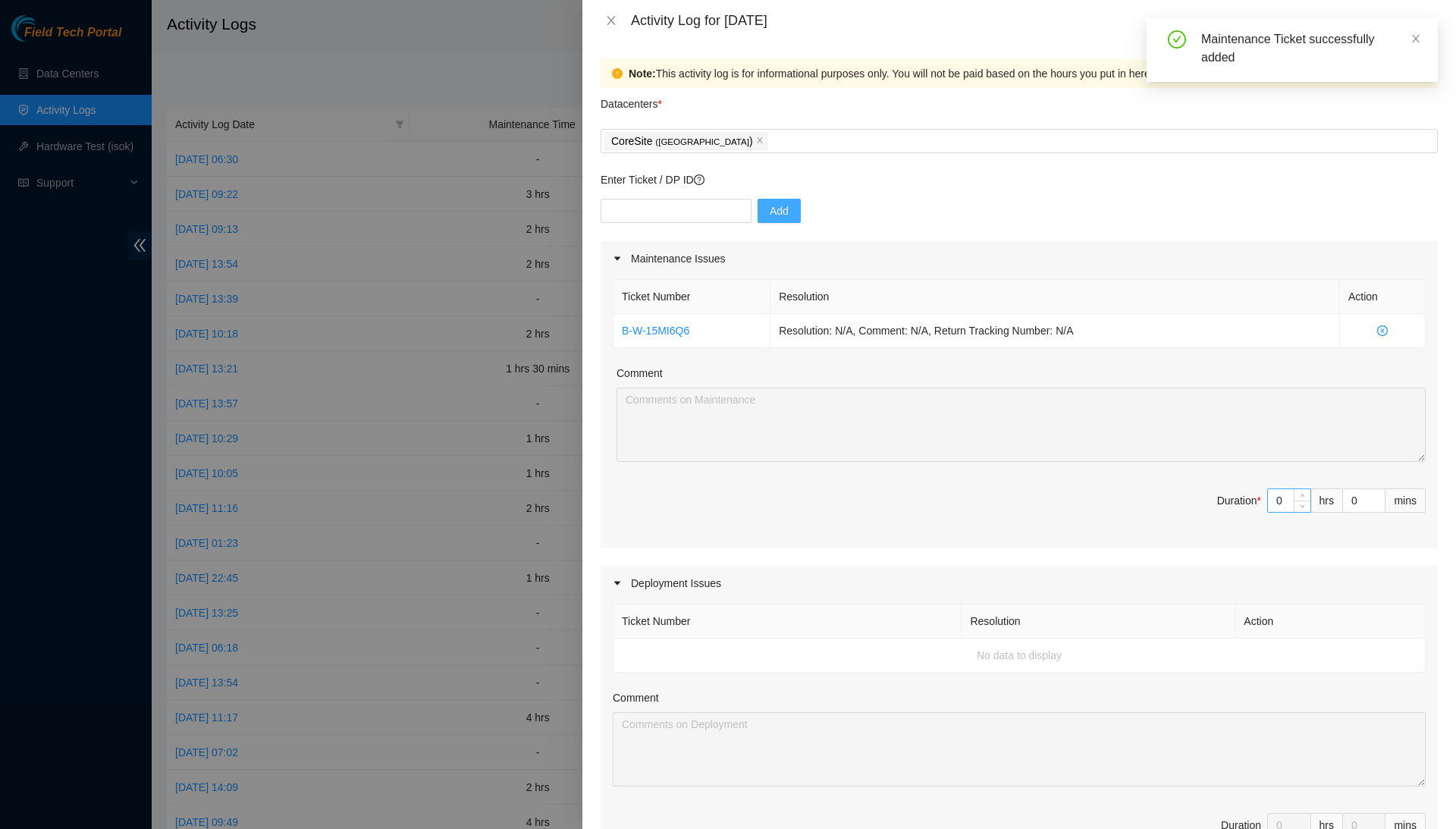
click at [1284, 493] on input "0" at bounding box center [1288, 500] width 42 height 22
click at [1284, 498] on input "0" at bounding box center [1288, 500] width 42 height 22
type input "2"
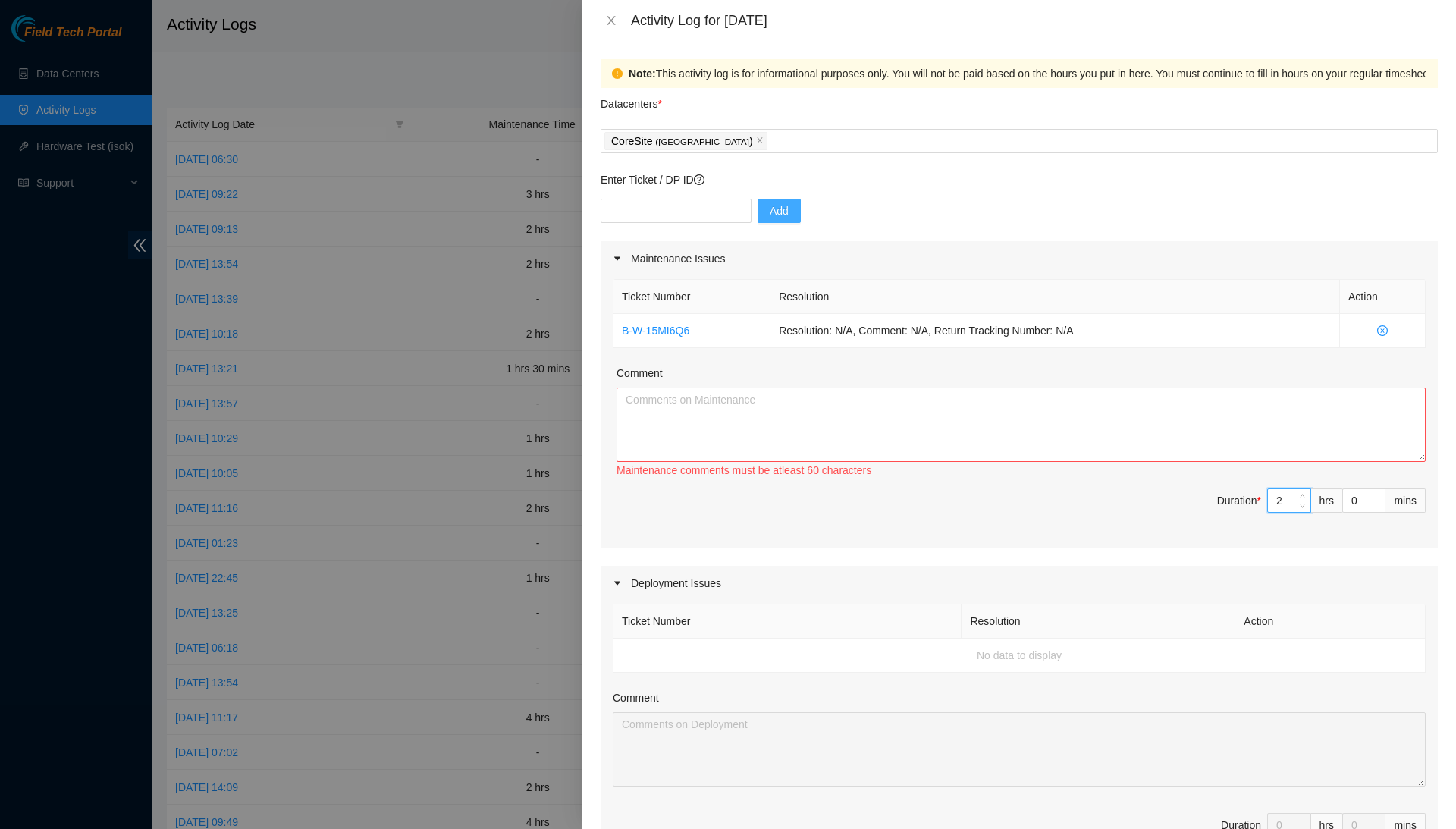
type input "2"
click at [1280, 443] on textarea "Comment" at bounding box center [1022, 424] width 809 height 74
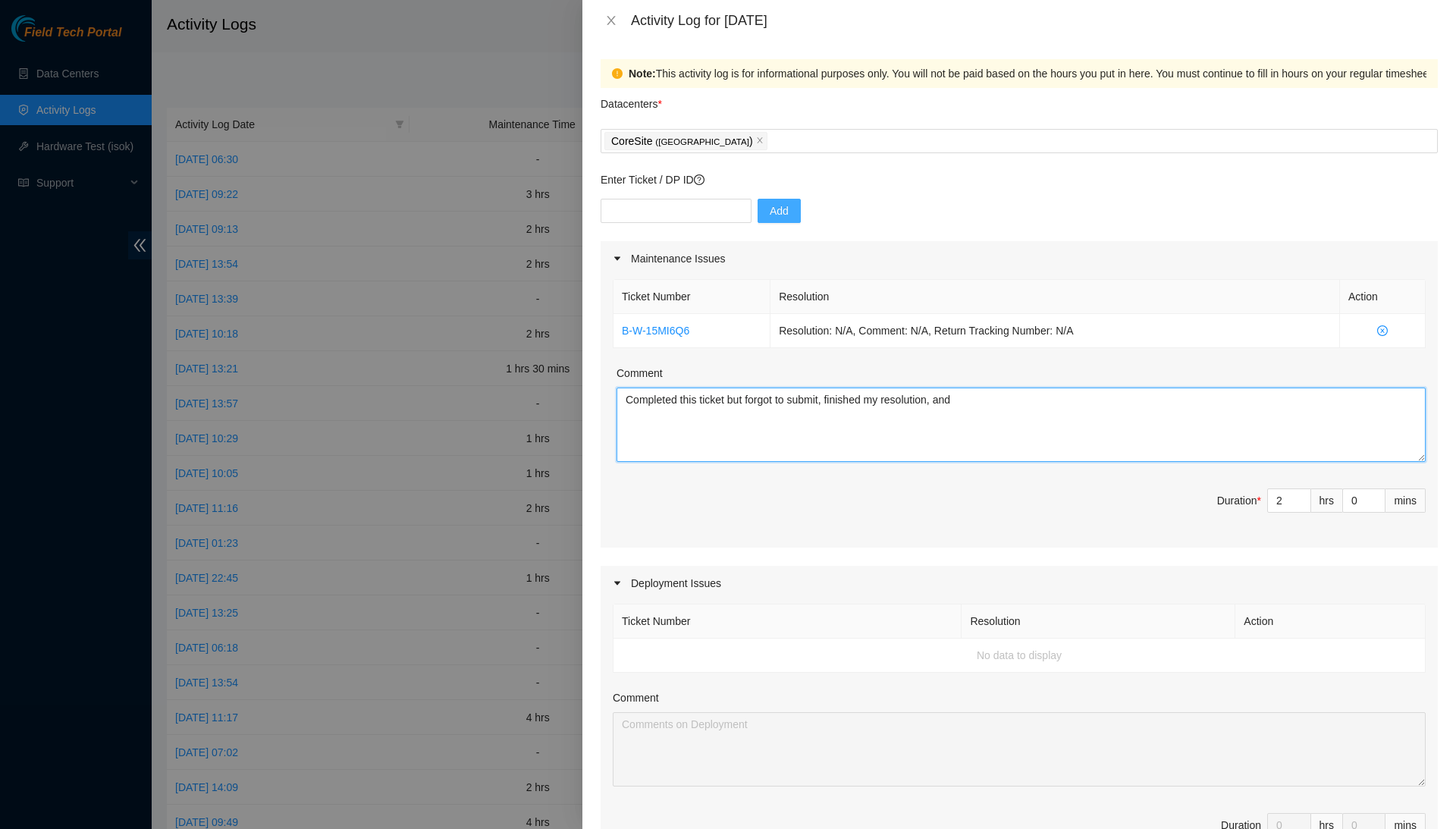
click at [1001, 390] on textarea "Completed this ticket but forgot to submit, finished my resolution, and" at bounding box center [1022, 424] width 809 height 74
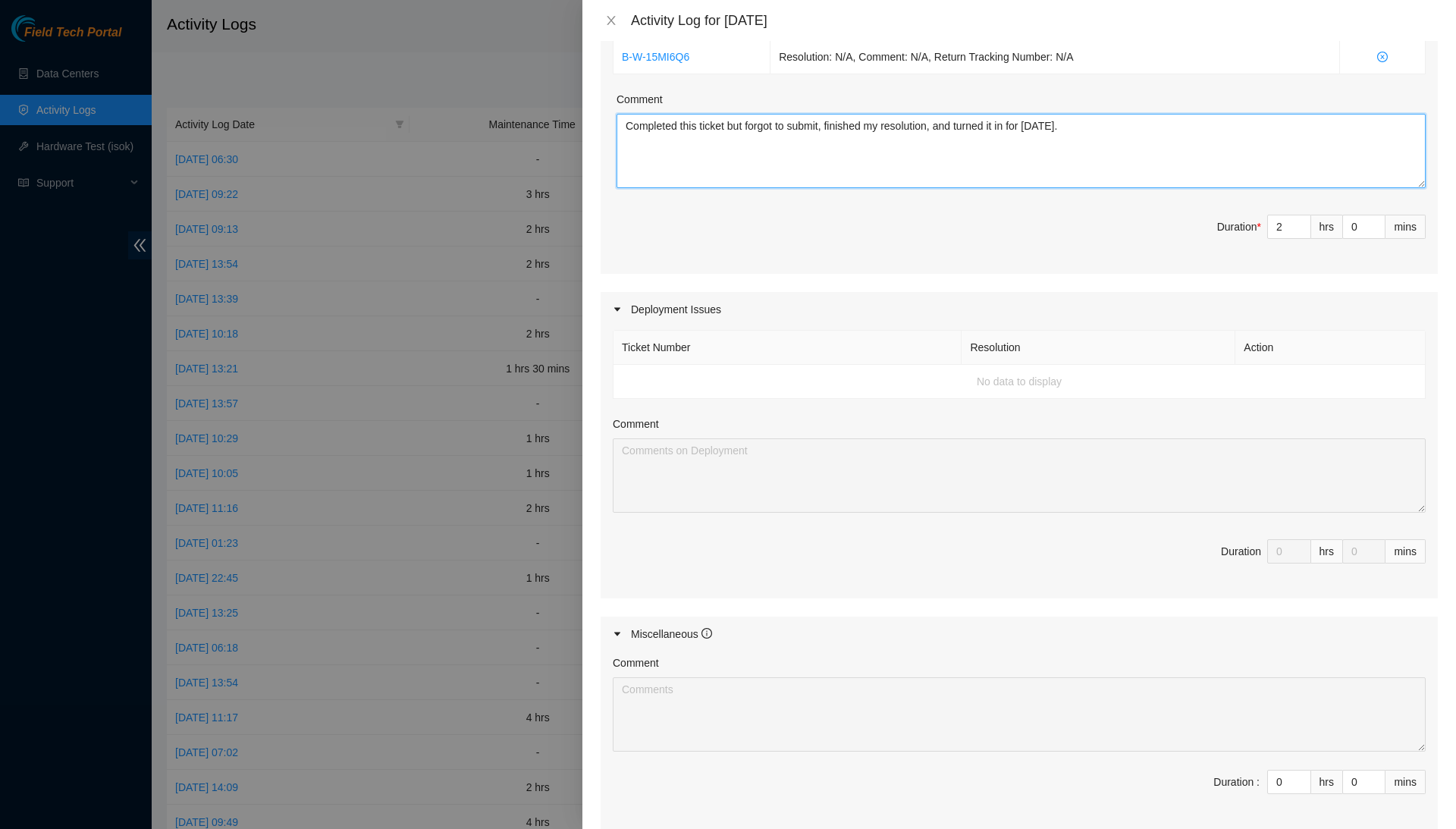
scroll to position [280, 0]
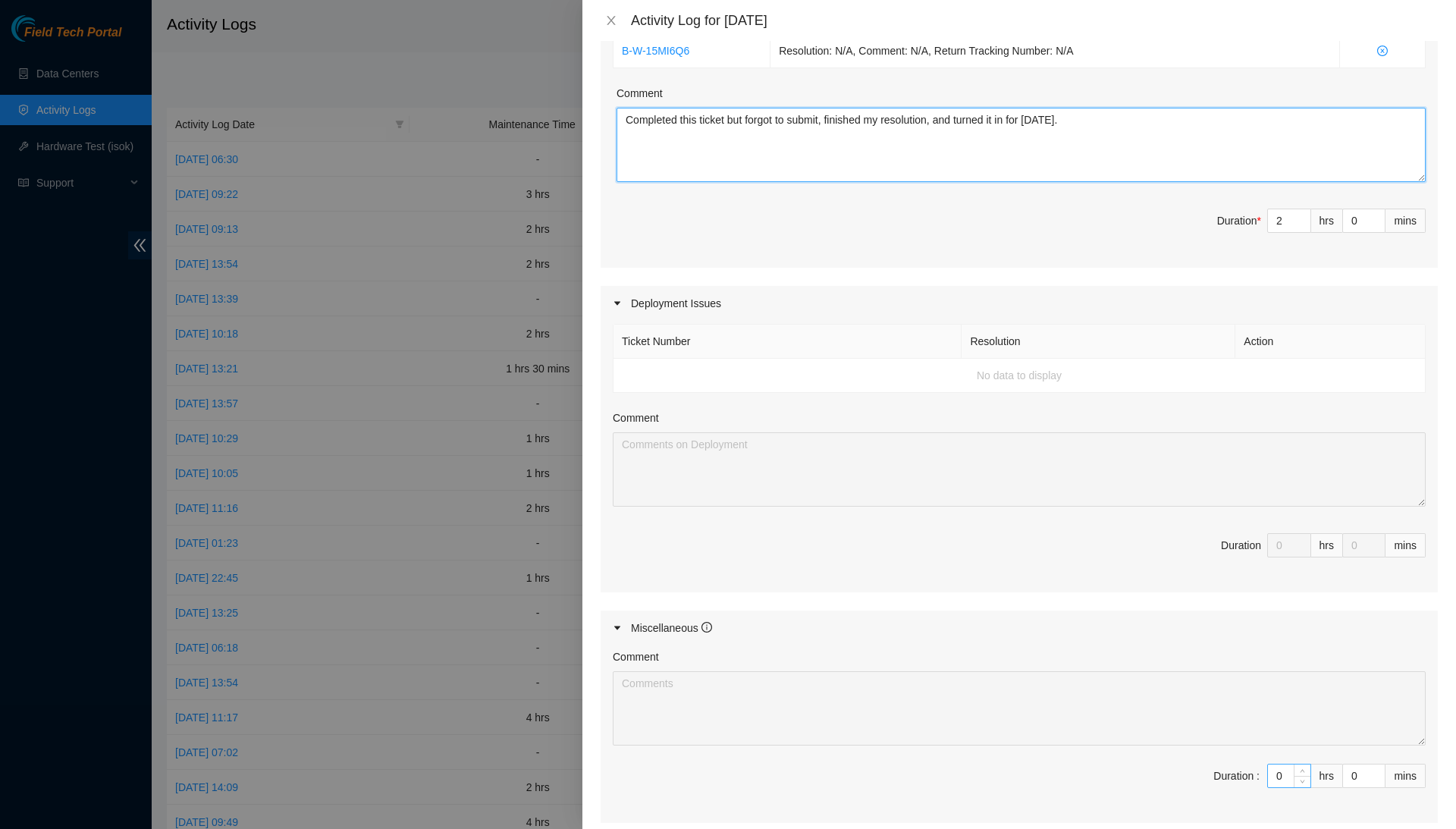
type textarea "Completed this ticket but forgot to submit, finished my resolution, and turned …"
click at [1284, 768] on input "0" at bounding box center [1288, 777] width 42 height 22
type input "6"
type input "8"
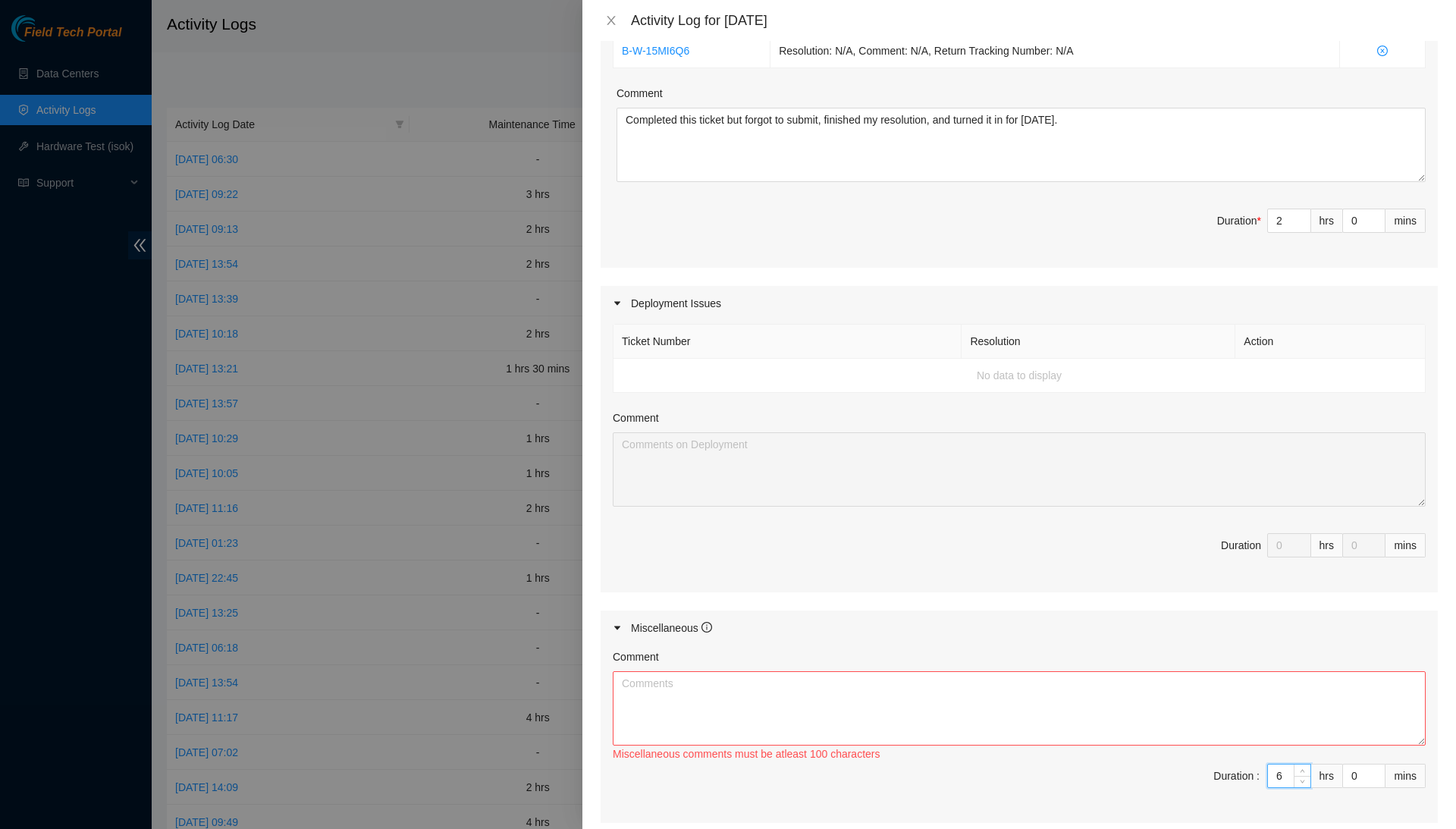
type input "6"
click at [1275, 680] on textarea "Comment" at bounding box center [1020, 708] width 813 height 74
type textarea "C"
type textarea "P"
click at [1284, 773] on input "6" at bounding box center [1288, 777] width 42 height 22
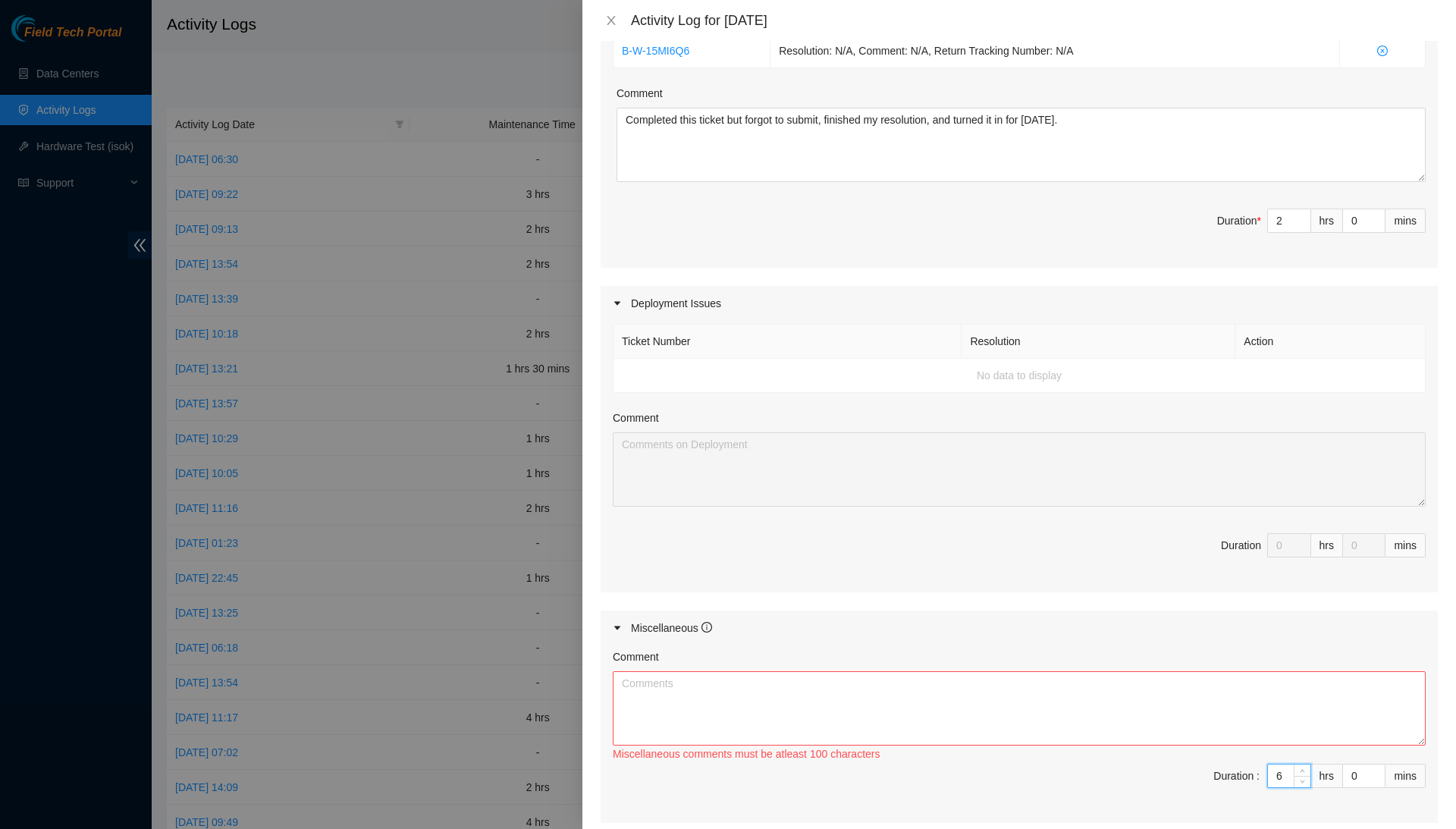
type input "2"
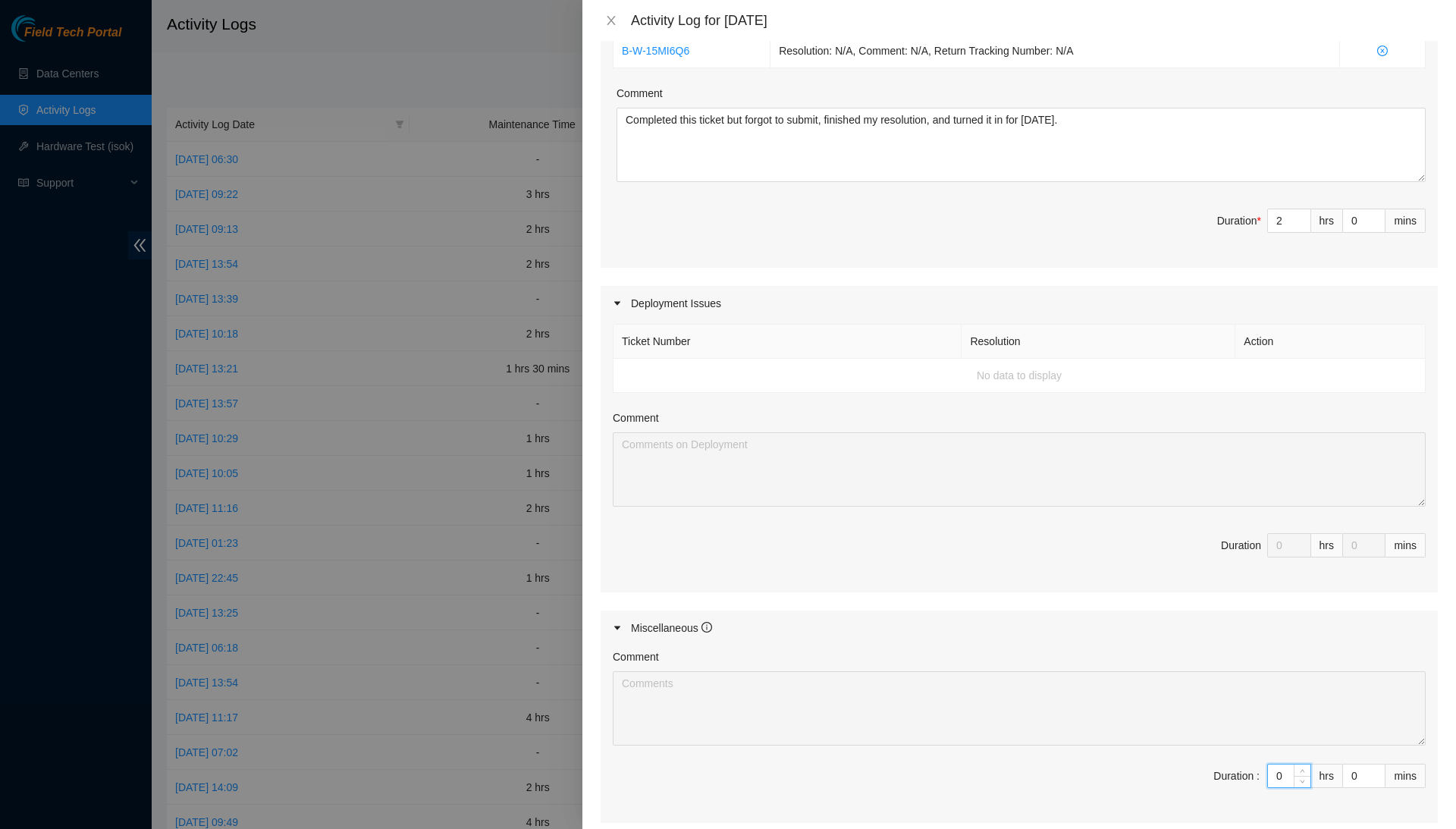
type input "0"
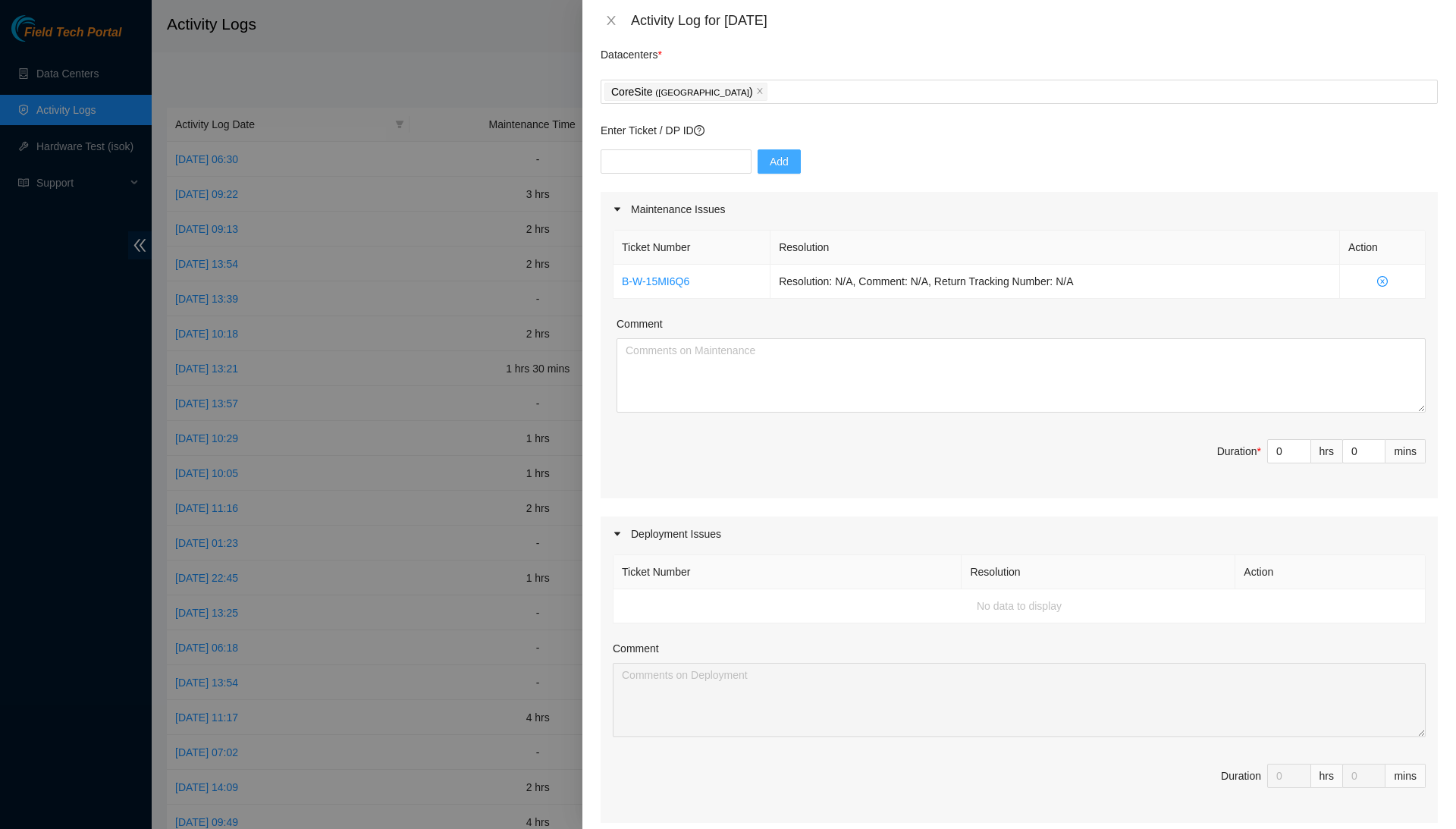
scroll to position [0, 0]
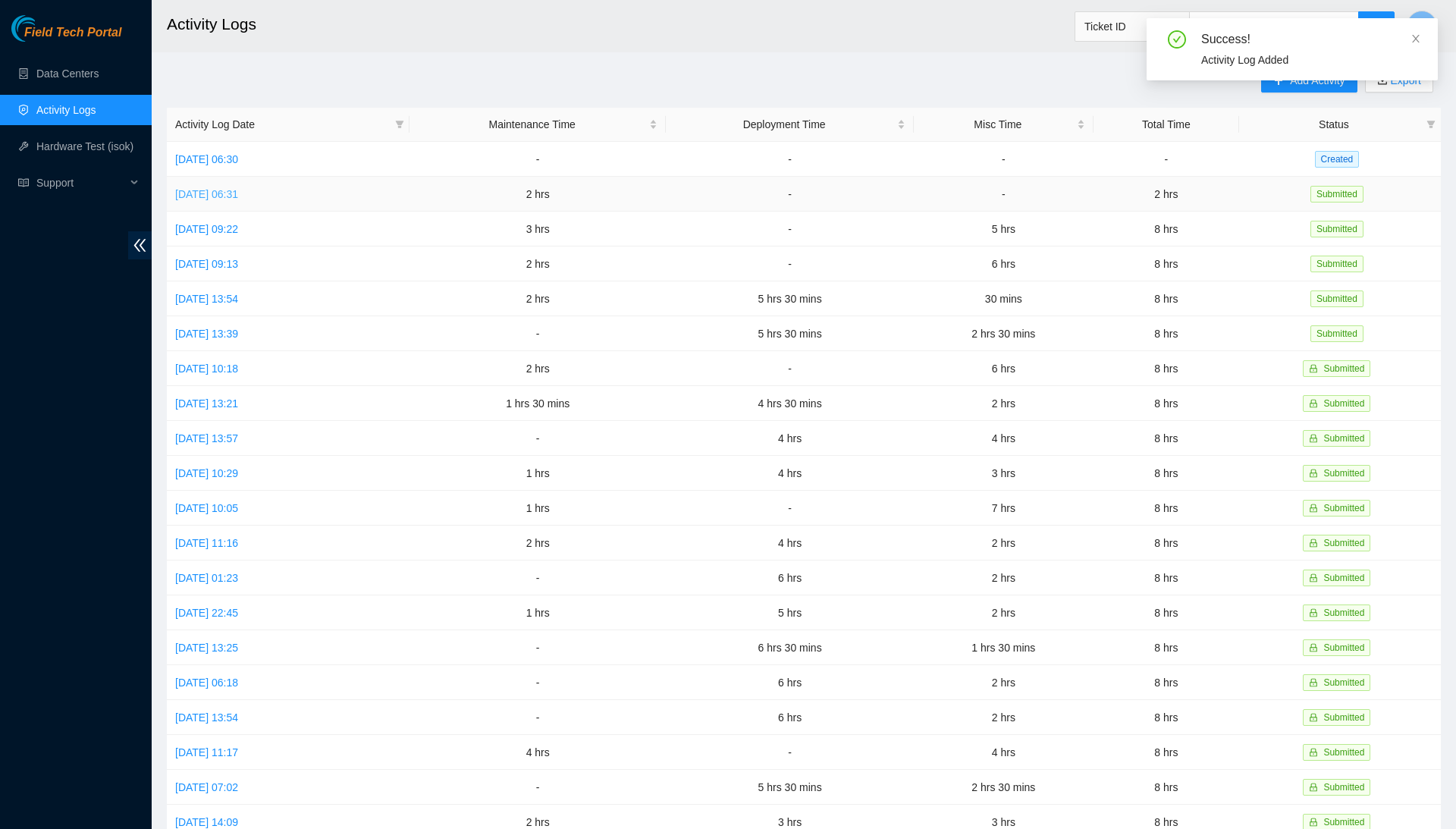
click at [238, 196] on link "[DATE] 06:31" at bounding box center [206, 194] width 63 height 12
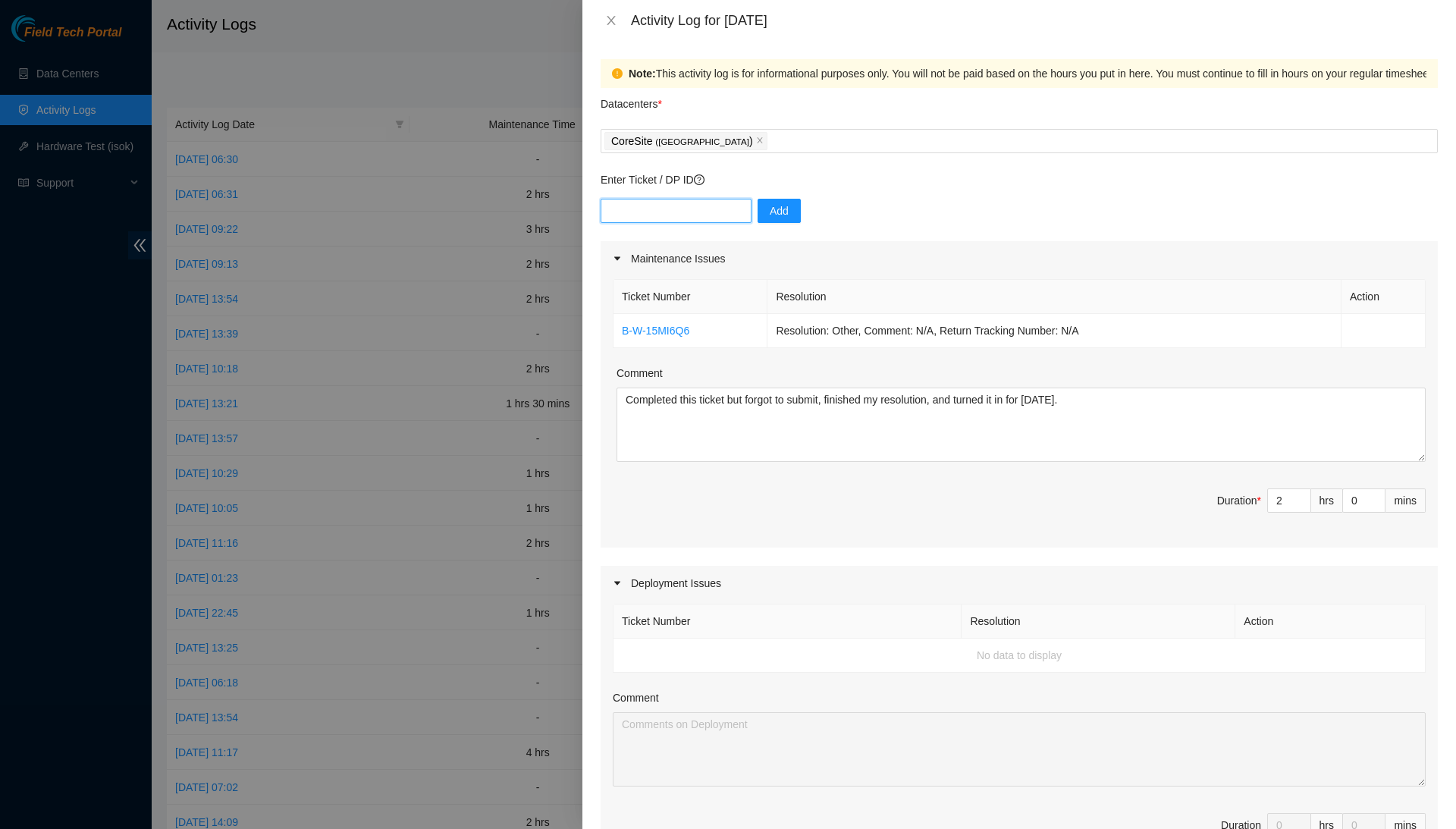
click at [711, 216] on input "text" at bounding box center [676, 211] width 151 height 24
paste input "DP77160"
type input "DP77160"
click at [788, 216] on span "Add" at bounding box center [779, 211] width 19 height 17
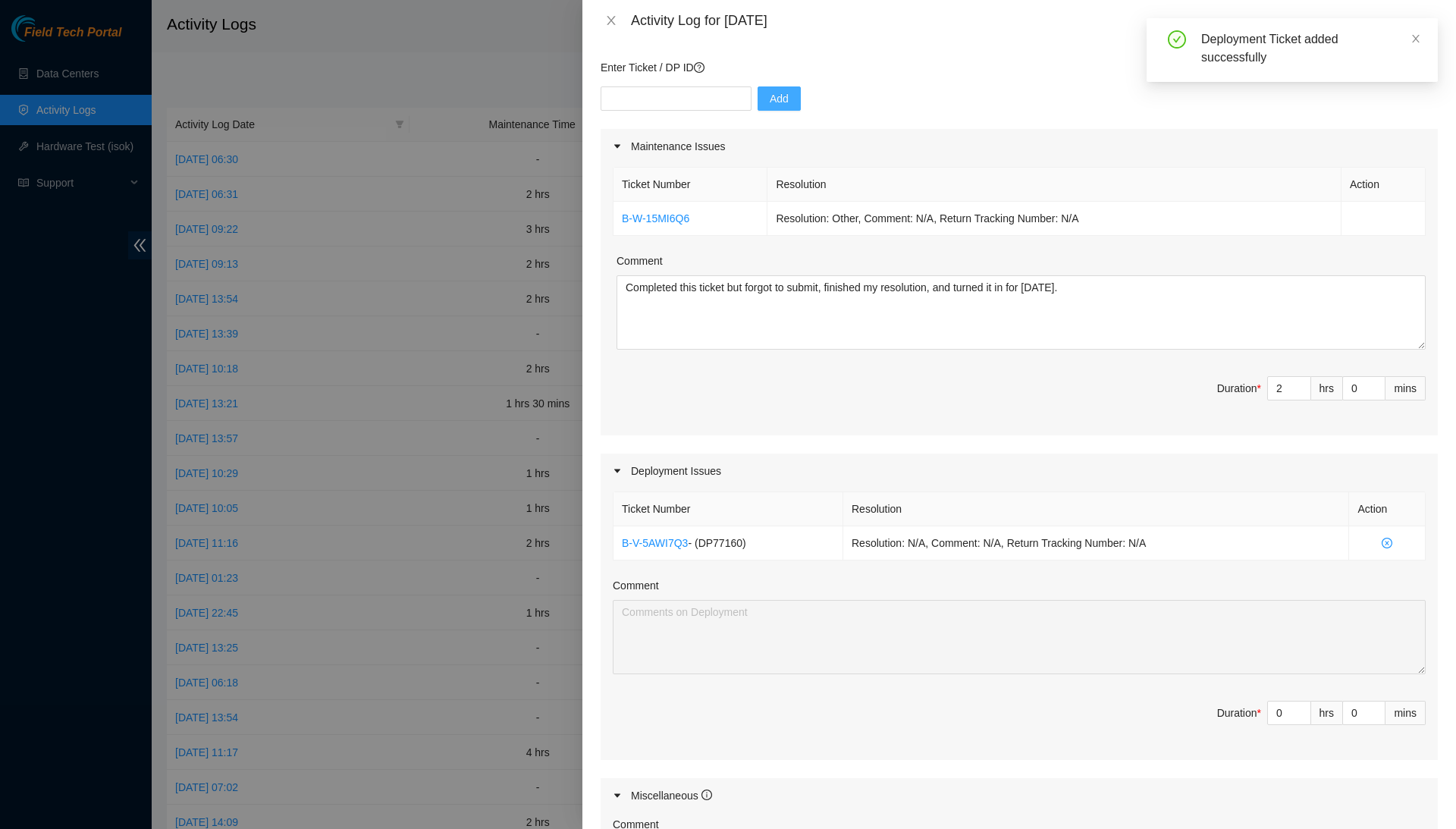
scroll to position [131, 0]
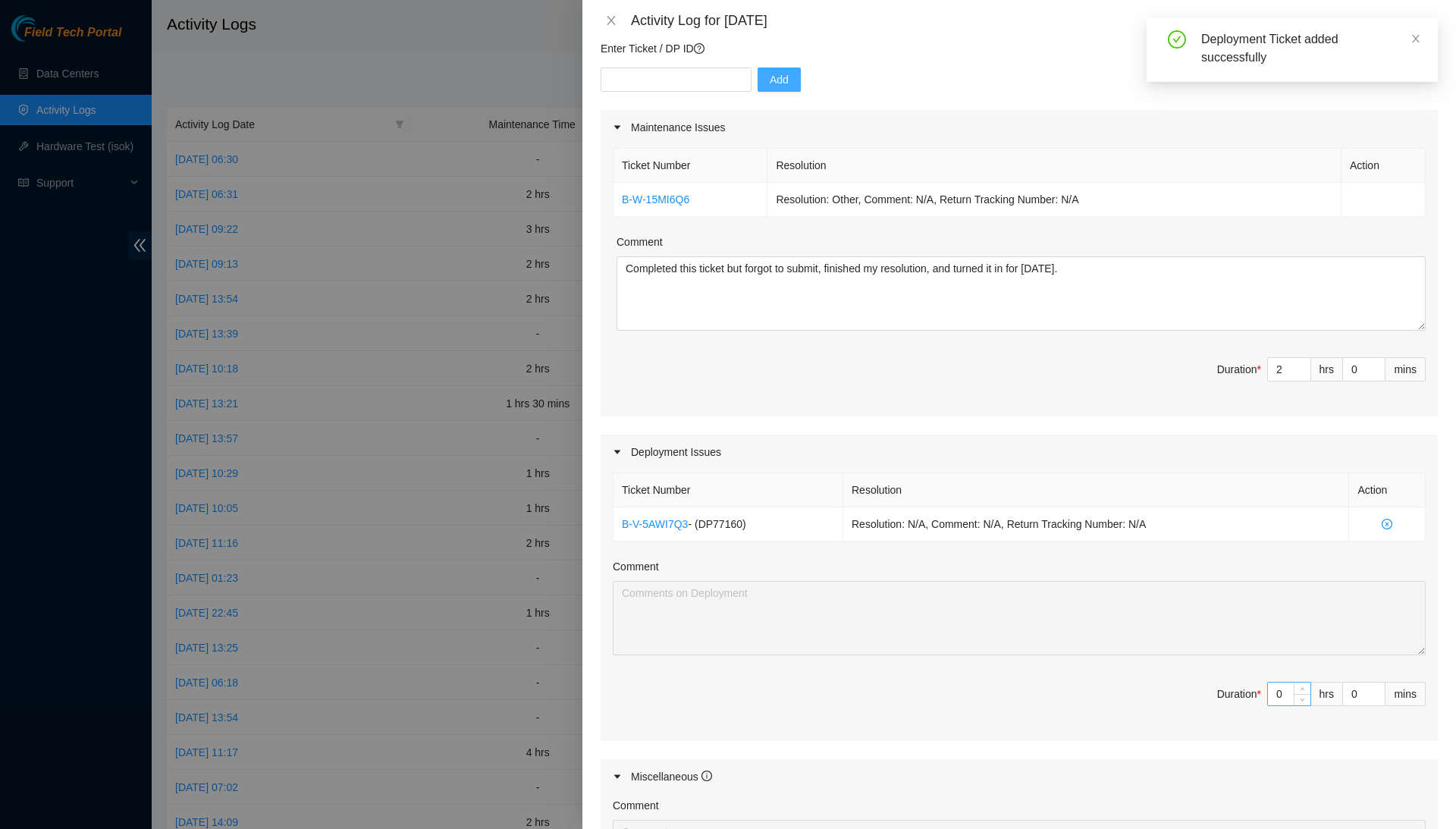
click at [1284, 689] on input "0" at bounding box center [1288, 694] width 42 height 22
type input "2"
type input "4"
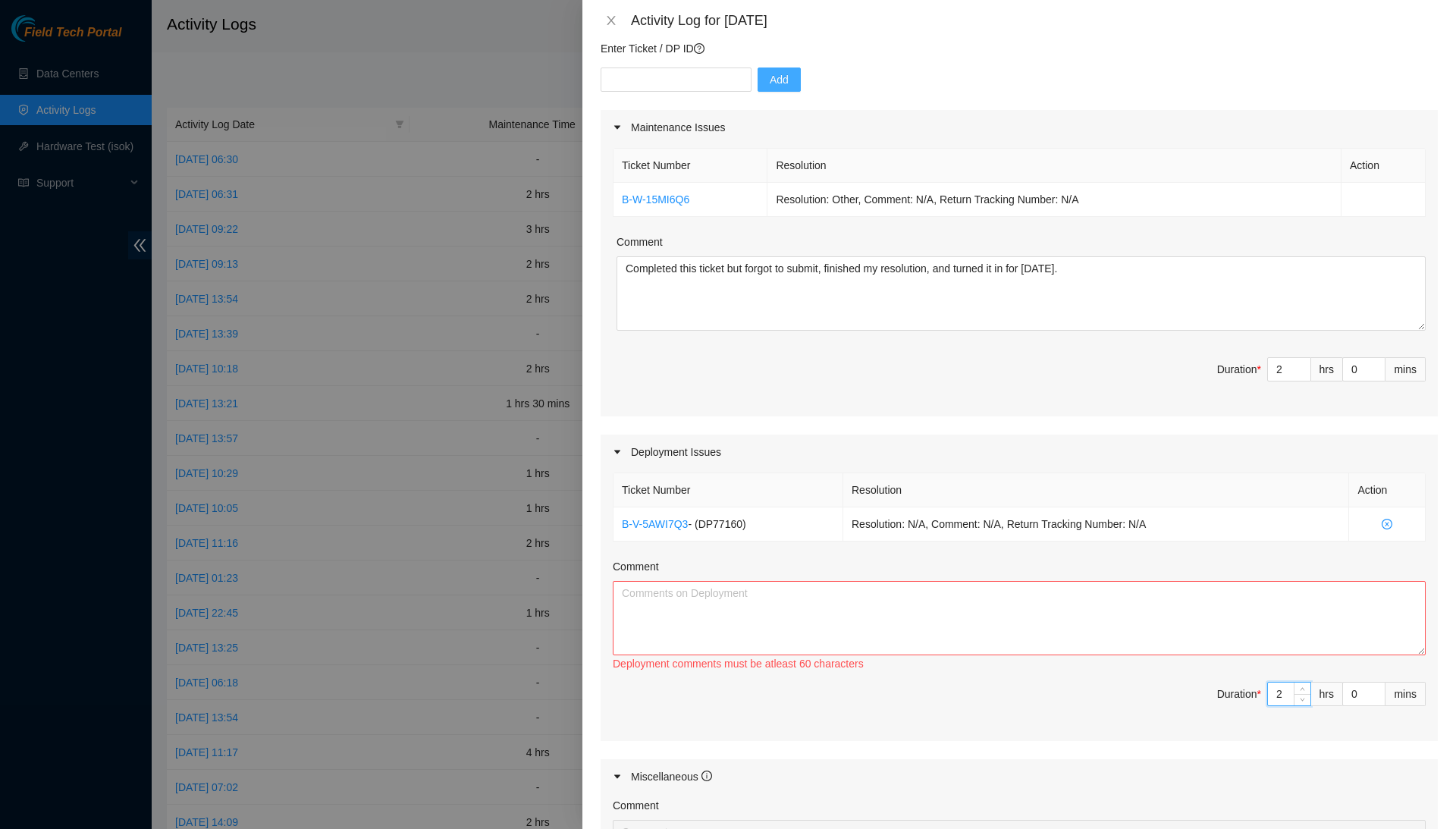
type input "2"
click at [1287, 610] on textarea "Comment" at bounding box center [1020, 618] width 813 height 74
click at [1282, 692] on input "2" at bounding box center [1288, 694] width 42 height 22
type input "2"
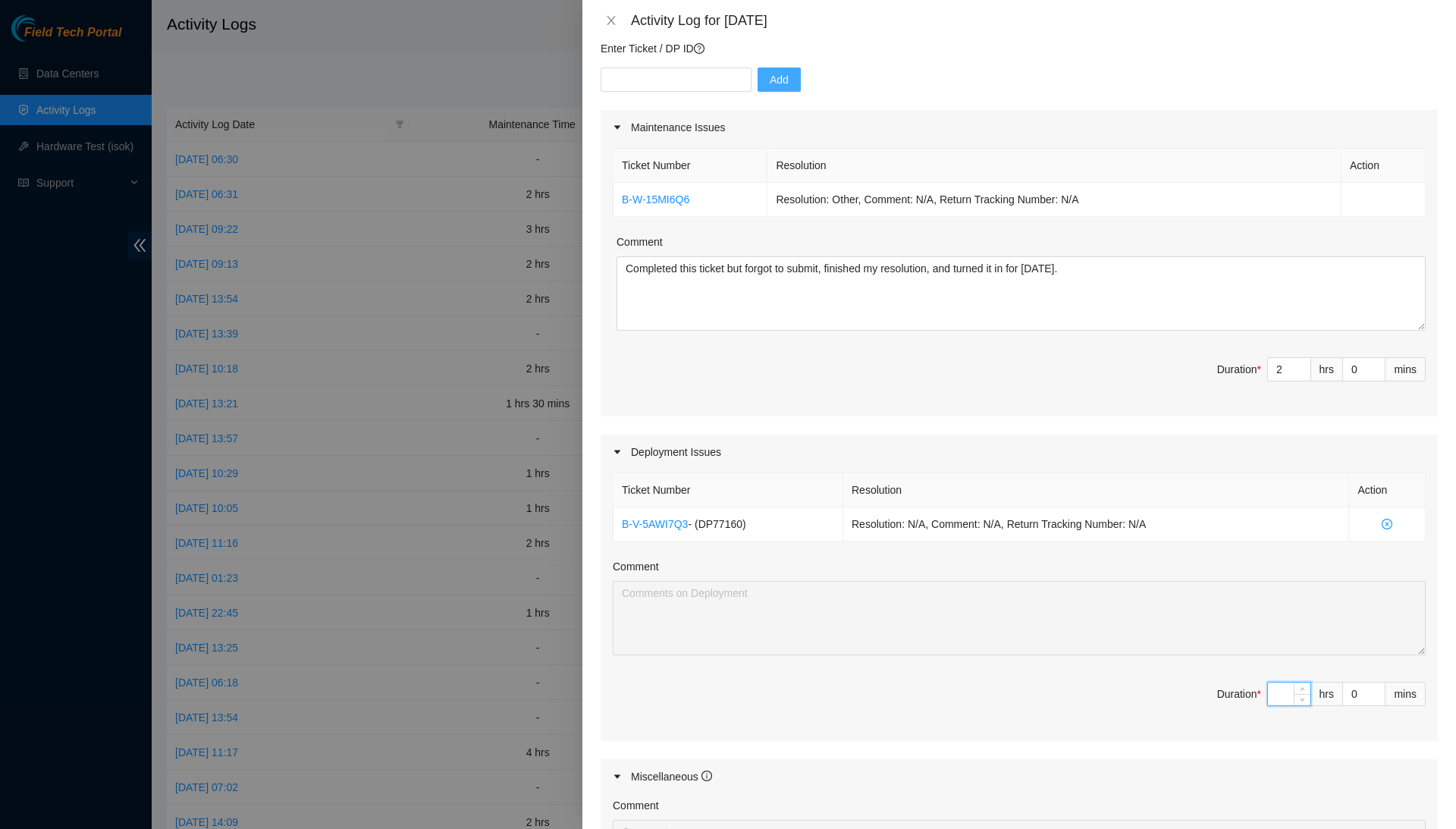
type input "3"
type input "5"
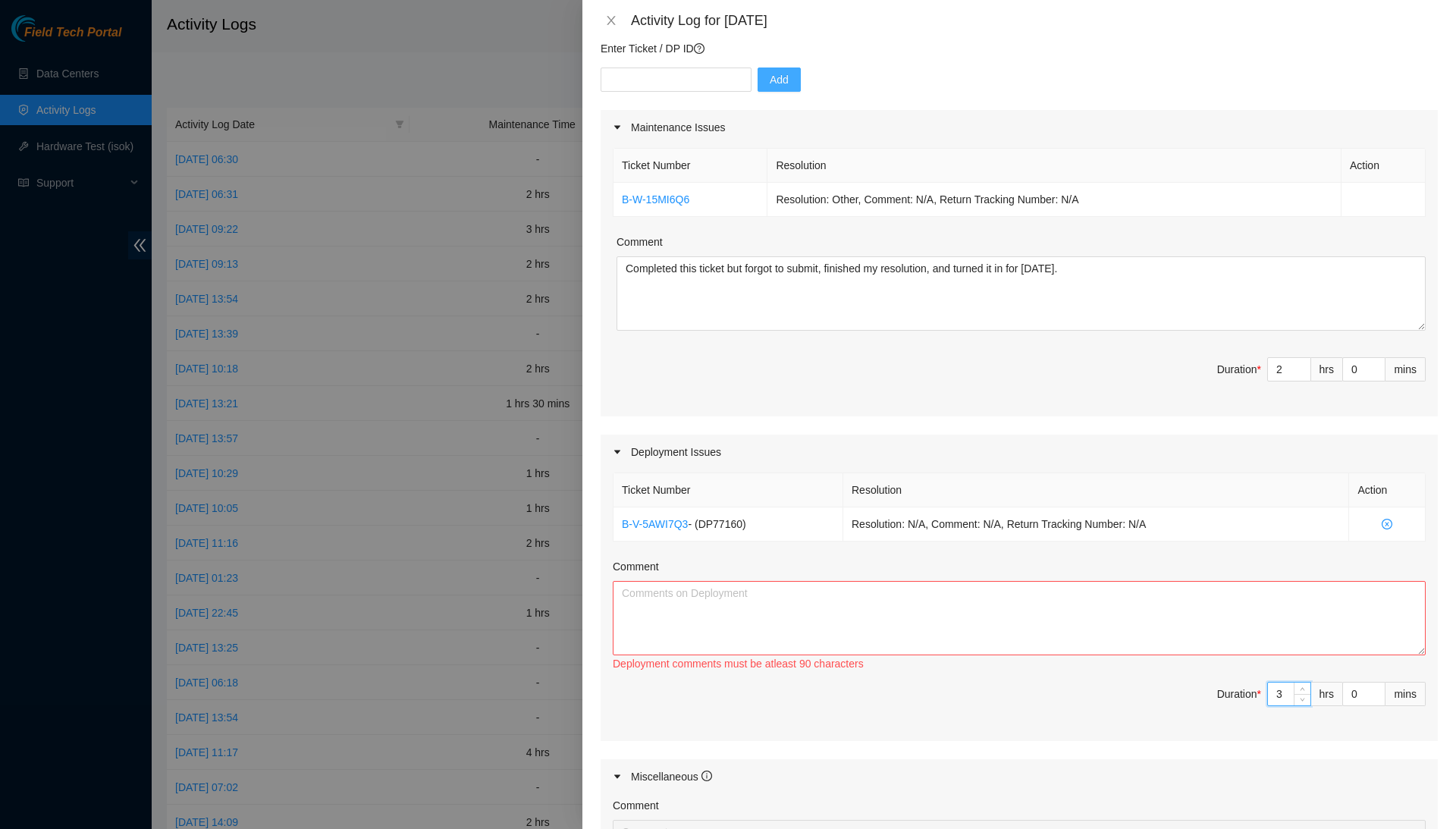
type input "3"
click at [1292, 634] on textarea "Comment" at bounding box center [1020, 618] width 813 height 74
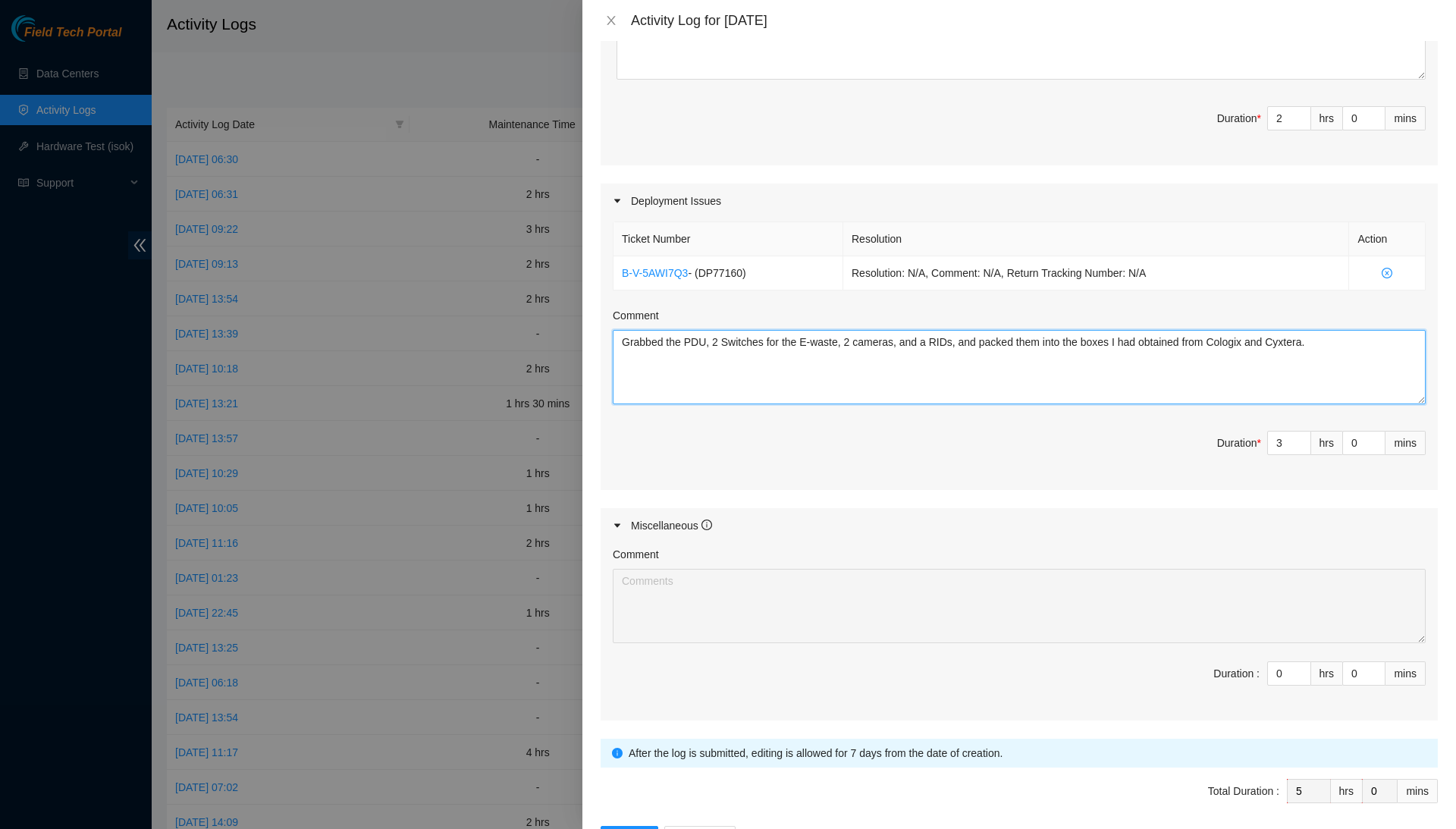
scroll to position [390, 0]
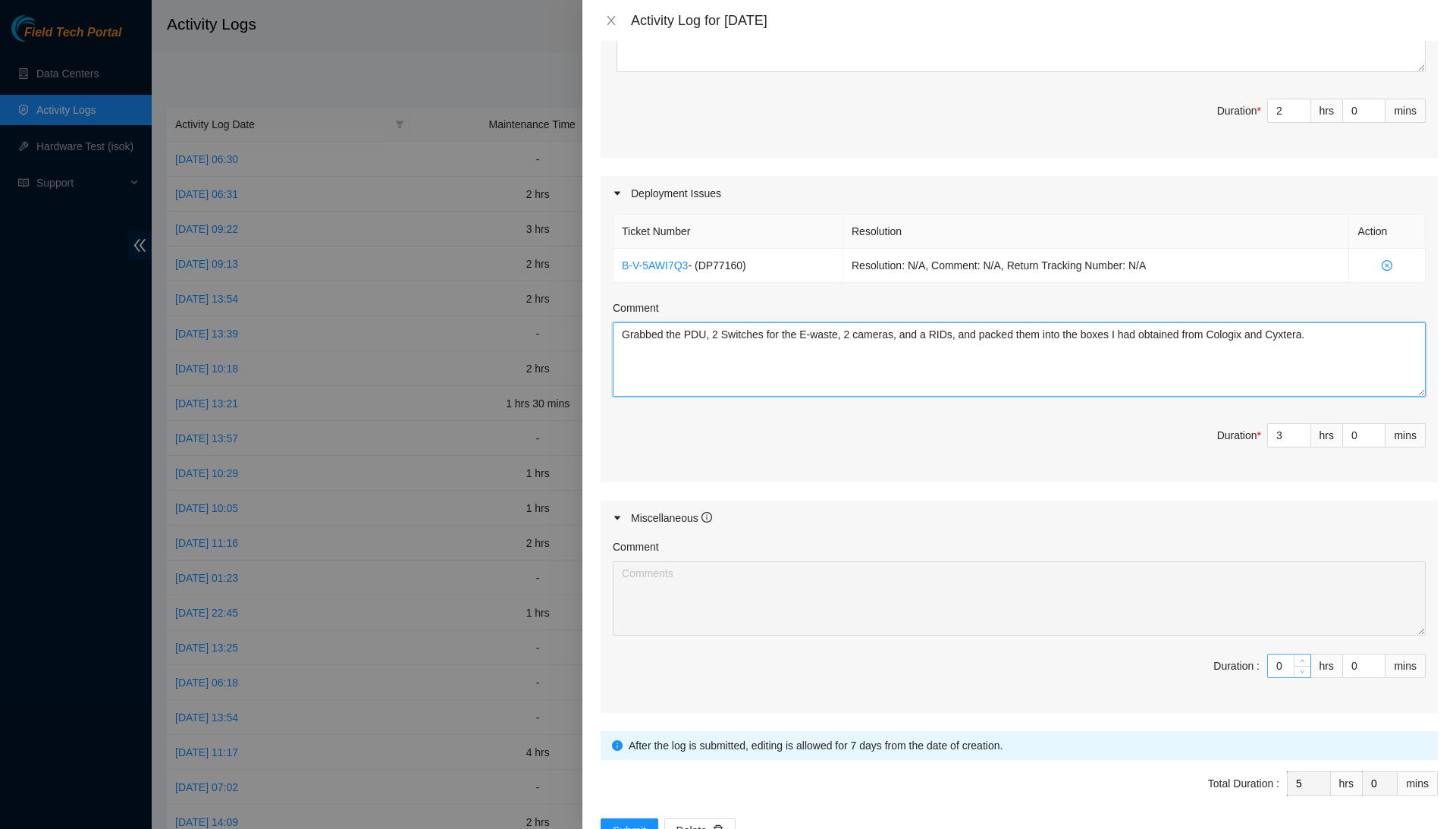
type textarea "Grabbed the PDU, 2 Switches for the E-waste, 2 cameras, and a RIDs, and packed …"
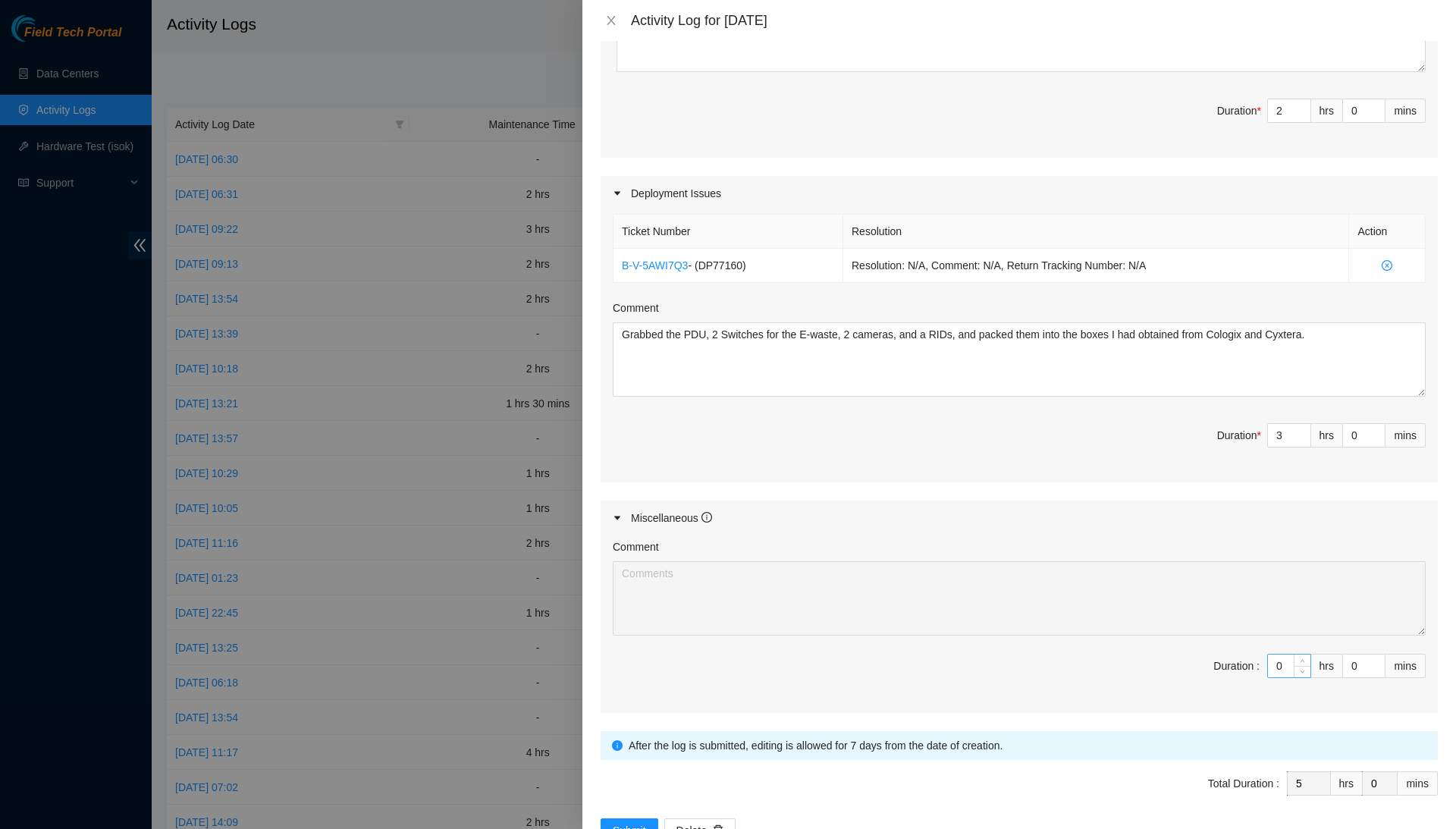
click at [1284, 659] on input "0" at bounding box center [1288, 666] width 42 height 22
type input "3"
type input "8"
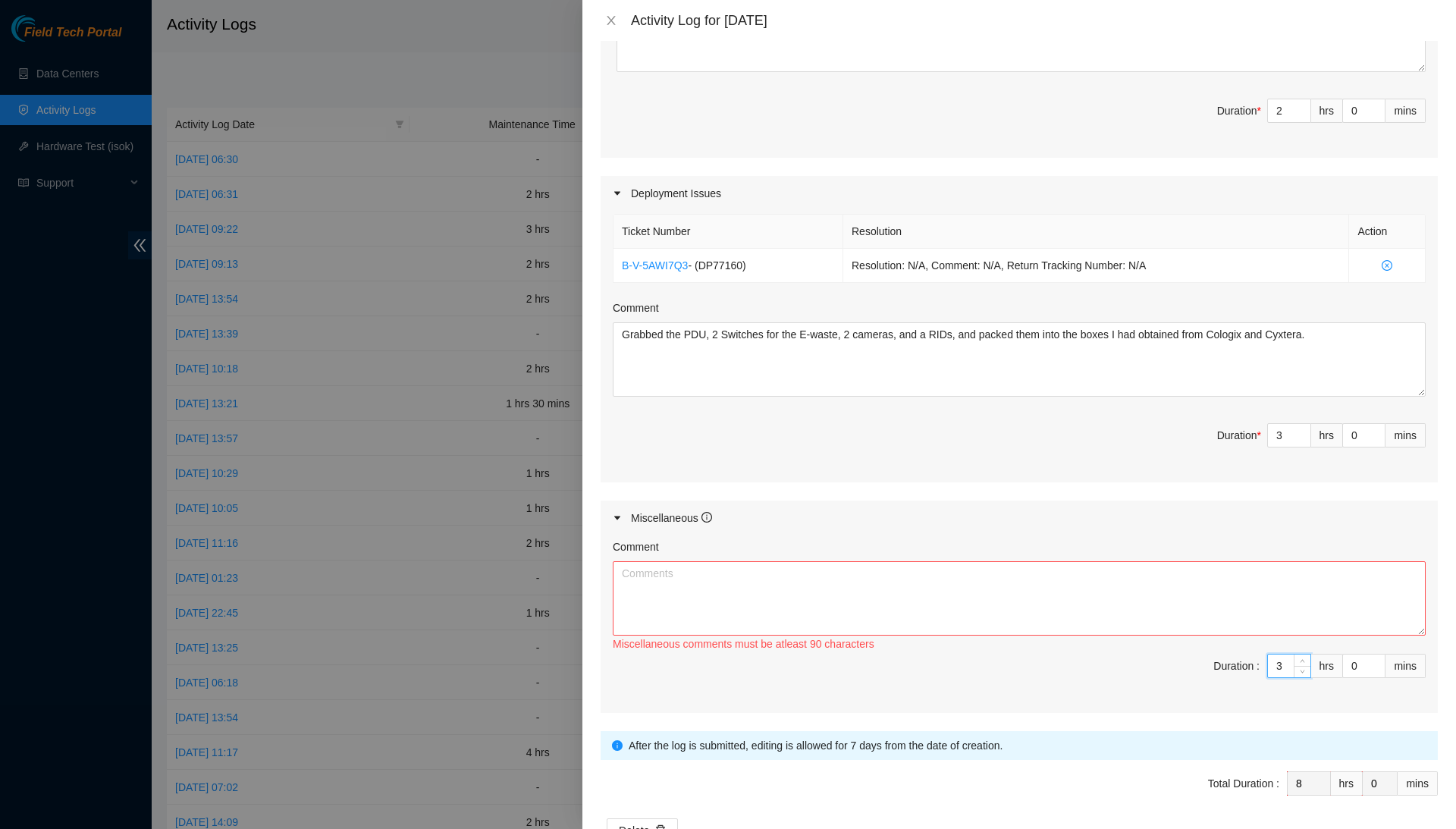
type input "3"
click at [1278, 605] on textarea "Comment" at bounding box center [1020, 598] width 813 height 74
click at [974, 562] on textarea "Put away all the screws and extra cabling that were linked to the" at bounding box center [1020, 598] width 813 height 74
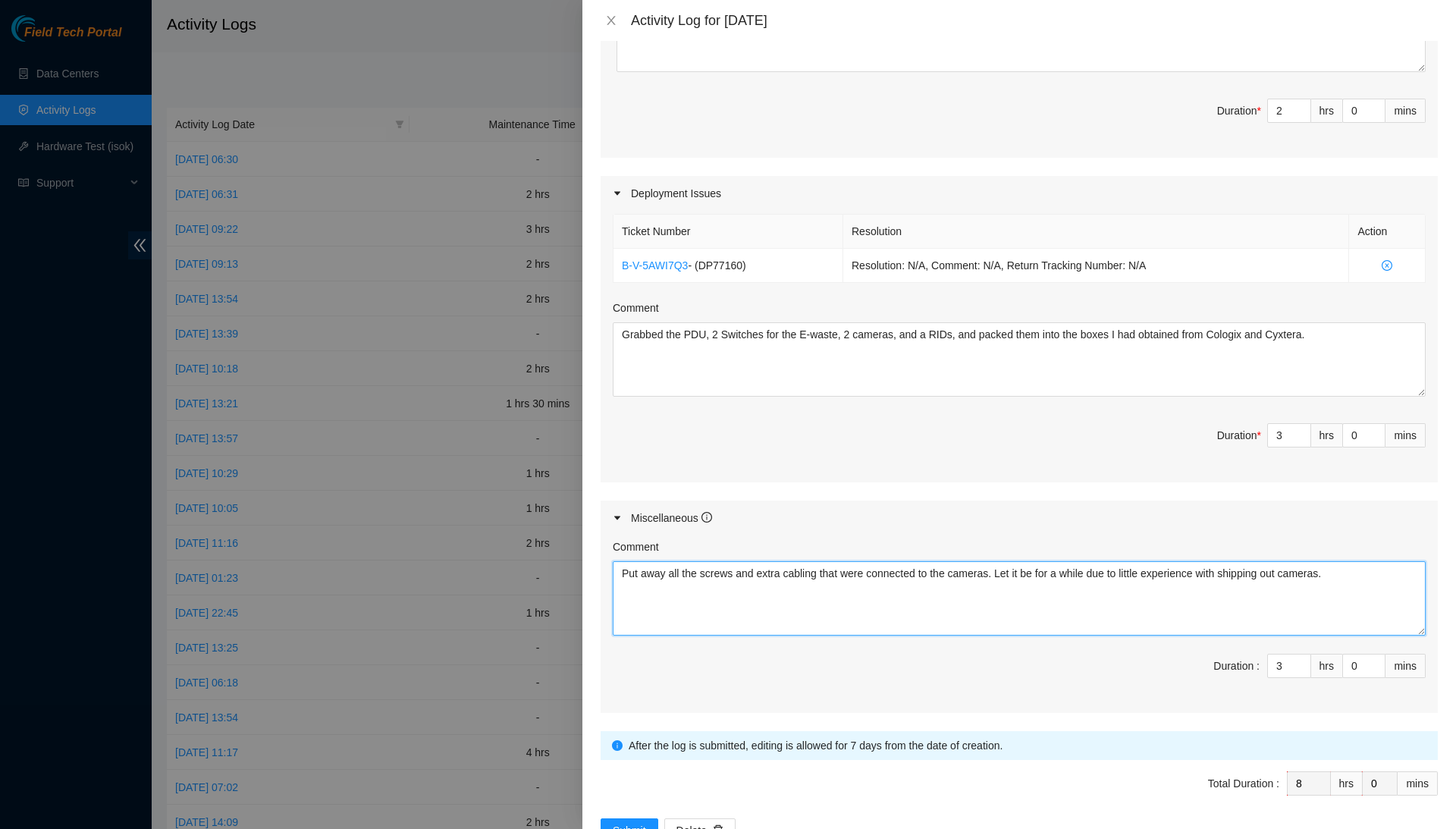
click at [1399, 571] on textarea "Put away all the screws and extra cabling that were connected to the cameras. L…" at bounding box center [1020, 598] width 813 height 74
click at [1192, 586] on textarea "Put away all the screws and extra cabling that were connected to the cameras. L…" at bounding box center [1020, 598] width 813 height 74
click at [1284, 585] on textarea "Put away all the screws and extra cabling that were connected to the cameras. L…" at bounding box center [1020, 598] width 813 height 74
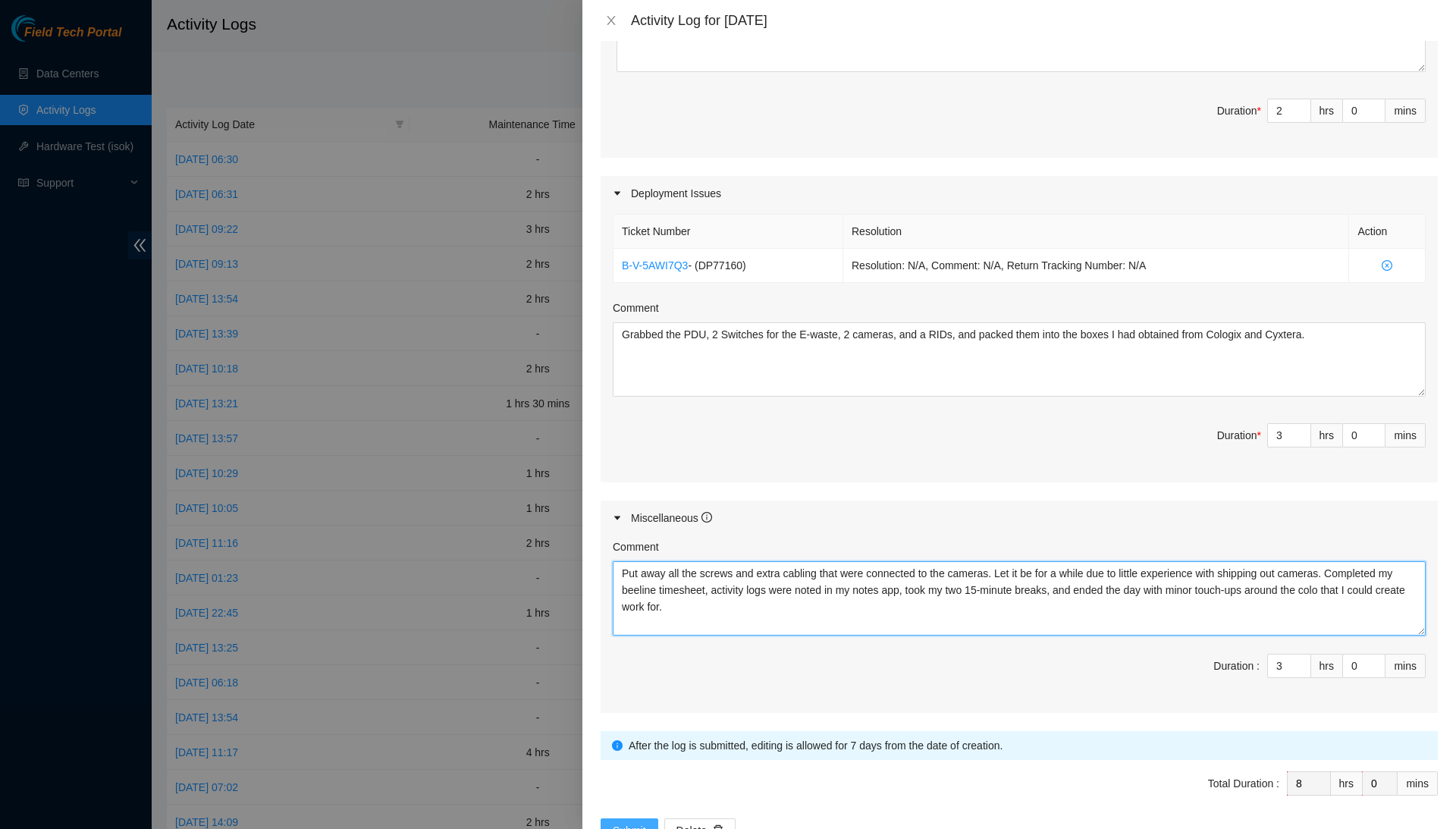
type textarea "Put away all the screws and extra cabling that were connected to the cameras. L…"
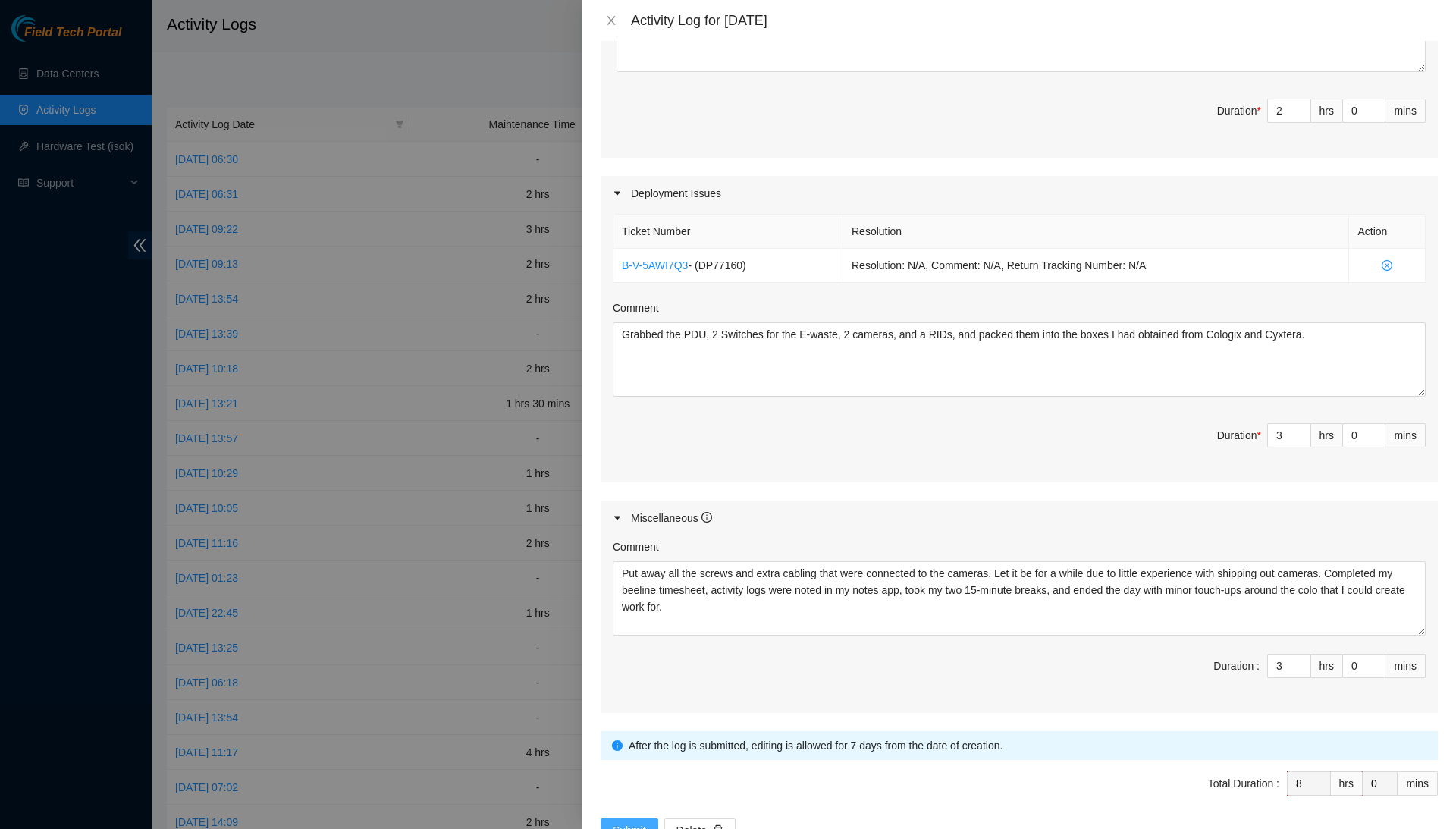
click at [638, 823] on span "Submit" at bounding box center [630, 831] width 34 height 17
